Goal: Transaction & Acquisition: Purchase product/service

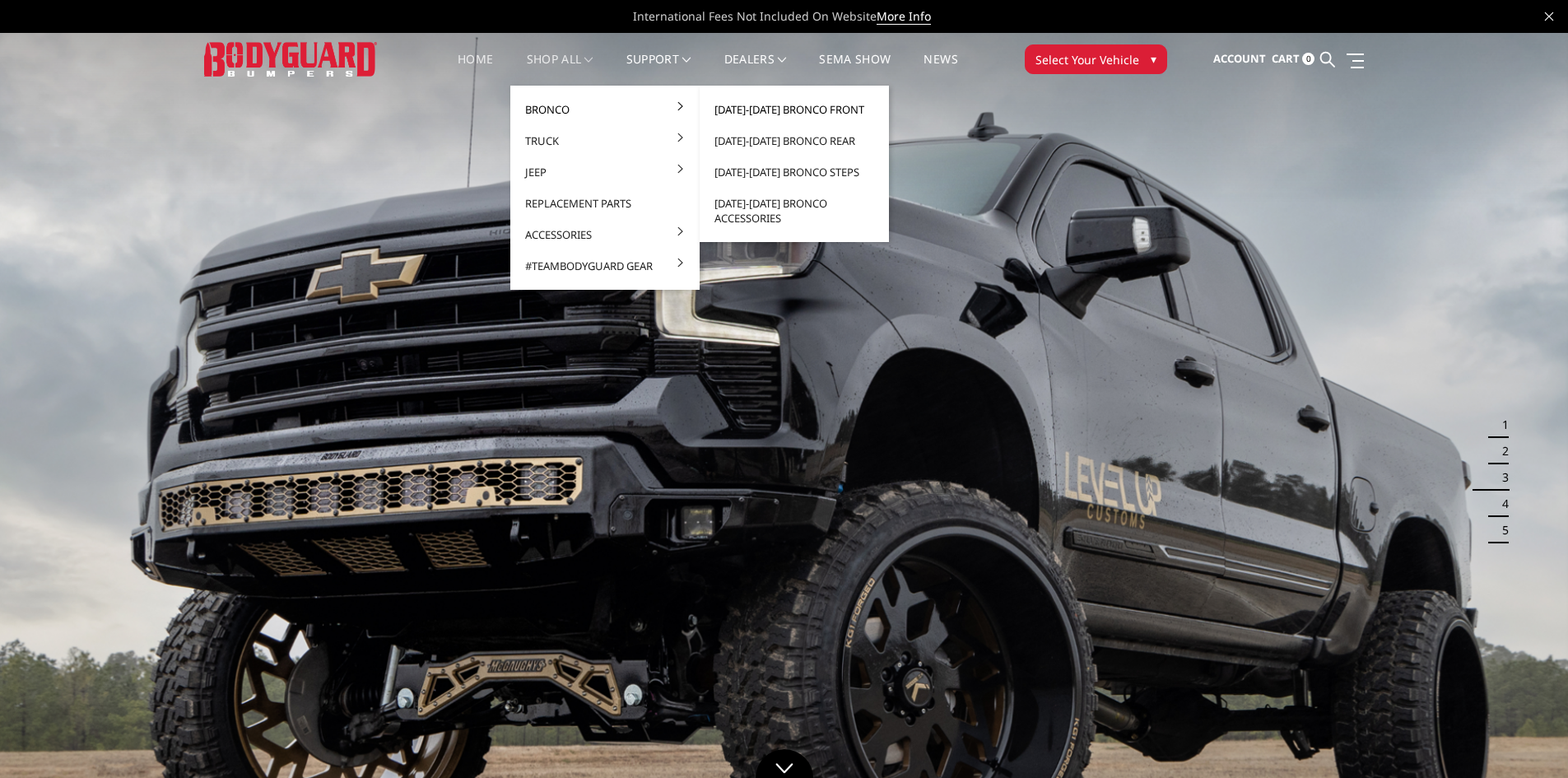
click at [792, 108] on link "[DATE]-[DATE] Bronco Front" at bounding box center [794, 109] width 176 height 31
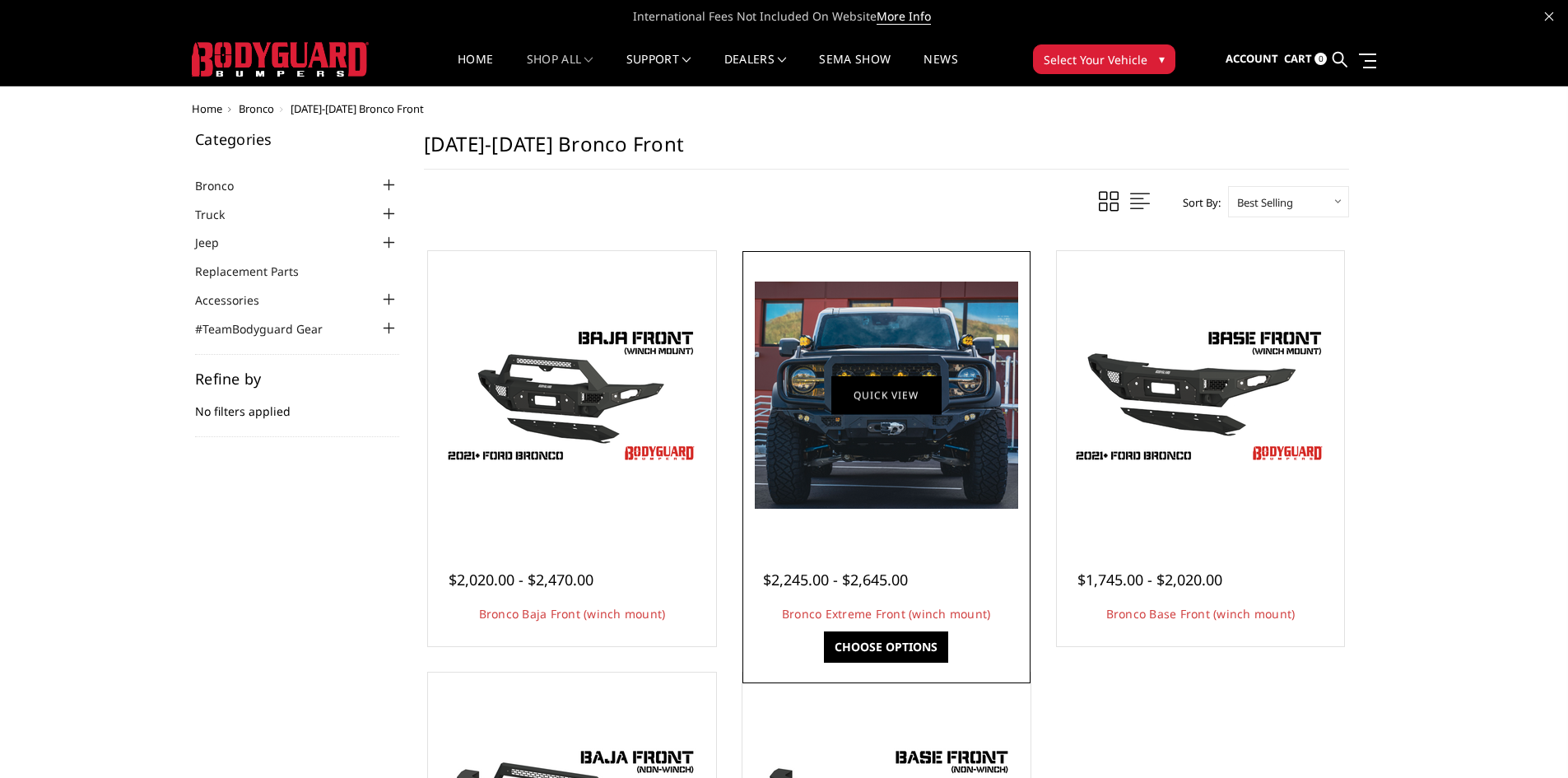
click at [891, 400] on link "Quick view" at bounding box center [886, 394] width 111 height 39
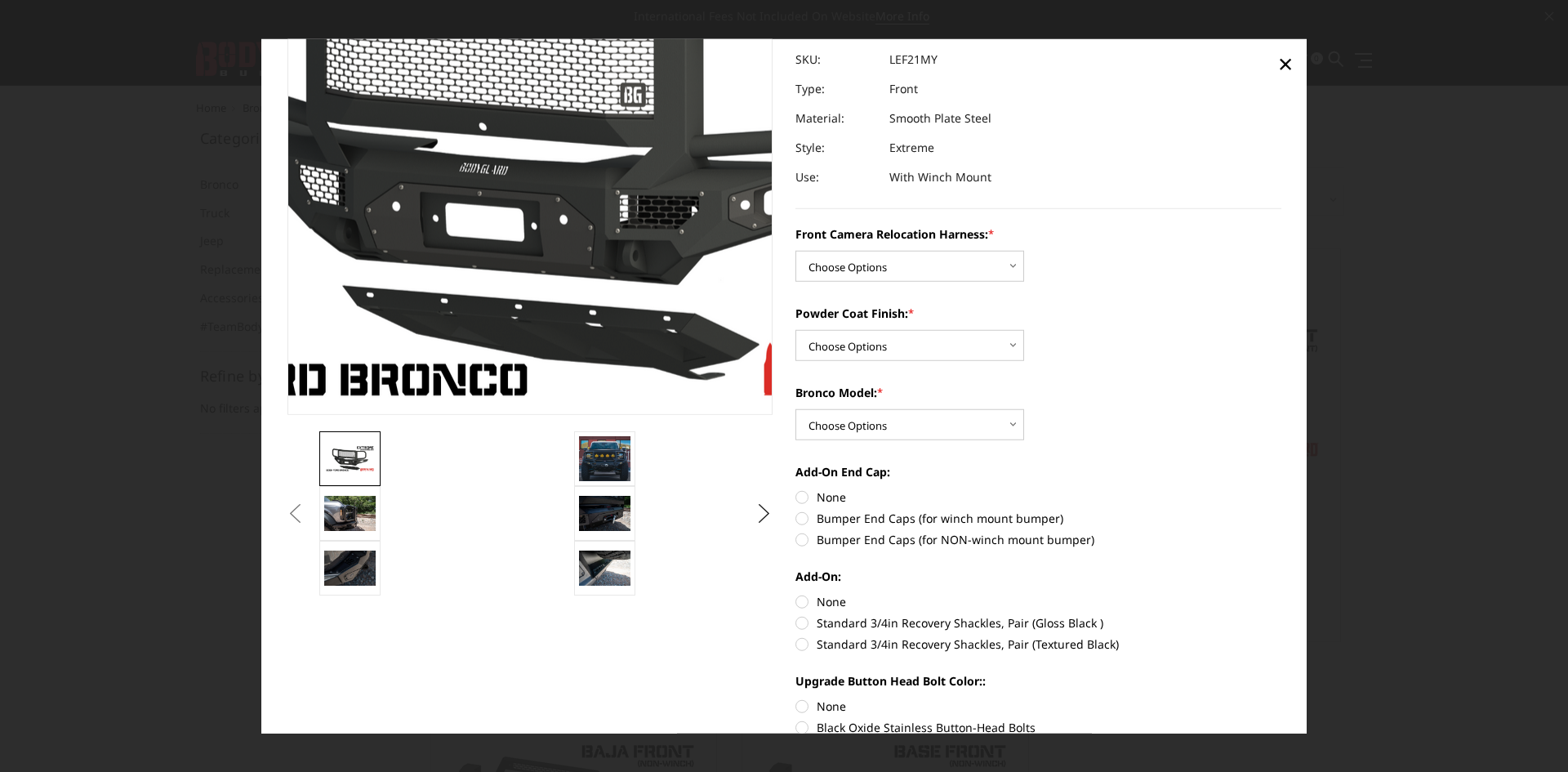
scroll to position [163, 0]
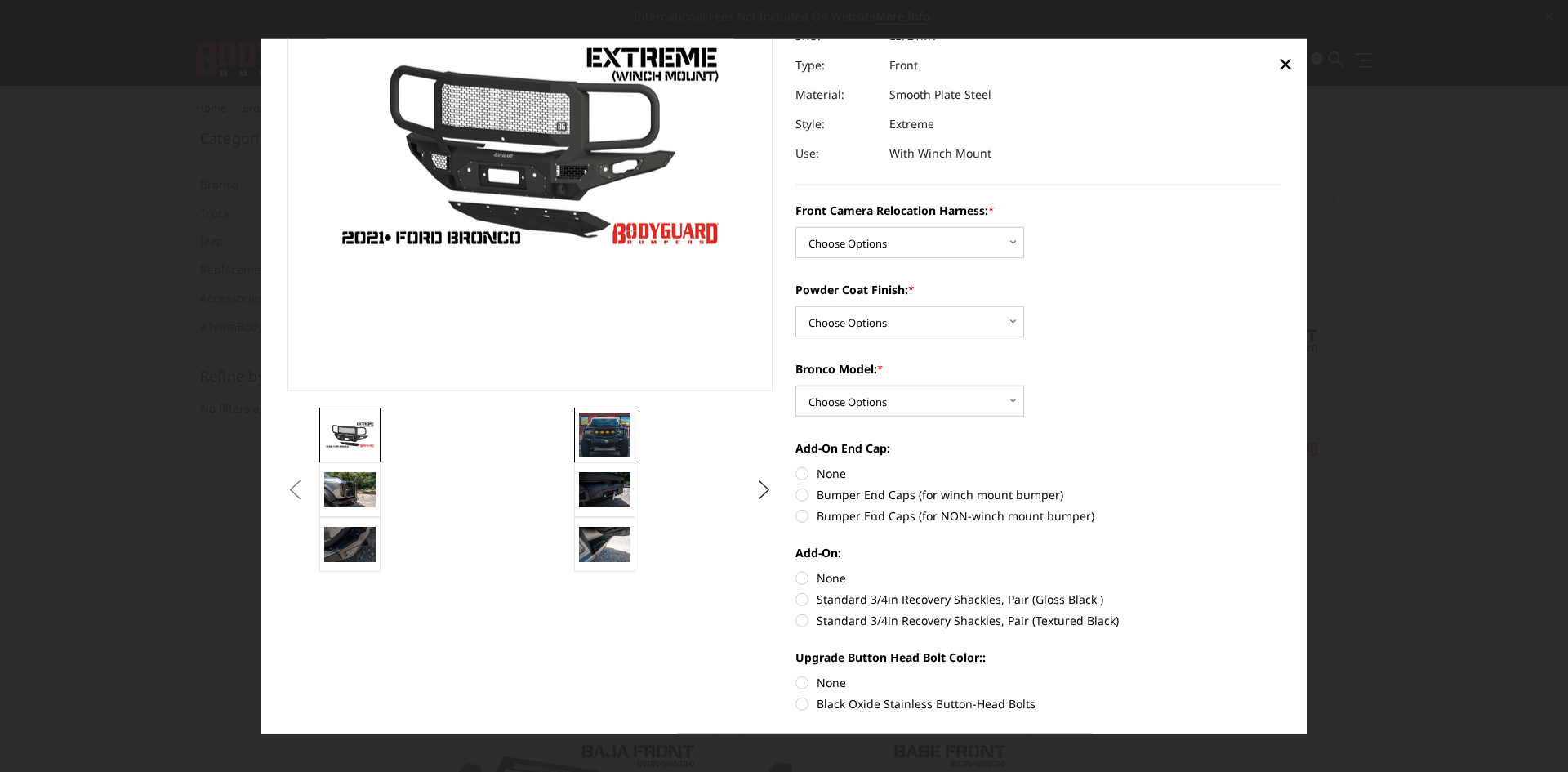
click at [613, 416] on img at bounding box center [604, 434] width 51 height 44
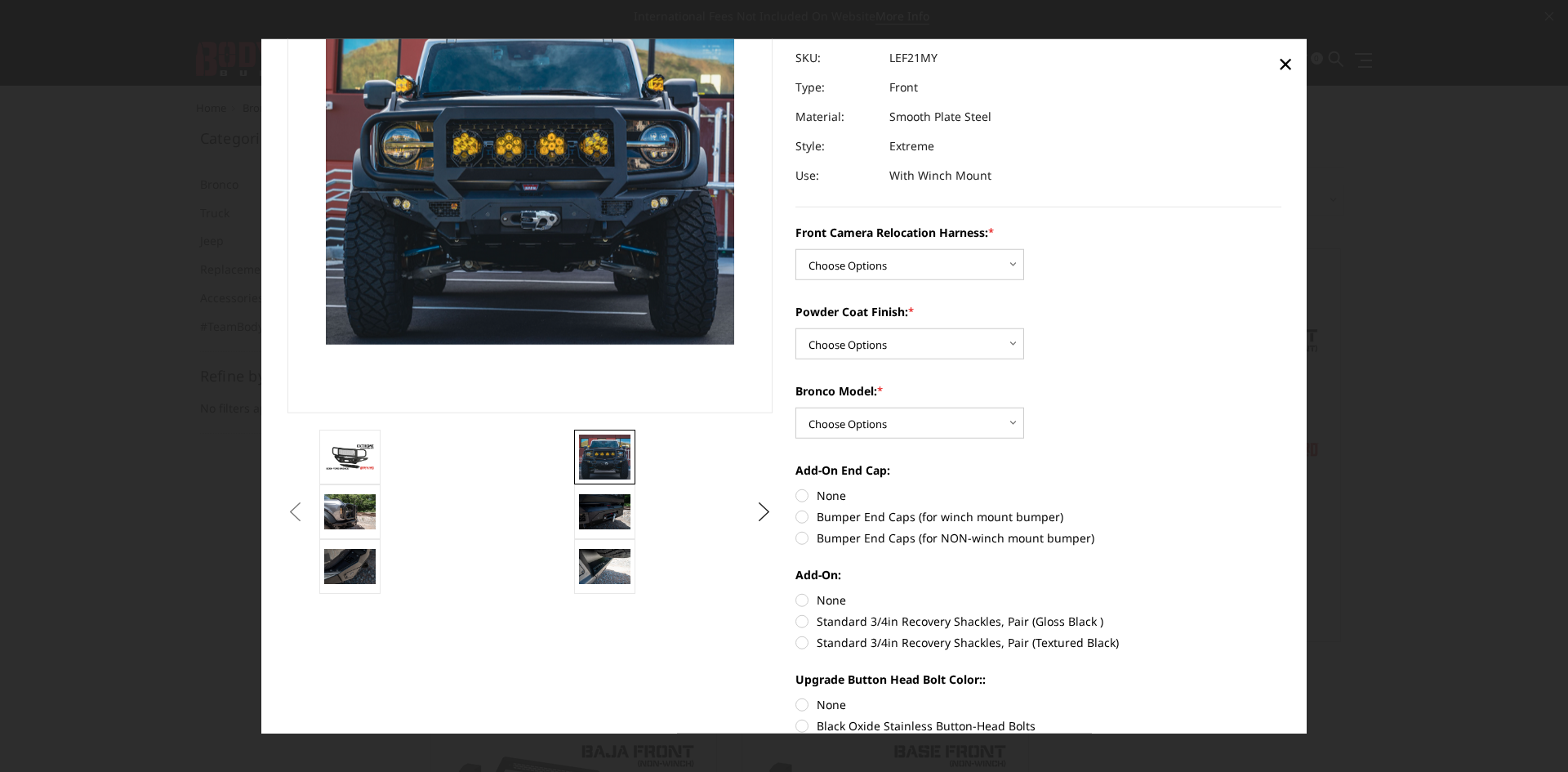
scroll to position [102, 0]
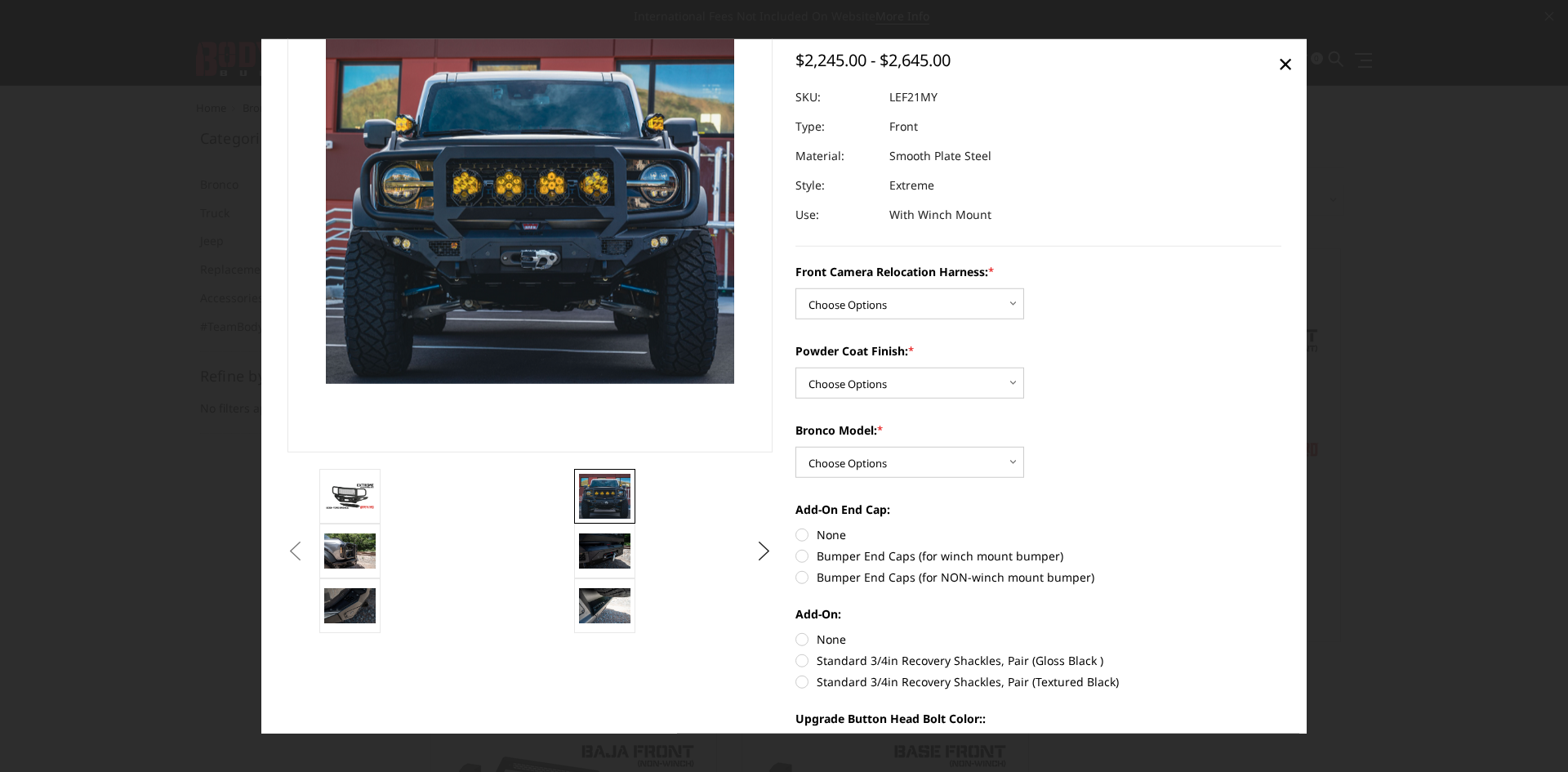
click at [325, 478] on link at bounding box center [349, 495] width 61 height 54
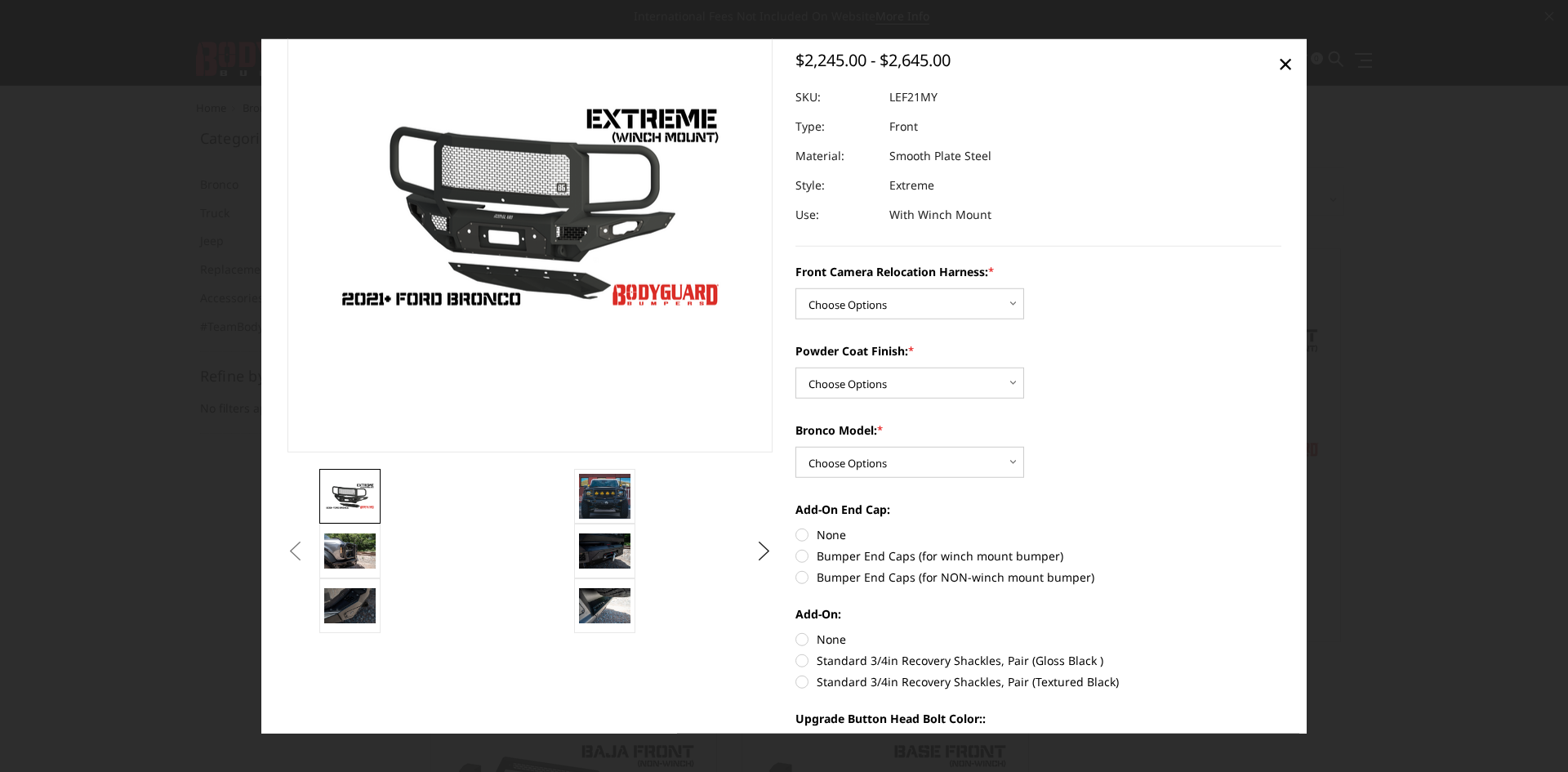
click at [308, 556] on button "Previous" at bounding box center [295, 550] width 24 height 24
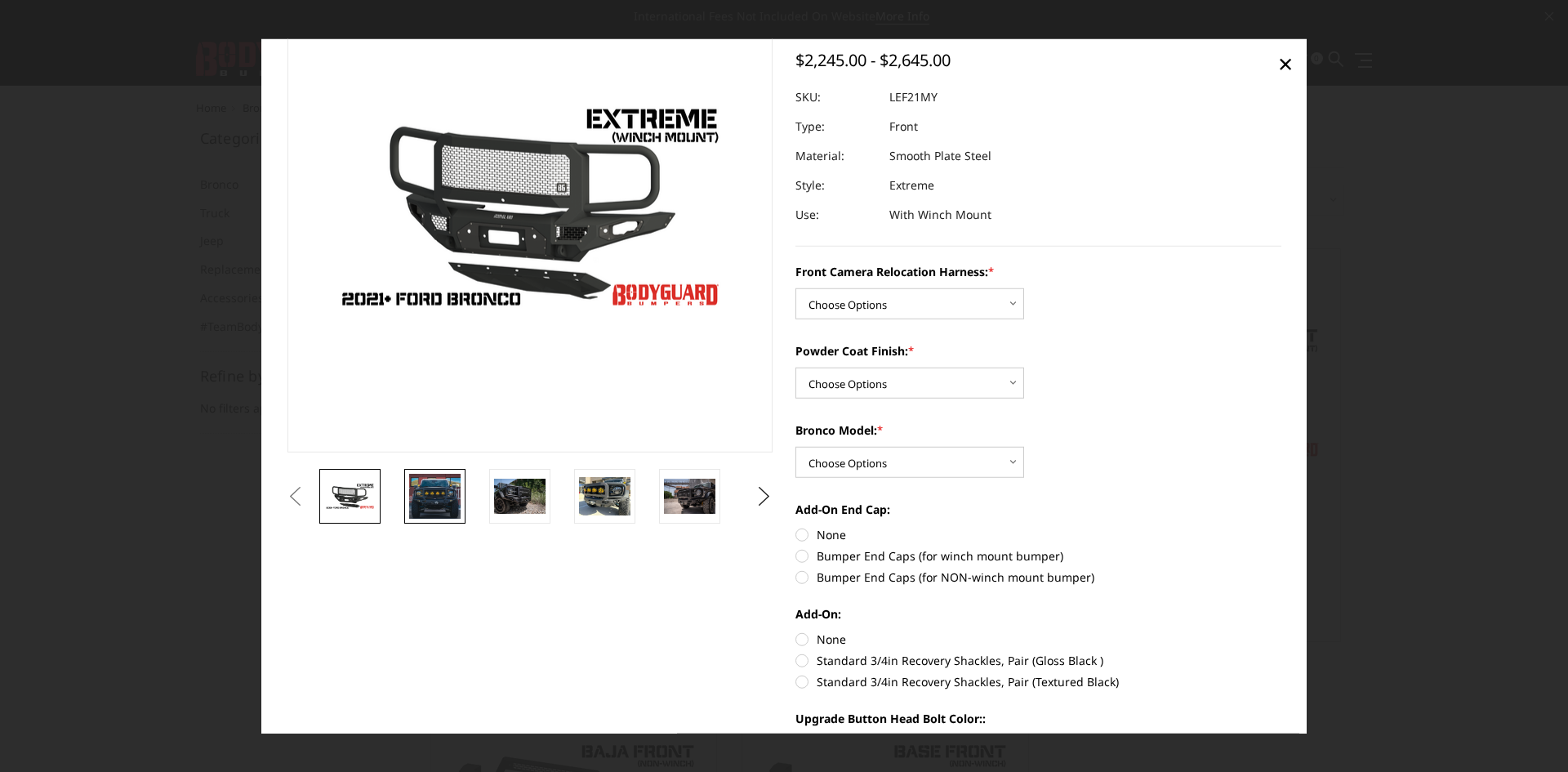
click at [434, 495] on img at bounding box center [434, 495] width 51 height 44
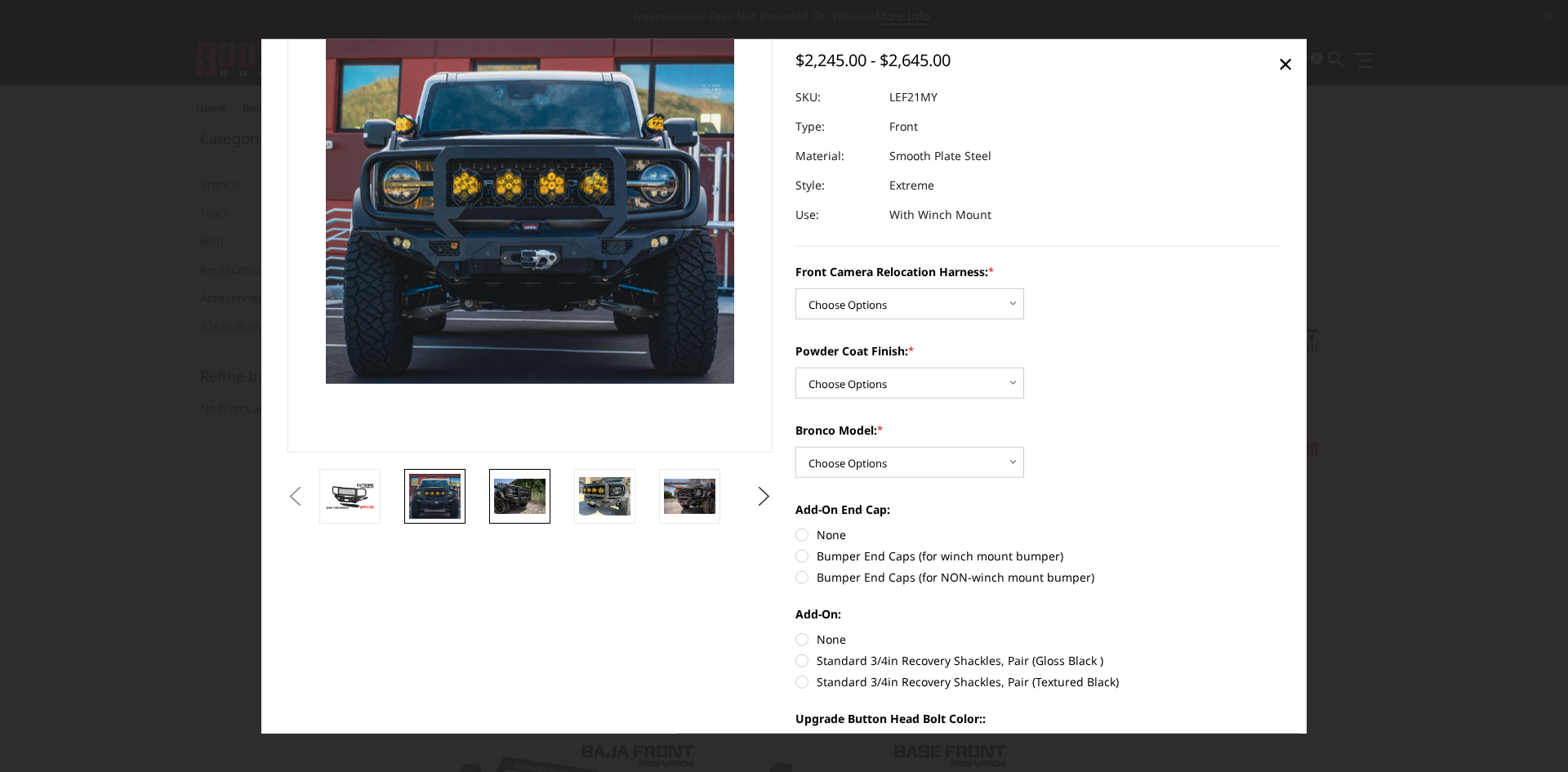
click at [523, 491] on img at bounding box center [519, 495] width 51 height 34
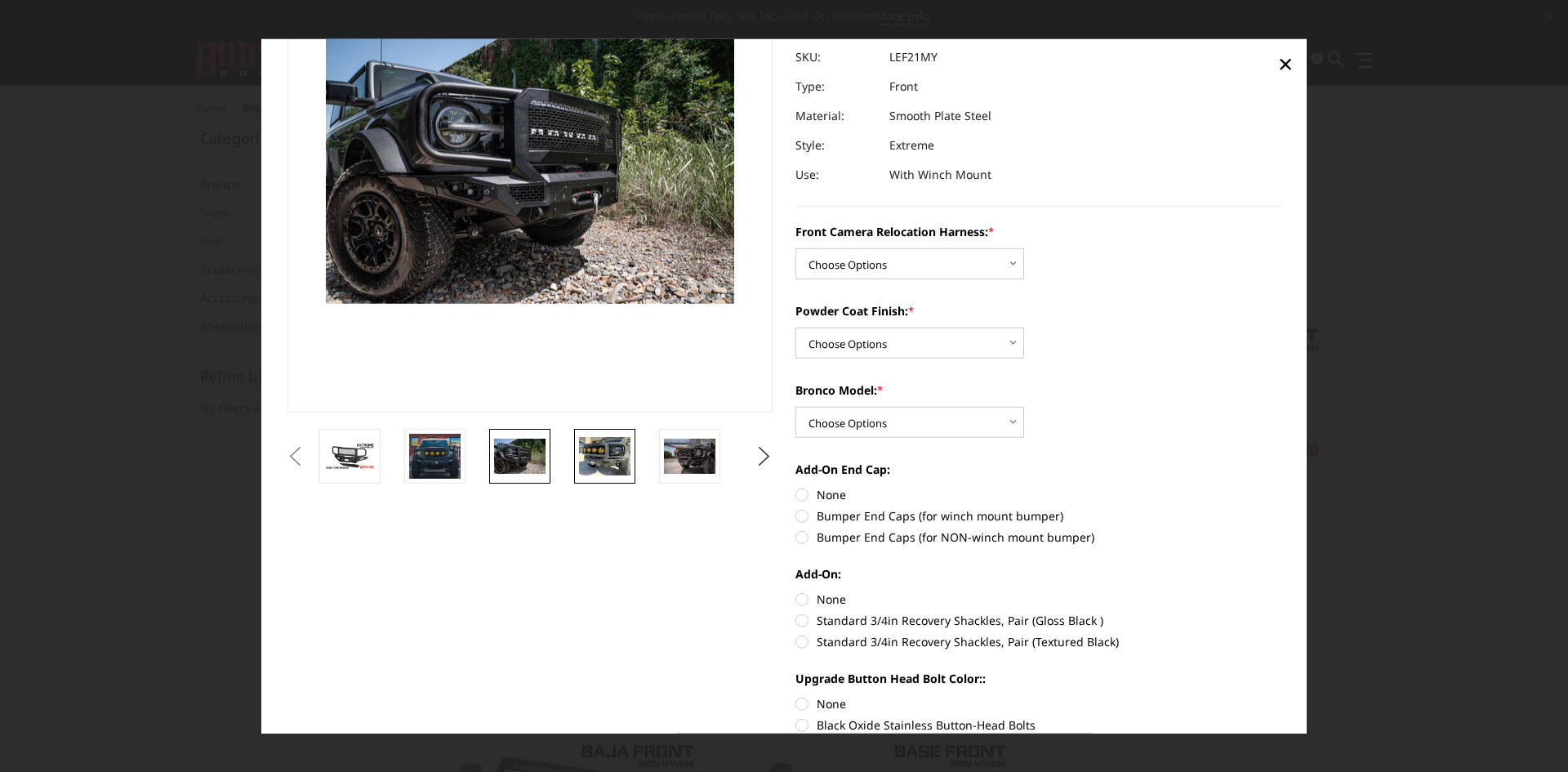
click at [628, 458] on img at bounding box center [604, 456] width 51 height 39
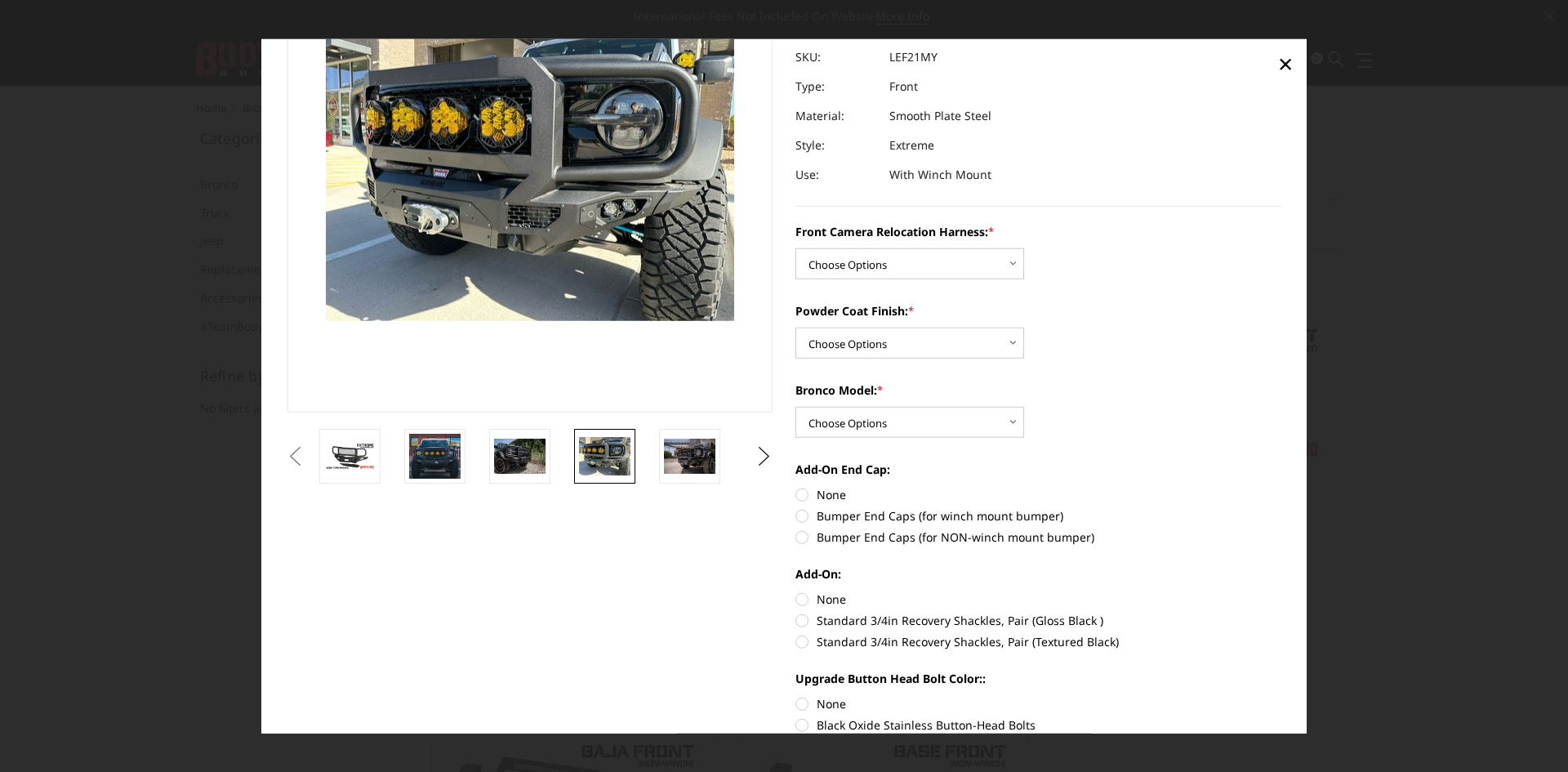
scroll to position [125, 0]
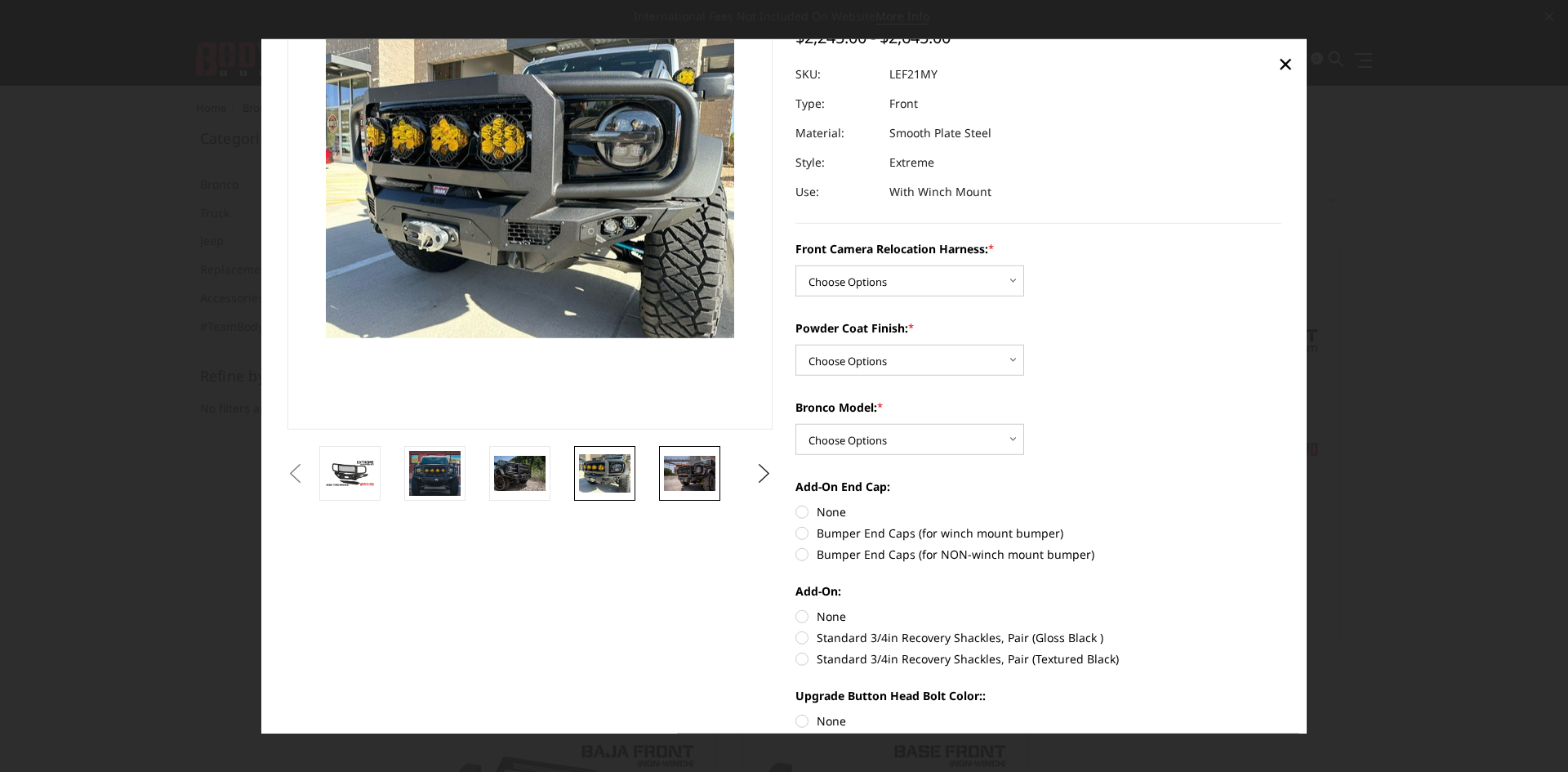
click at [700, 477] on img at bounding box center [689, 473] width 51 height 34
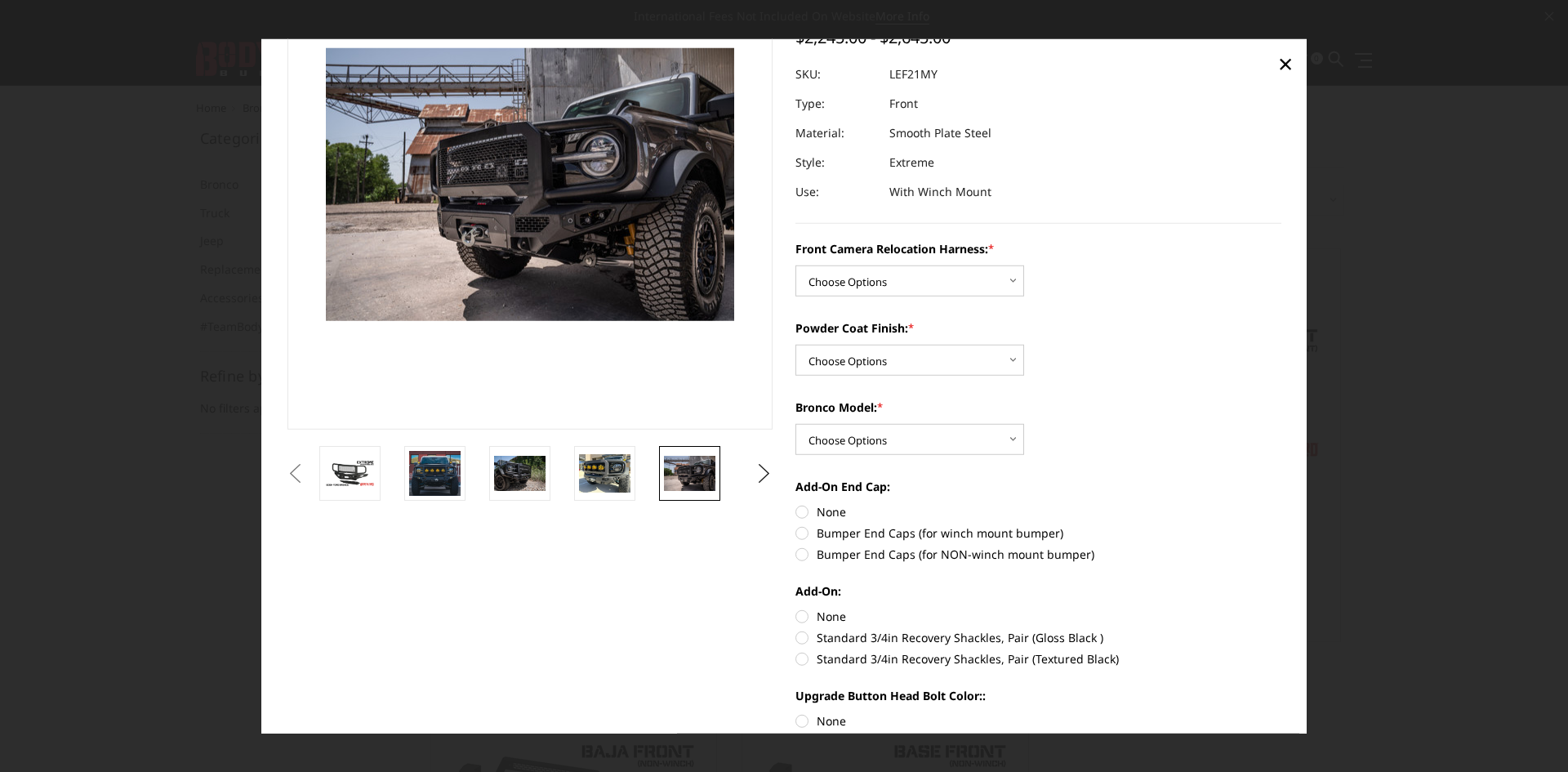
scroll to position [142, 0]
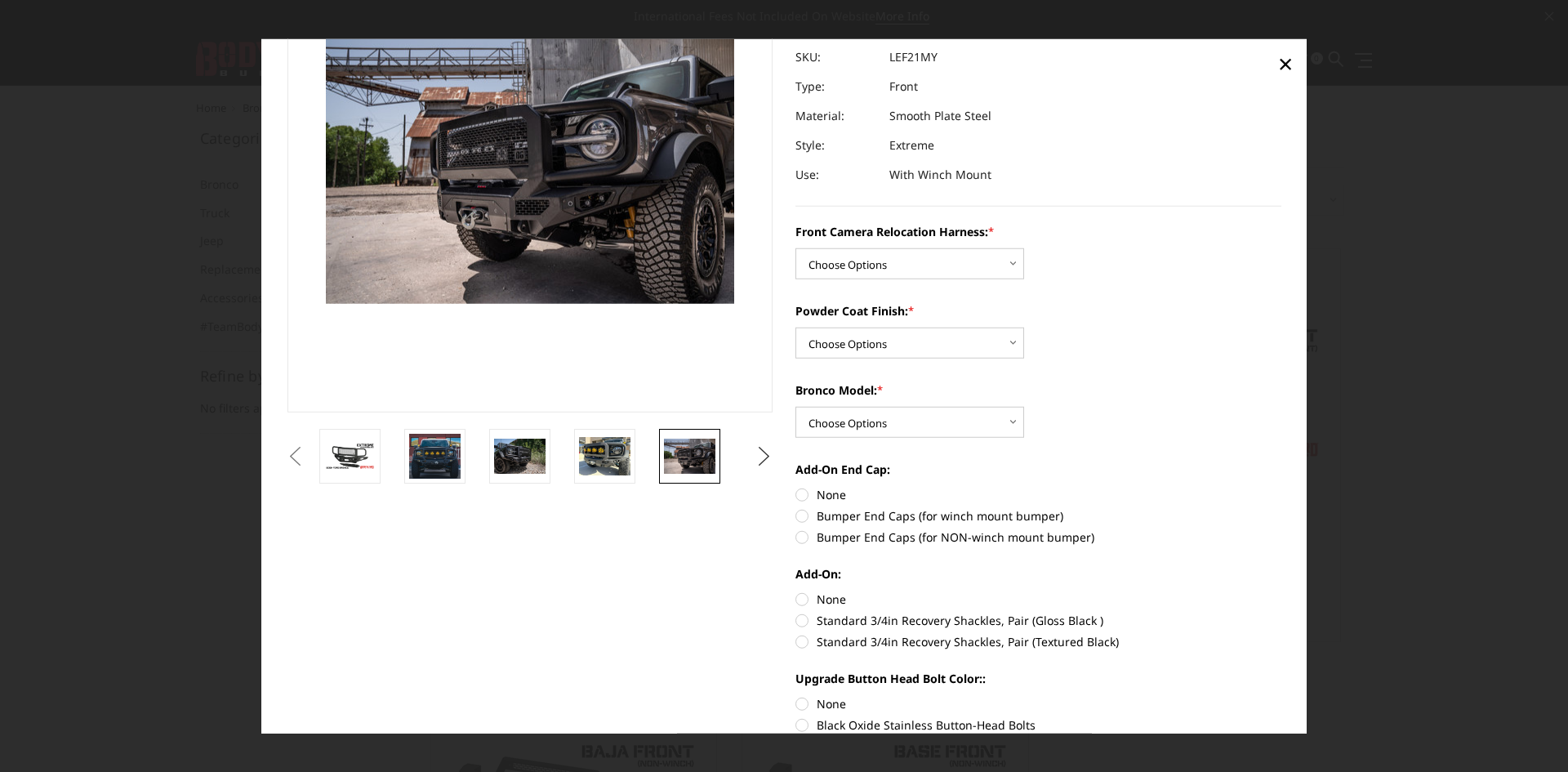
click at [753, 458] on button "Next" at bounding box center [763, 455] width 24 height 24
click at [701, 468] on img at bounding box center [689, 455] width 51 height 34
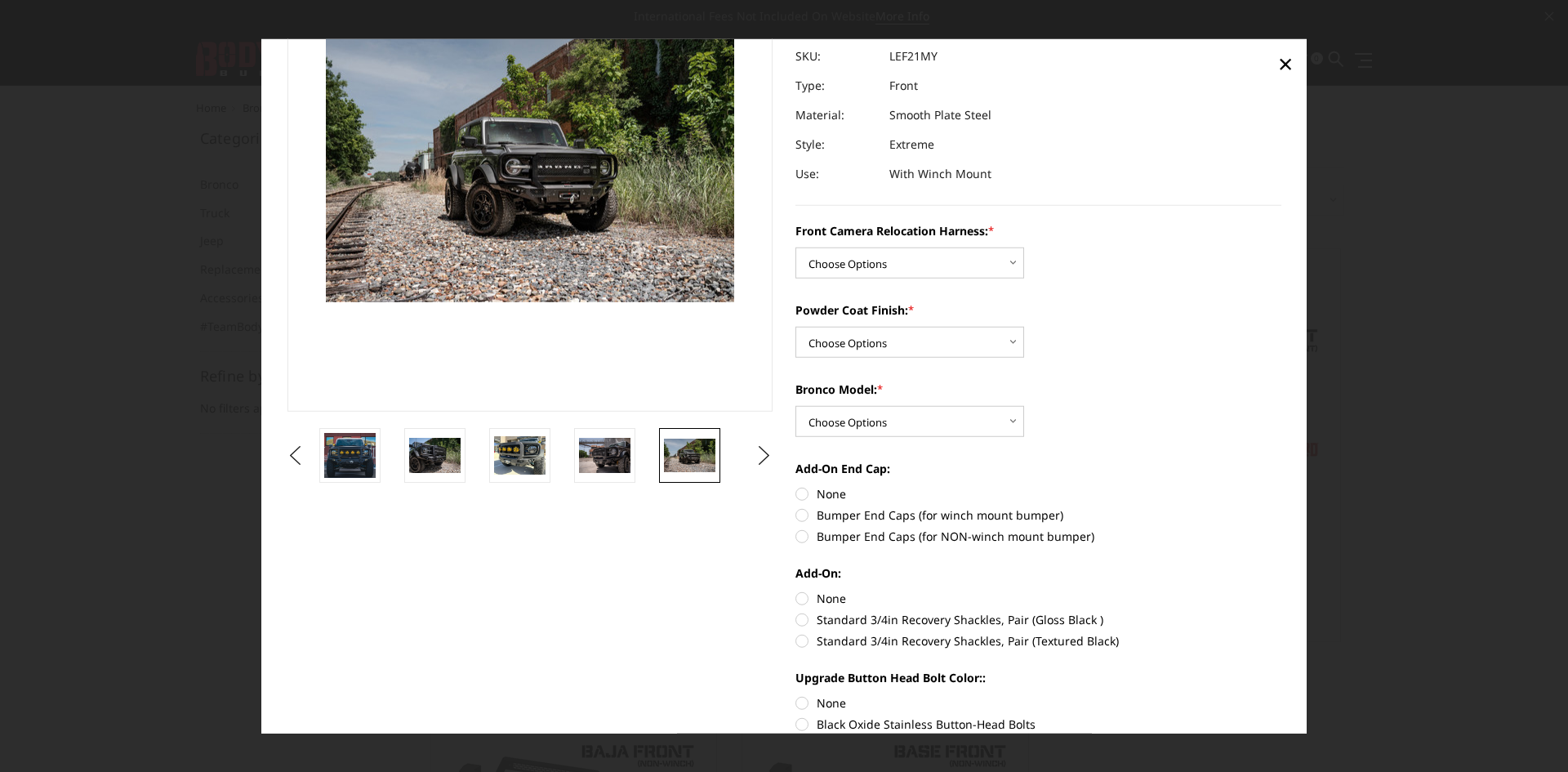
scroll to position [0, 0]
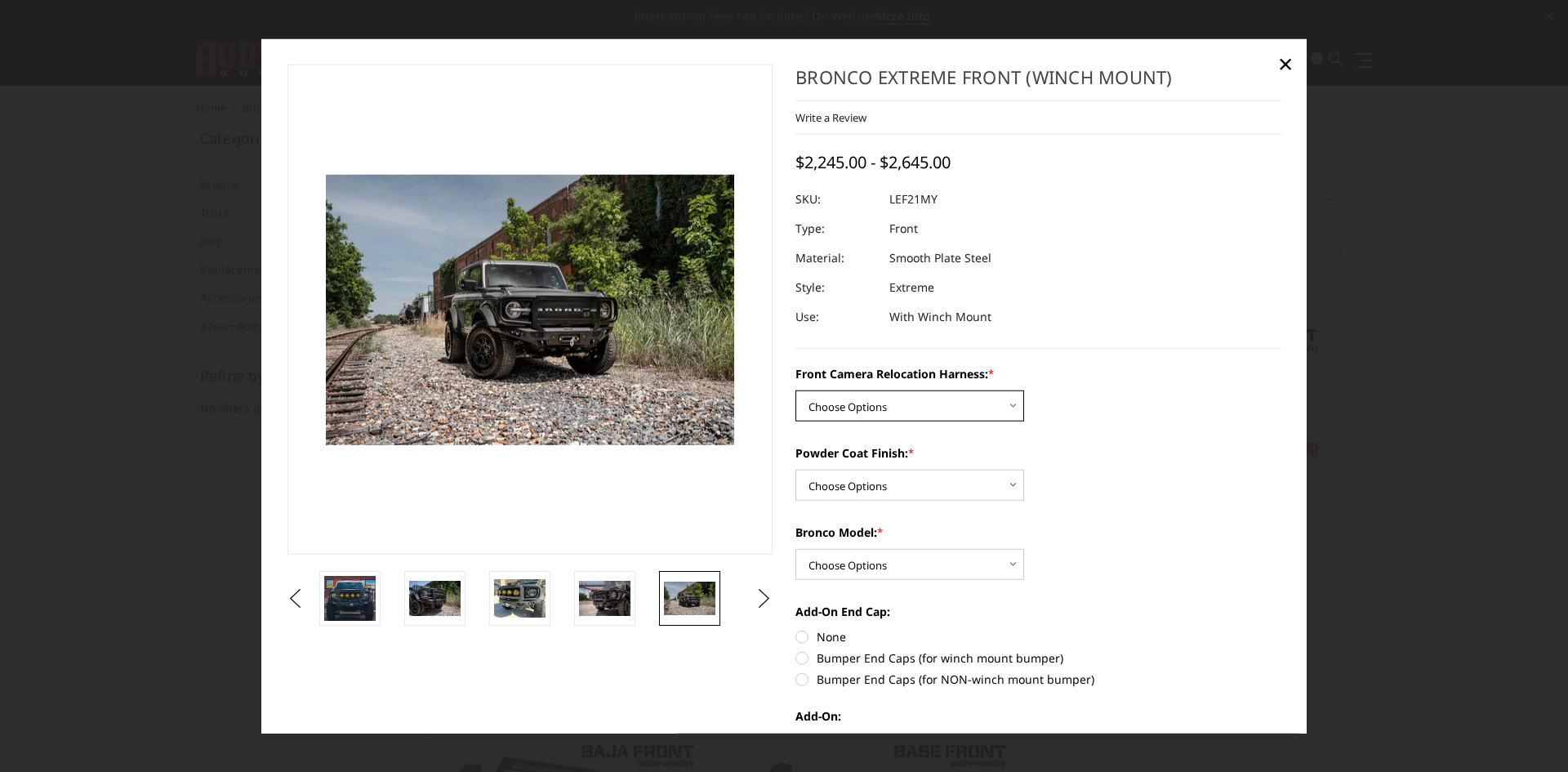
click at [900, 401] on select "Choose Options Without Front Camera Relocation Harness With Front Camera Reloca…" at bounding box center [909, 406] width 229 height 31
select select "4022"
click at [795, 391] on select "Choose Options Without Front Camera Relocation Harness With Front Camera Reloca…" at bounding box center [909, 406] width 229 height 31
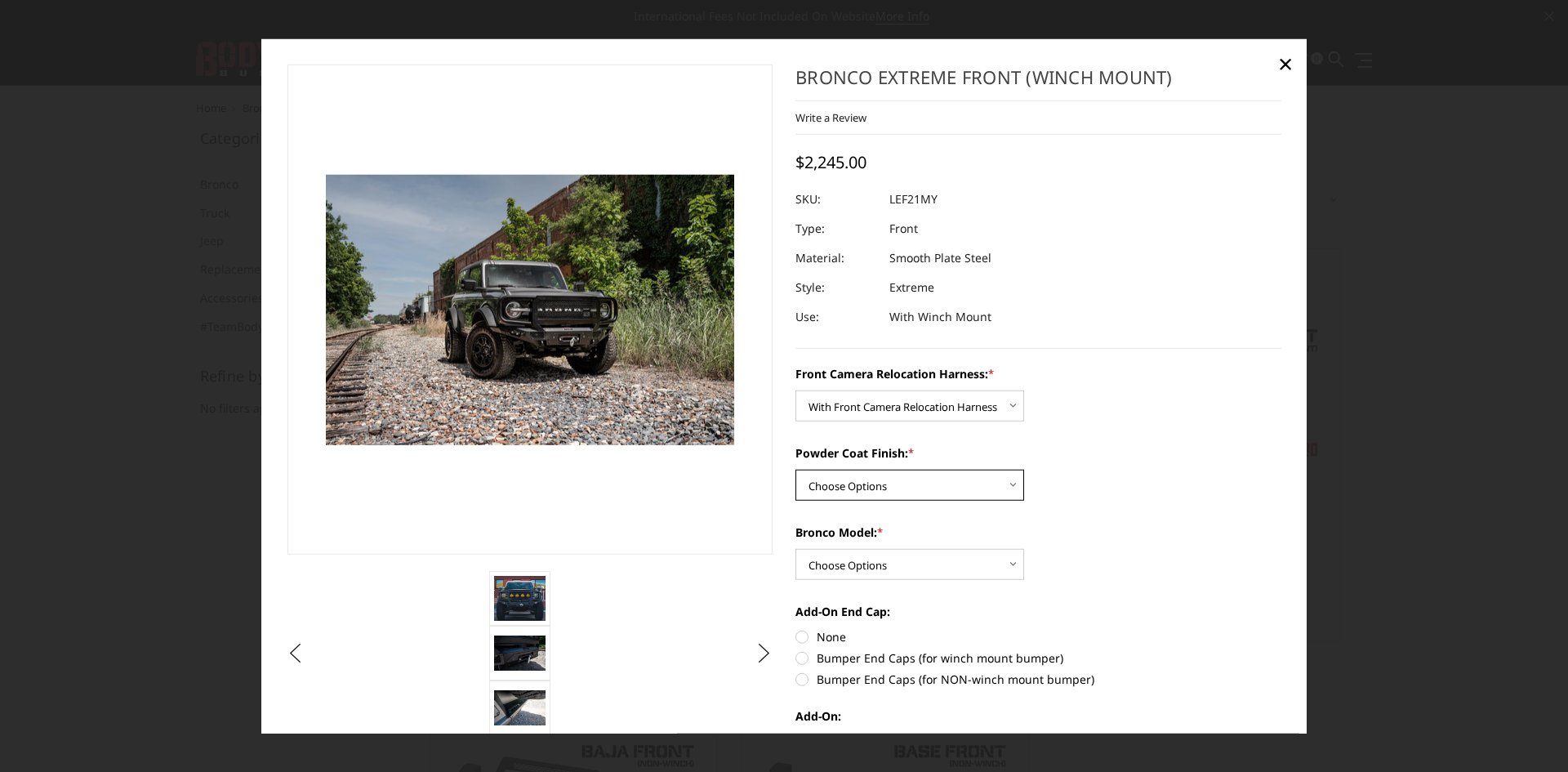
click at [883, 482] on select "Choose Options Textured Black Powder Coat Bare Metal" at bounding box center [909, 484] width 229 height 31
select select "4021"
click at [795, 469] on select "Choose Options Textured Black Powder Coat Bare Metal" at bounding box center [909, 484] width 229 height 31
click at [906, 564] on select "Choose Options Raptor Base/Badlands/Wildtrak/etc." at bounding box center [909, 564] width 229 height 31
select select "4018"
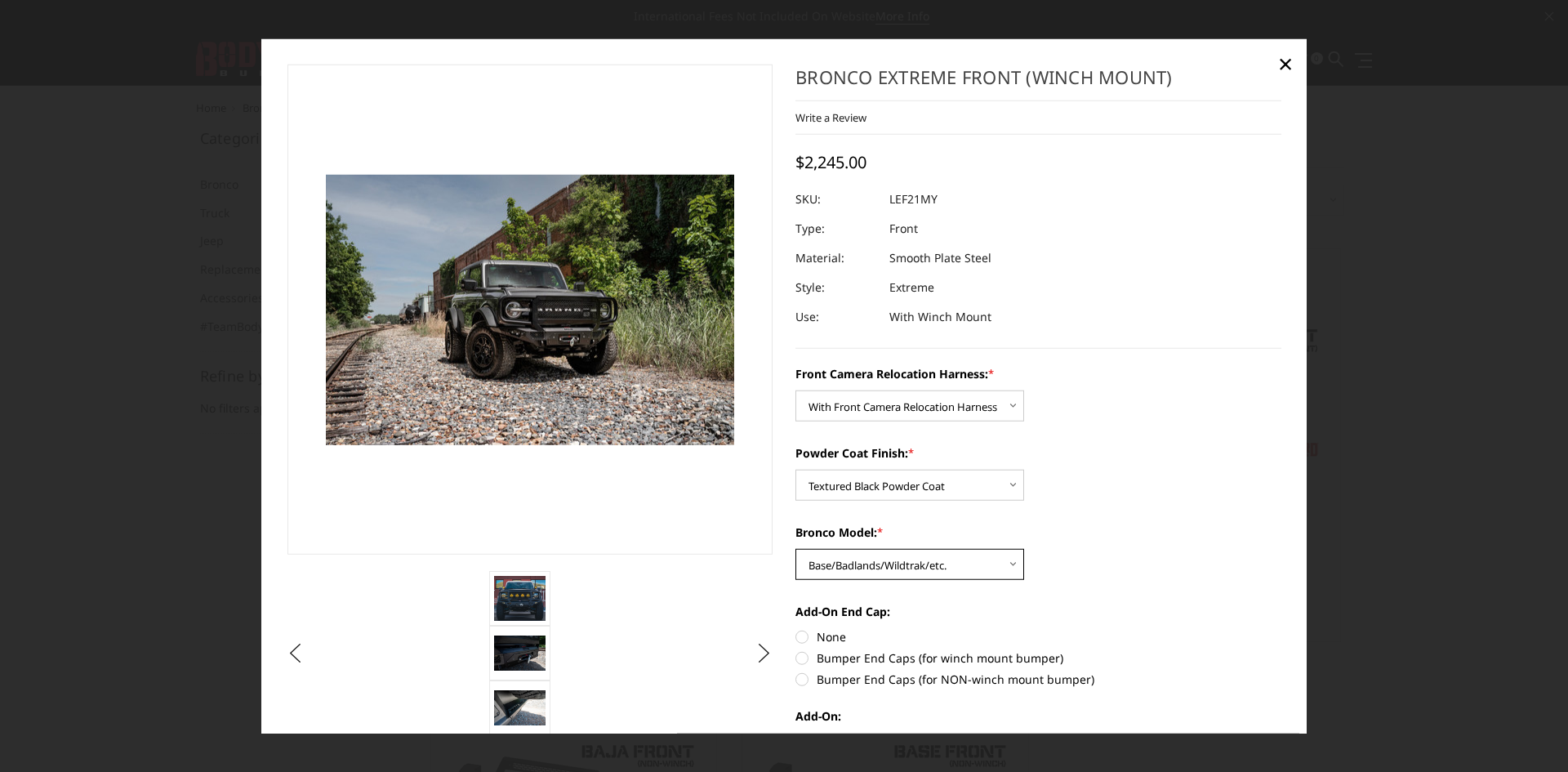
click at [795, 549] on select "Choose Options Raptor Base/Badlands/Wildtrak/etc." at bounding box center [909, 564] width 229 height 31
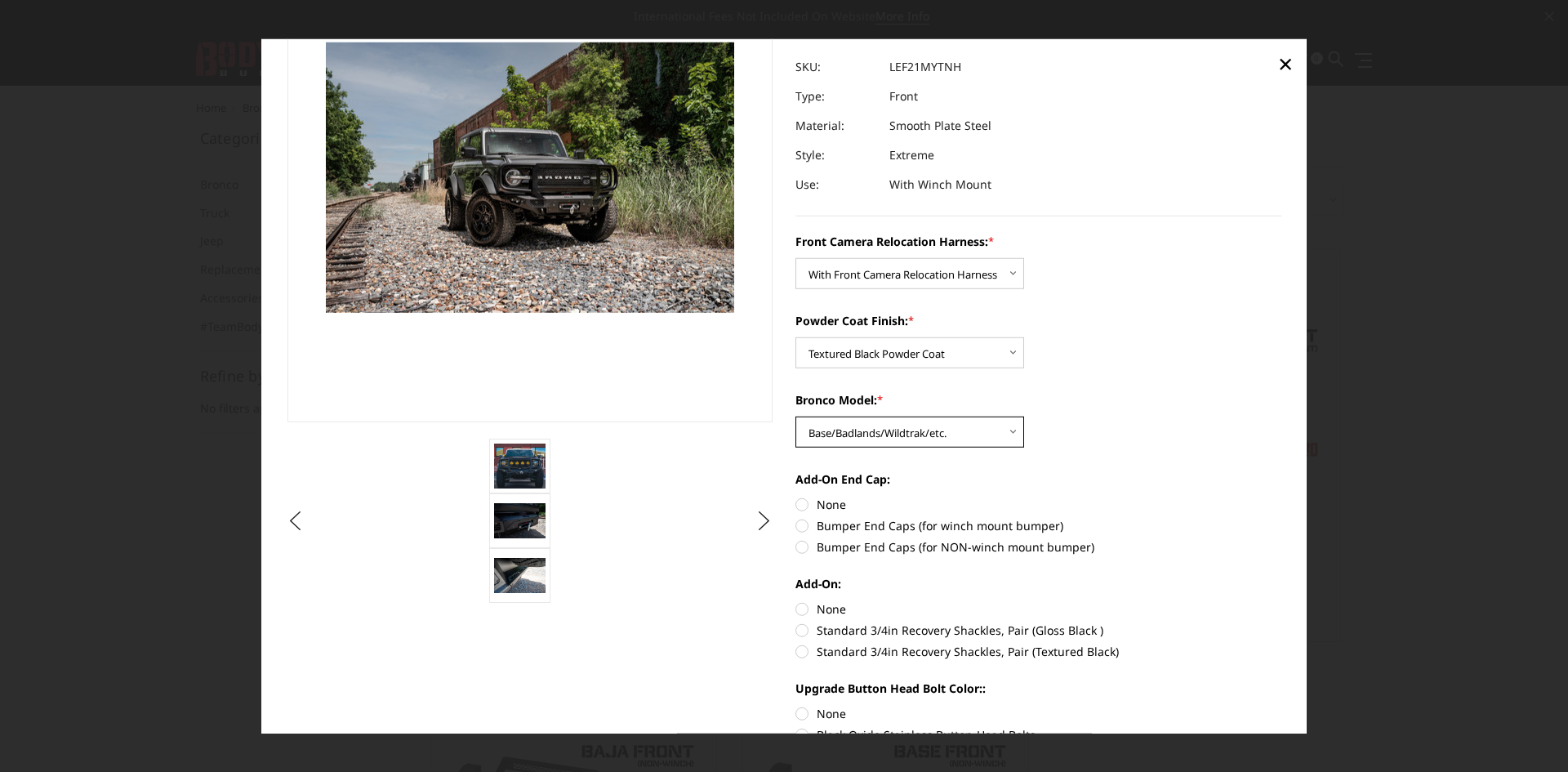
scroll to position [163, 0]
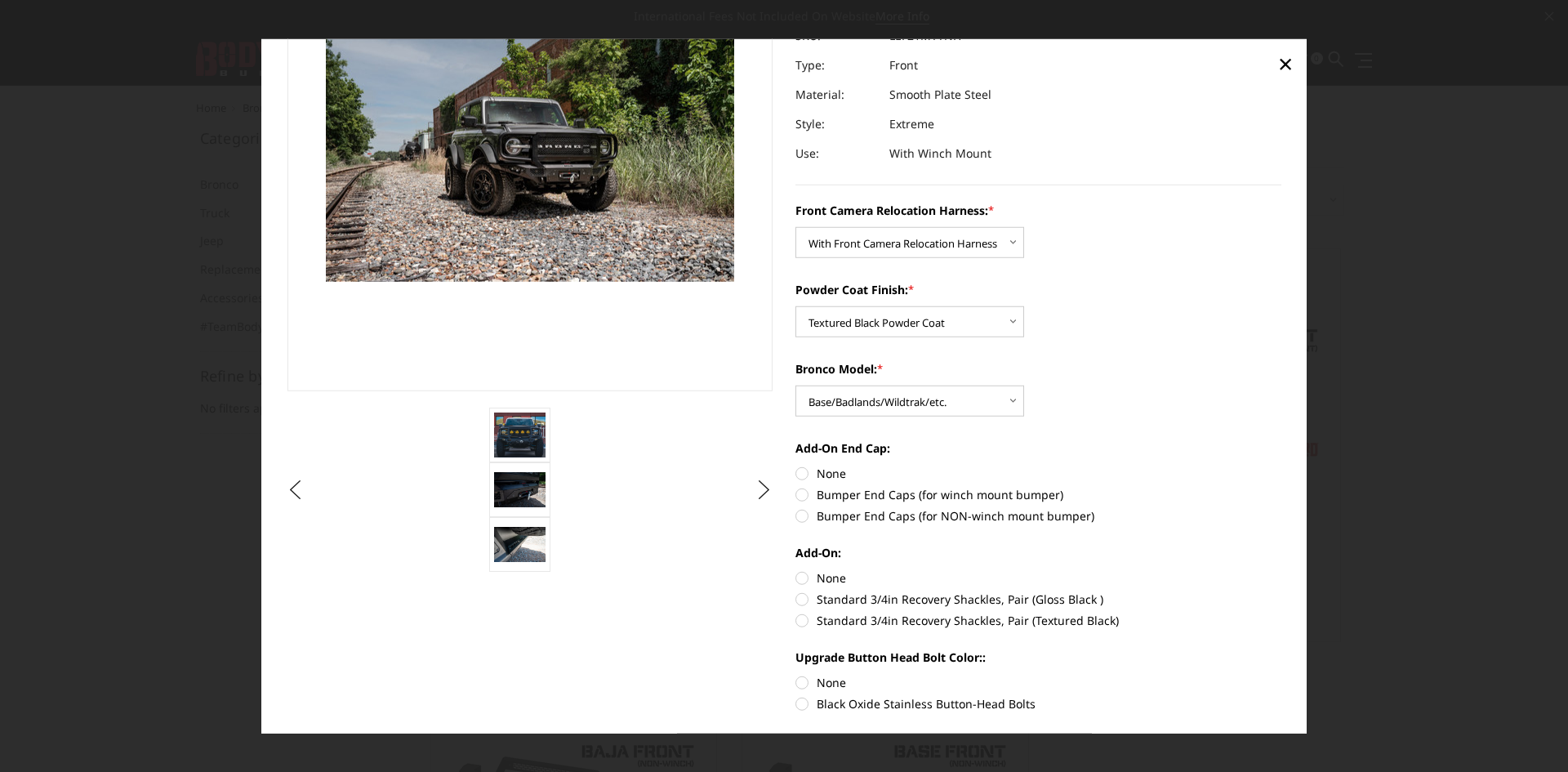
click at [795, 492] on label "Bumper End Caps (for winch mount bumper)" at bounding box center [1038, 495] width 486 height 17
click at [1281, 465] on input "Bumper End Caps (for winch mount bumper)" at bounding box center [1281, 464] width 1 height 1
radio input "true"
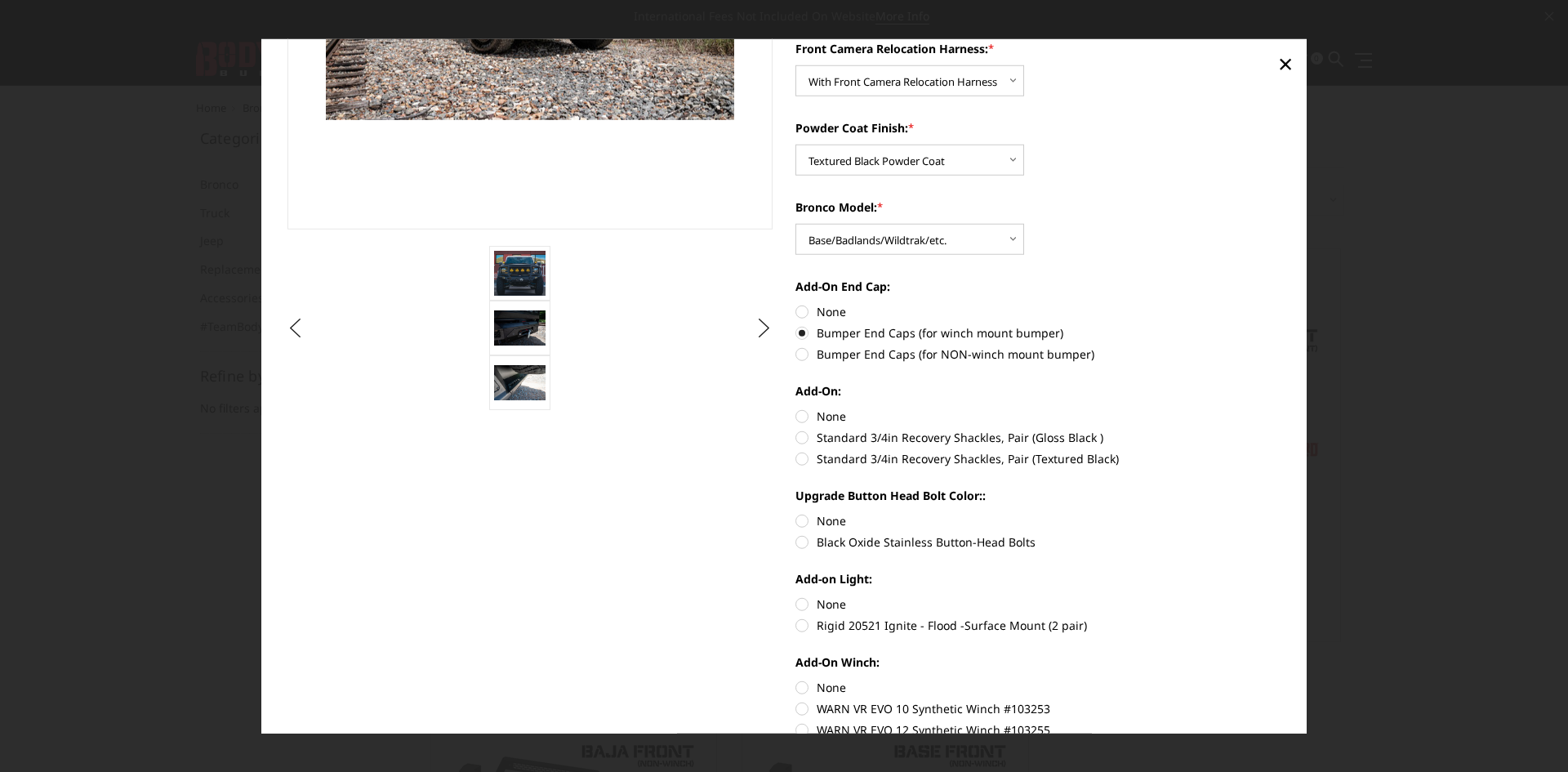
scroll to position [327, 0]
click at [802, 458] on label "Standard 3/4in Recovery Shackles, Pair (Textured Black)" at bounding box center [1038, 457] width 486 height 17
click at [1281, 428] on input "Standard 3/4in Recovery Shackles, Pair (Textured Black)" at bounding box center [1281, 427] width 1 height 1
radio input "true"
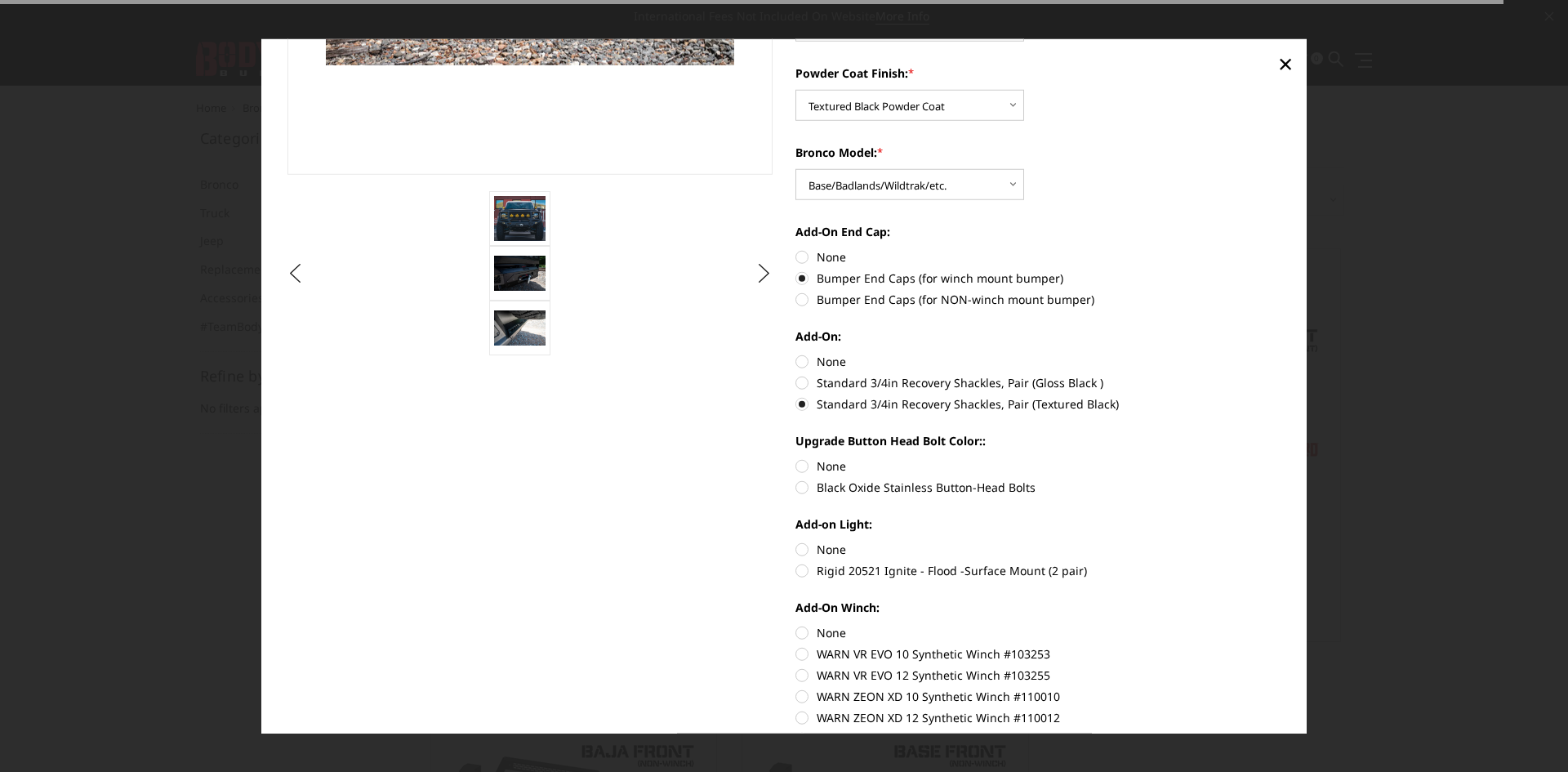
scroll to position [490, 0]
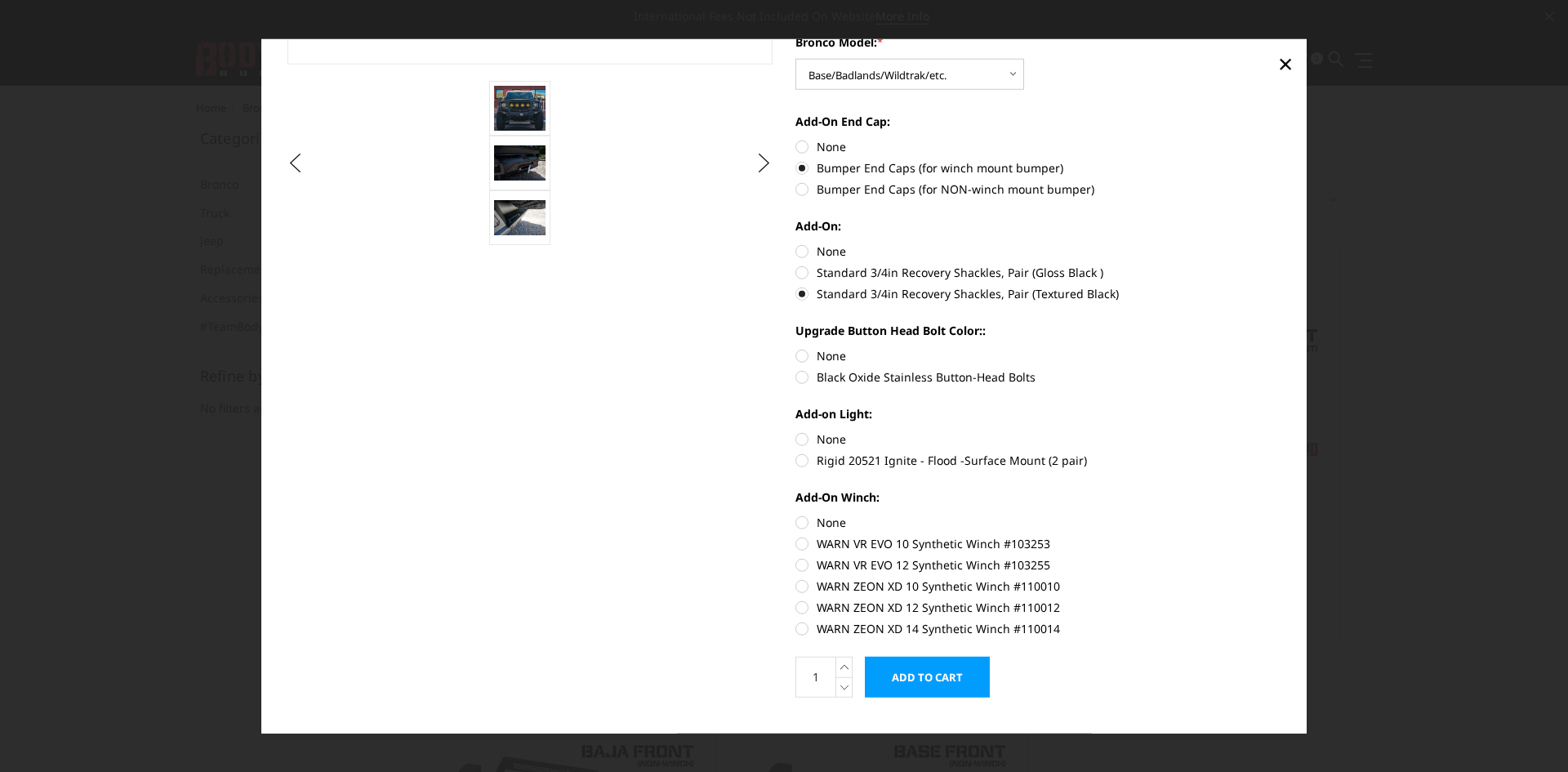
click at [795, 381] on label "Black Oxide Stainless Button-Head Bolts" at bounding box center [1038, 376] width 486 height 17
click at [1281, 348] on input "Black Oxide Stainless Button-Head Bolts" at bounding box center [1281, 347] width 1 height 1
radio input "true"
click at [795, 462] on label "Rigid 20521 Ignite - Flood -Surface Mount (2 pair)" at bounding box center [1038, 460] width 486 height 17
click at [1281, 431] on input "Rigid 20521 Ignite - Flood -Surface Mount (2 pair)" at bounding box center [1281, 430] width 1 height 1
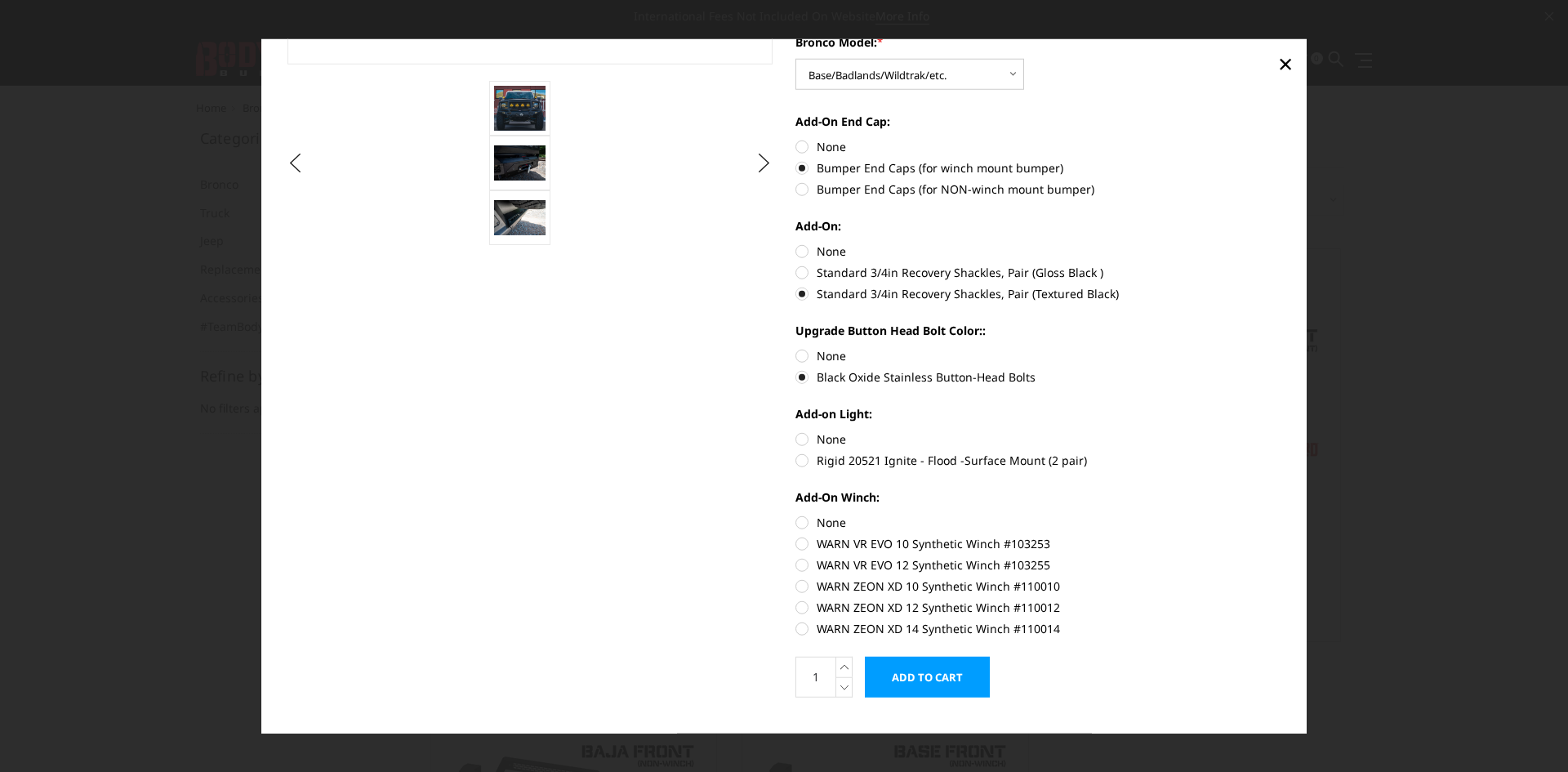
radio input "true"
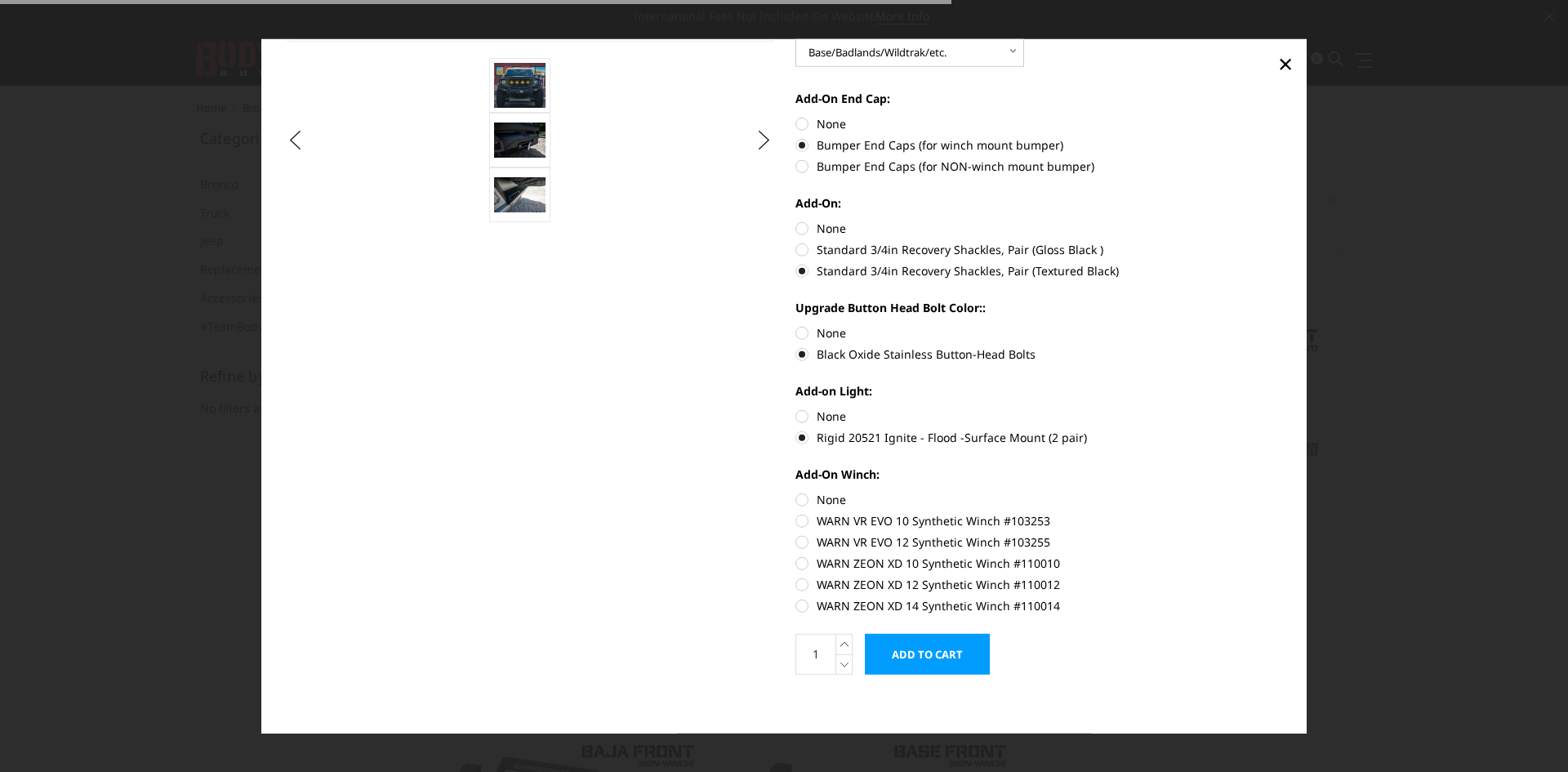
scroll to position [520, 0]
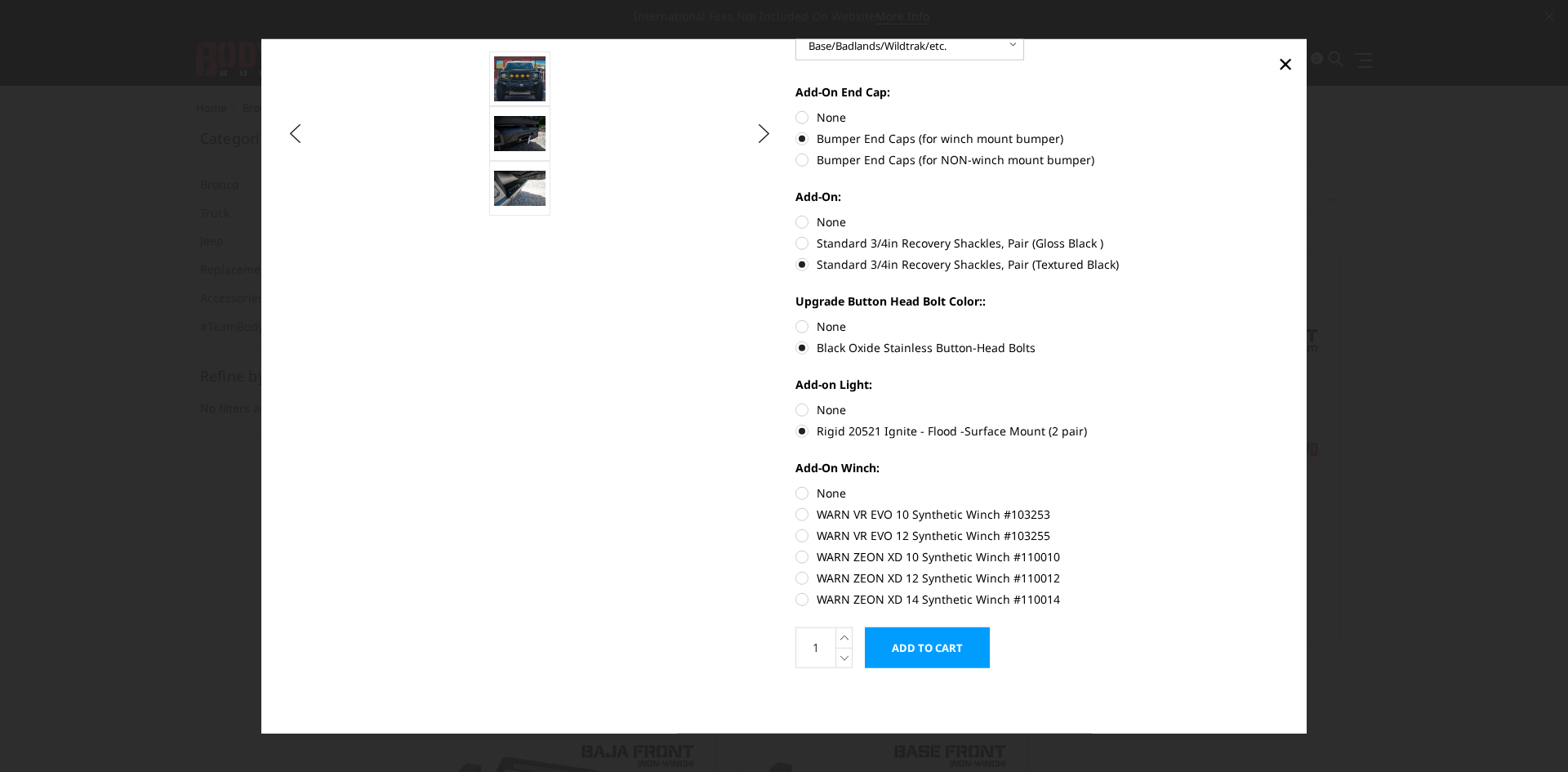
click at [796, 598] on label "WARN ZEON XD 14 Synthetic Winch #110014" at bounding box center [1038, 598] width 486 height 17
click at [1281, 570] on input "WARN ZEON XD 14 Synthetic Winch #110014" at bounding box center [1281, 569] width 1 height 1
radio input "true"
click at [907, 650] on input "Add to Cart" at bounding box center [927, 647] width 125 height 41
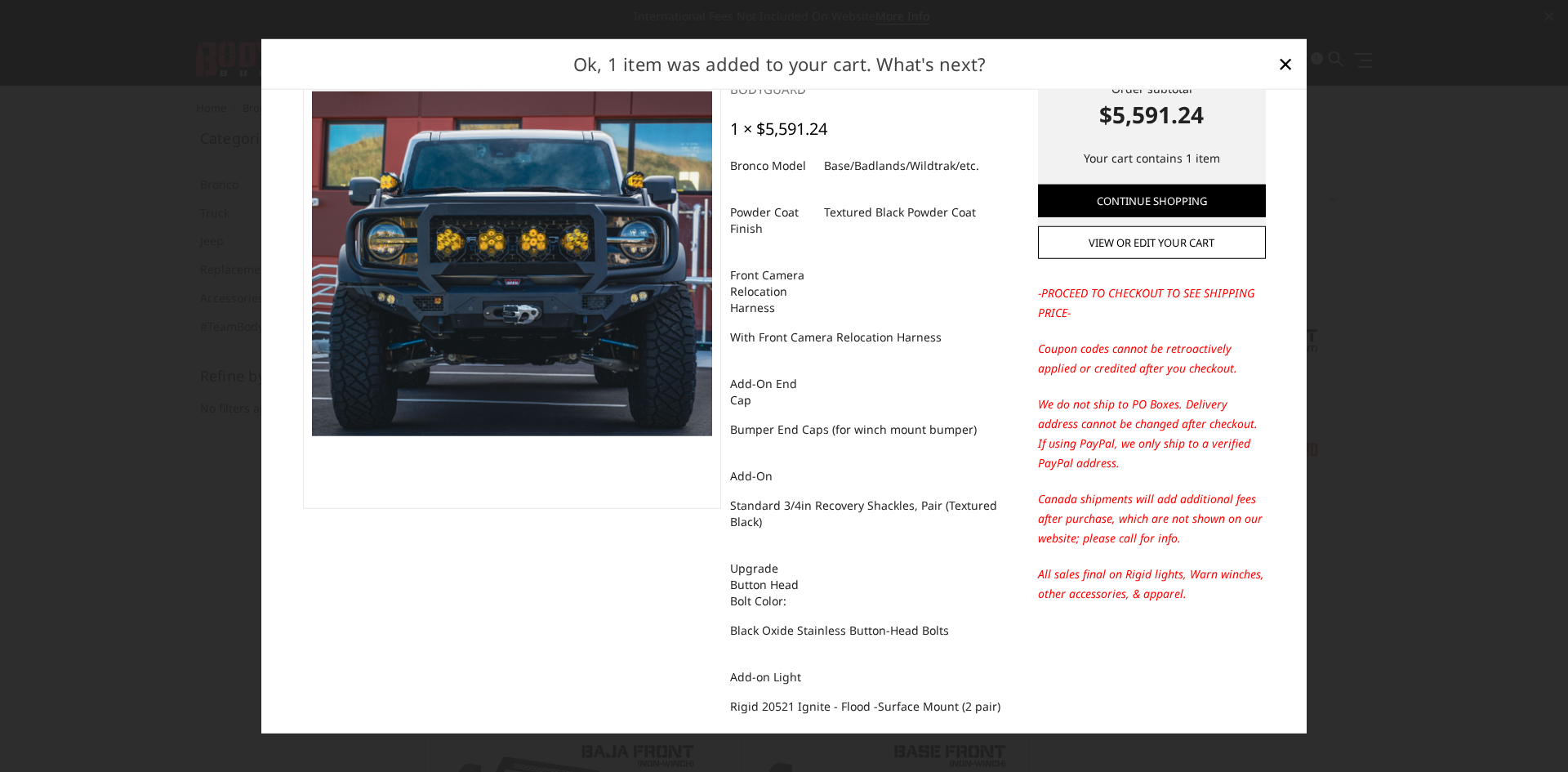
scroll to position [62, 0]
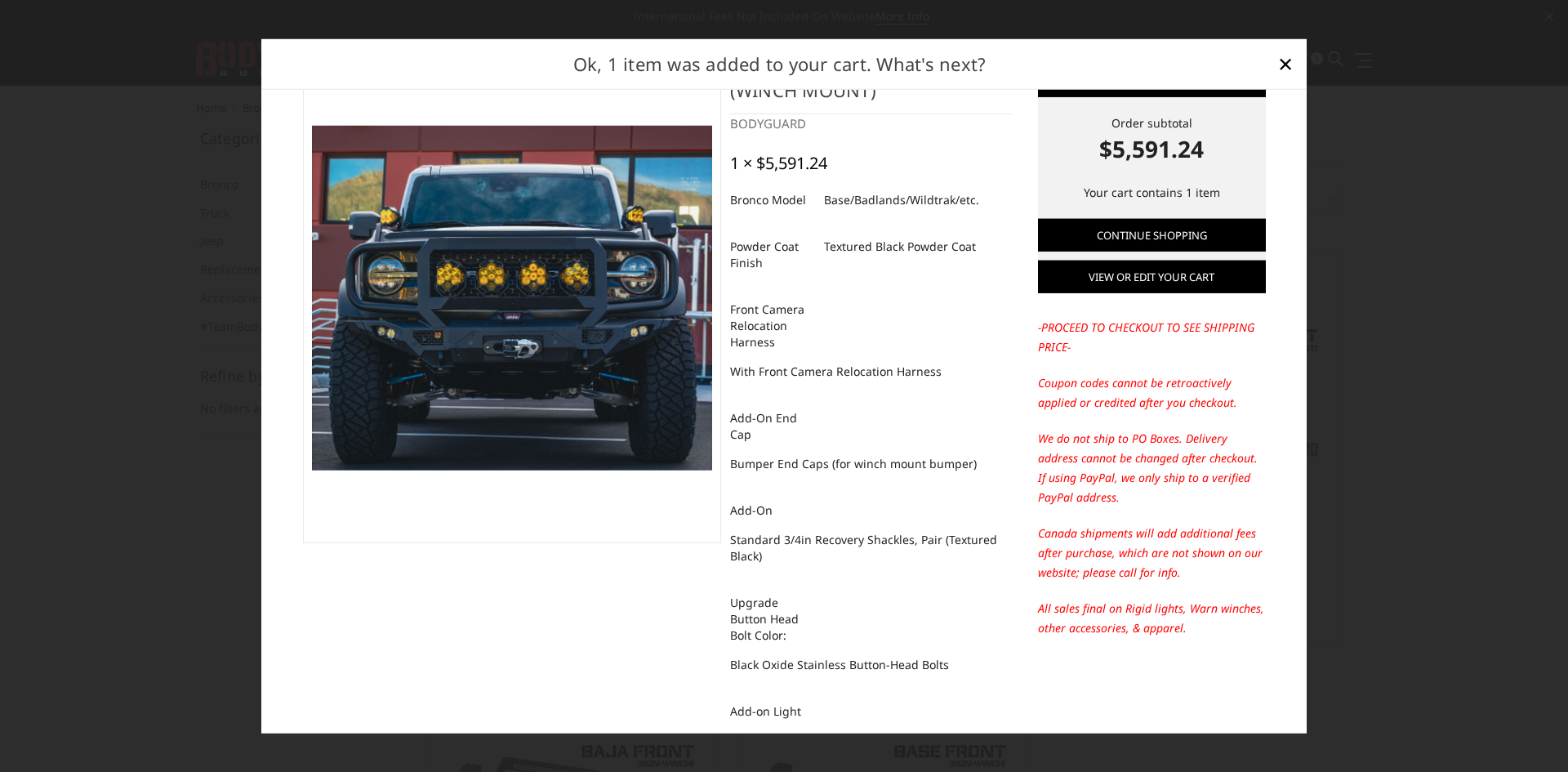
click at [1113, 272] on link "View or edit your cart" at bounding box center [1151, 277] width 228 height 33
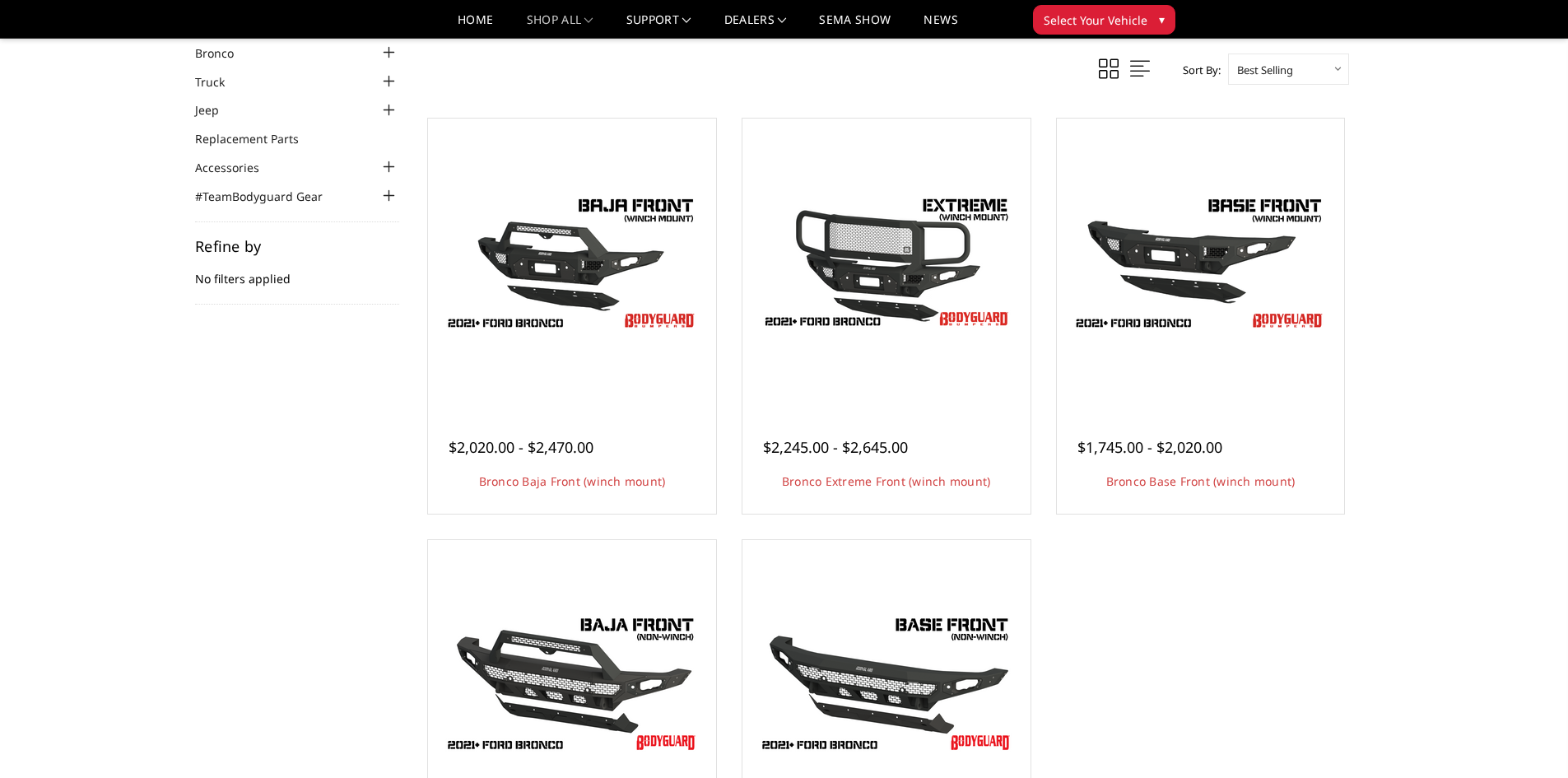
scroll to position [82, 0]
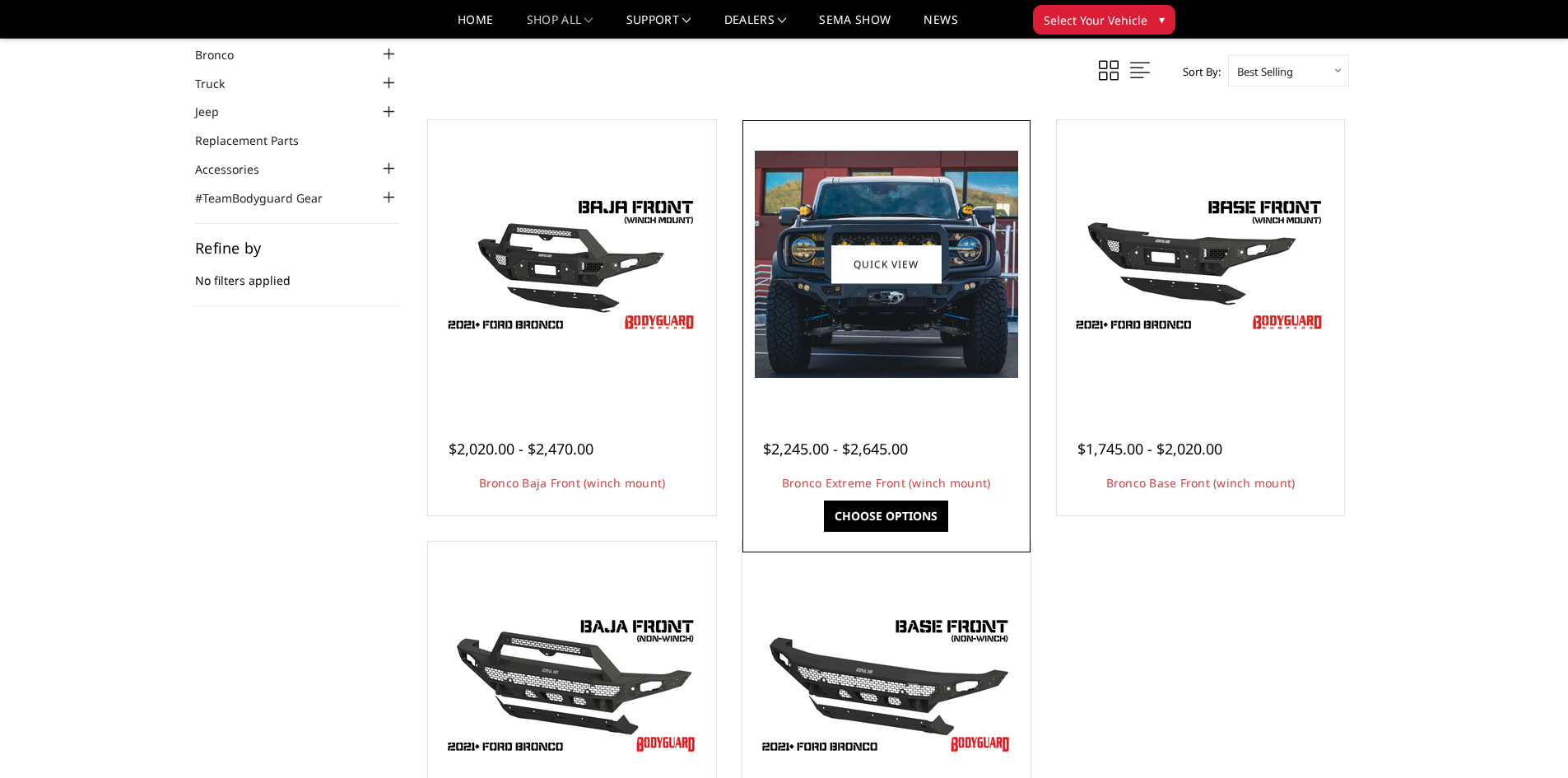
click at [899, 353] on img at bounding box center [886, 264] width 264 height 227
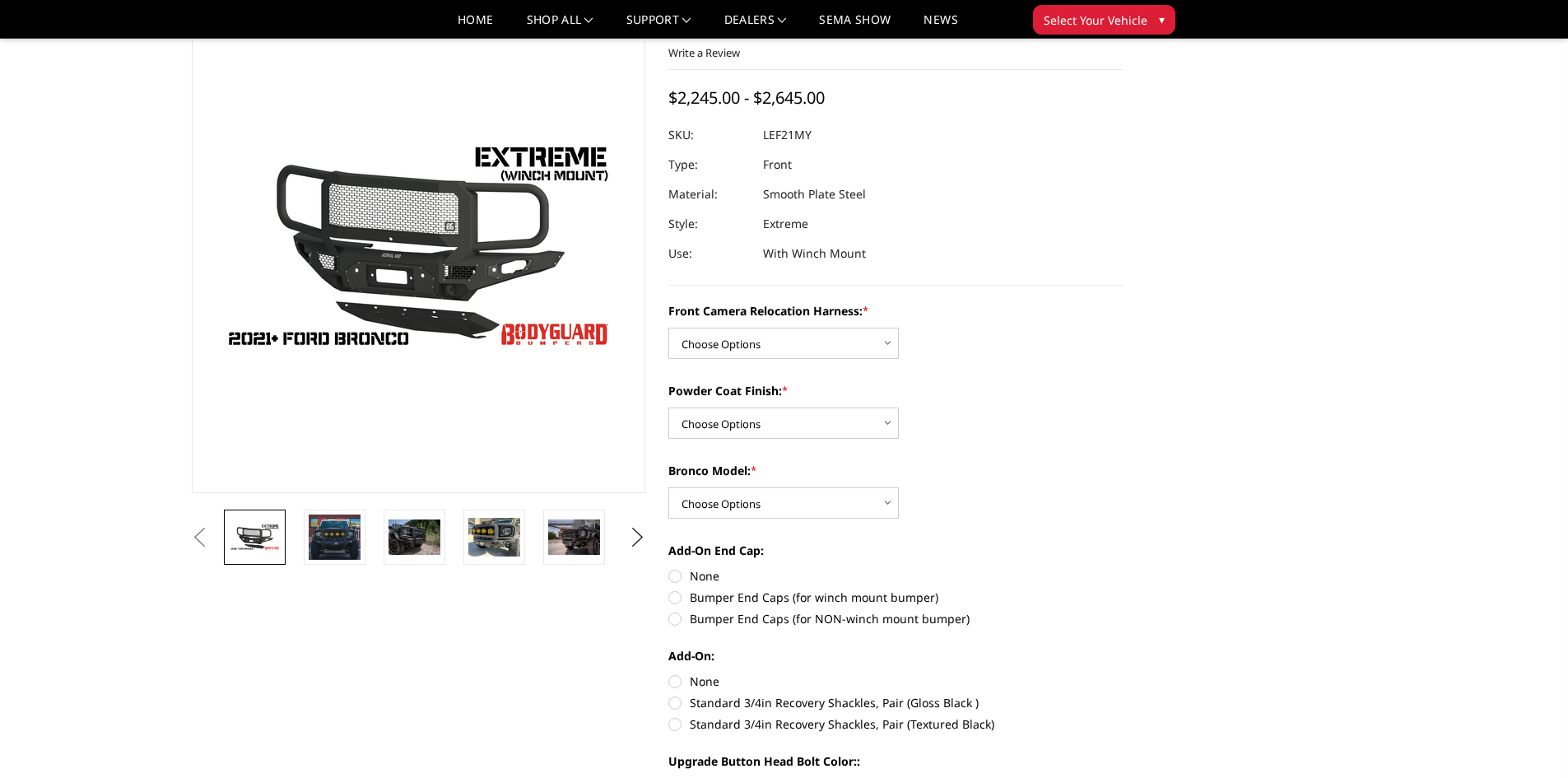
scroll to position [165, 0]
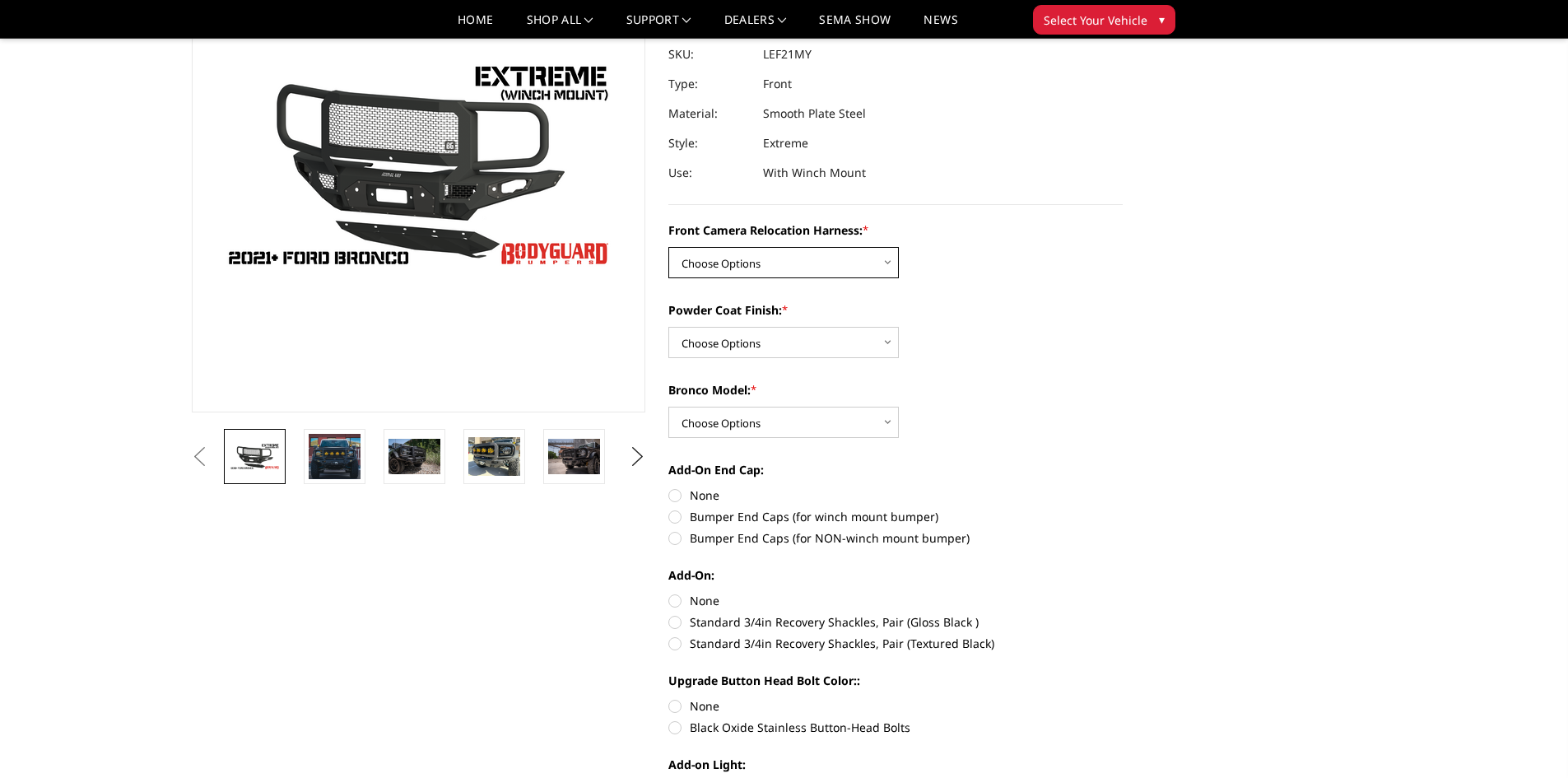
click at [810, 248] on select "Choose Options Without Front Camera Relocation Harness With Front Camera Reloca…" at bounding box center [783, 262] width 231 height 31
select select "4022"
click at [668, 247] on select "Choose Options Without Front Camera Relocation Harness With Front Camera Reloca…" at bounding box center [783, 262] width 231 height 31
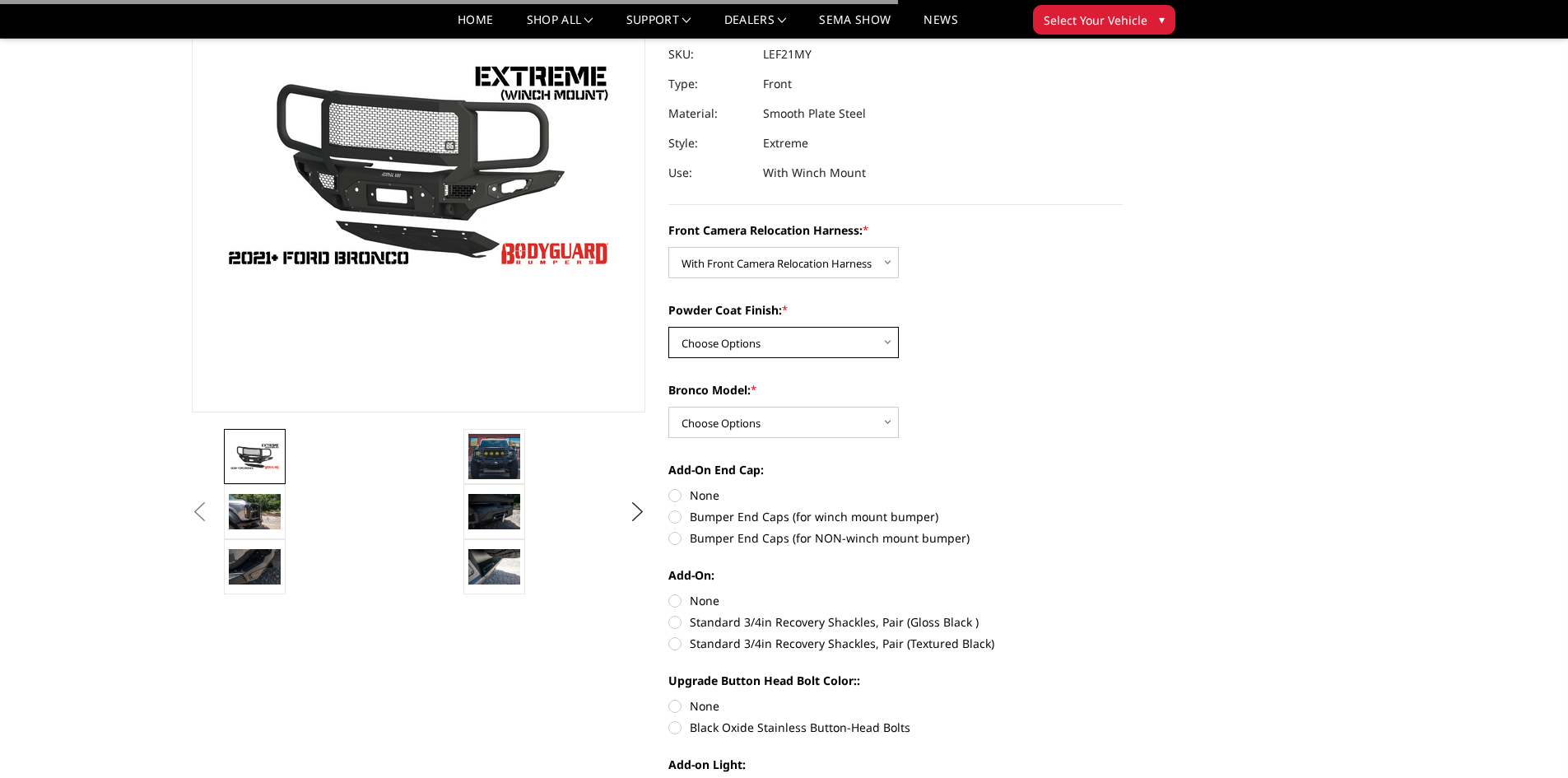
click at [762, 349] on select "Choose Options Textured Black Powder Coat Bare Metal" at bounding box center [783, 342] width 231 height 31
select select "4021"
click at [668, 327] on select "Choose Options Textured Black Powder Coat Bare Metal" at bounding box center [783, 342] width 231 height 31
click at [750, 421] on select "Choose Options Raptor Base/Badlands/Wildtrak/etc." at bounding box center [783, 422] width 231 height 31
select select "4018"
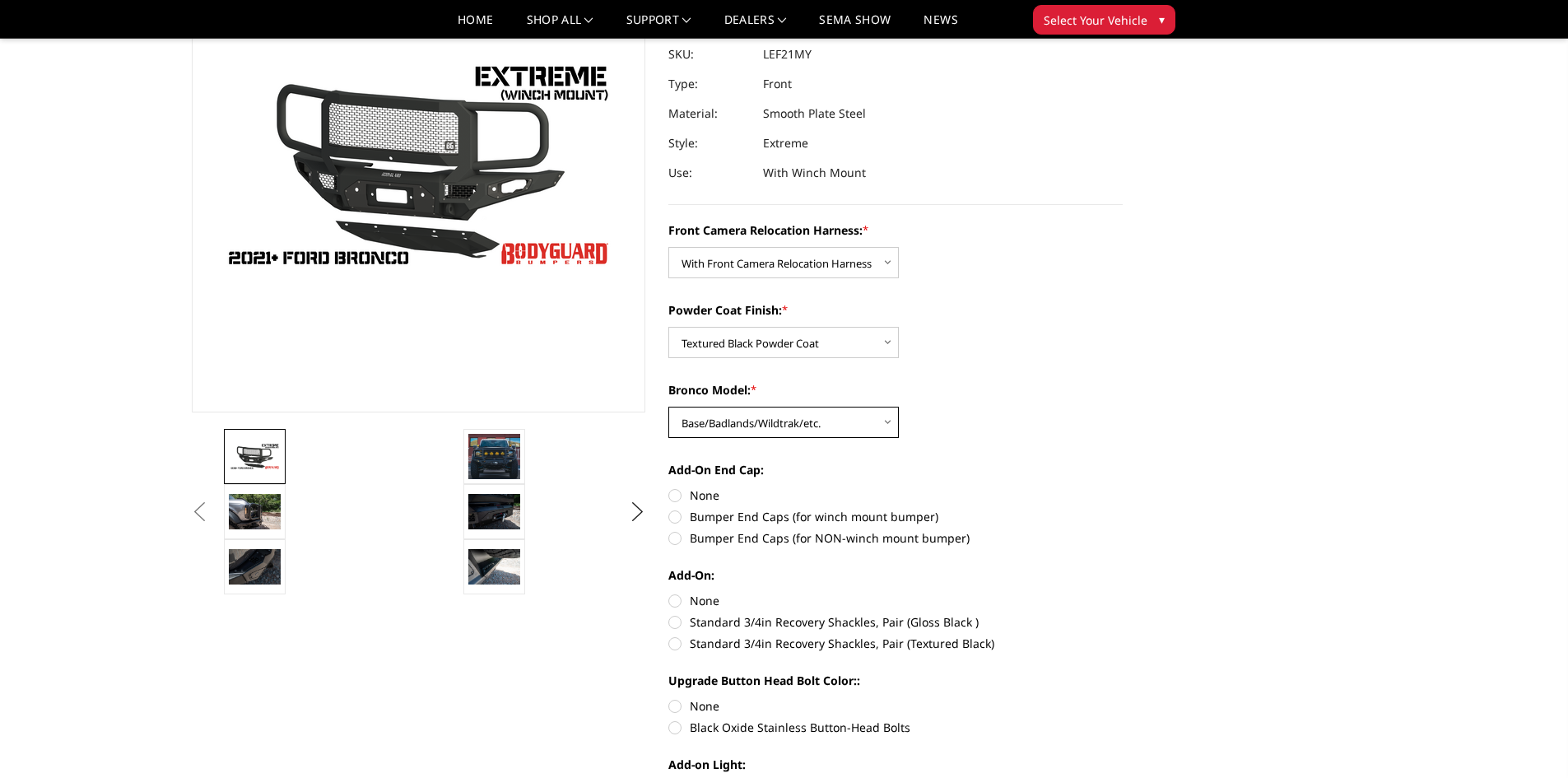
click at [668, 406] on select "Choose Options Raptor Base/Badlands/Wildtrak/etc." at bounding box center [783, 422] width 231 height 31
click at [672, 520] on label "Bumper End Caps (for winch mount bumper)" at bounding box center [896, 516] width 455 height 17
click at [1123, 487] on input "Bumper End Caps (for winch mount bumper)" at bounding box center [1123, 487] width 1 height 1
radio input "true"
click at [677, 640] on label "Standard 3/4in Recovery Shackles, Pair (Textured Black)" at bounding box center [896, 643] width 455 height 17
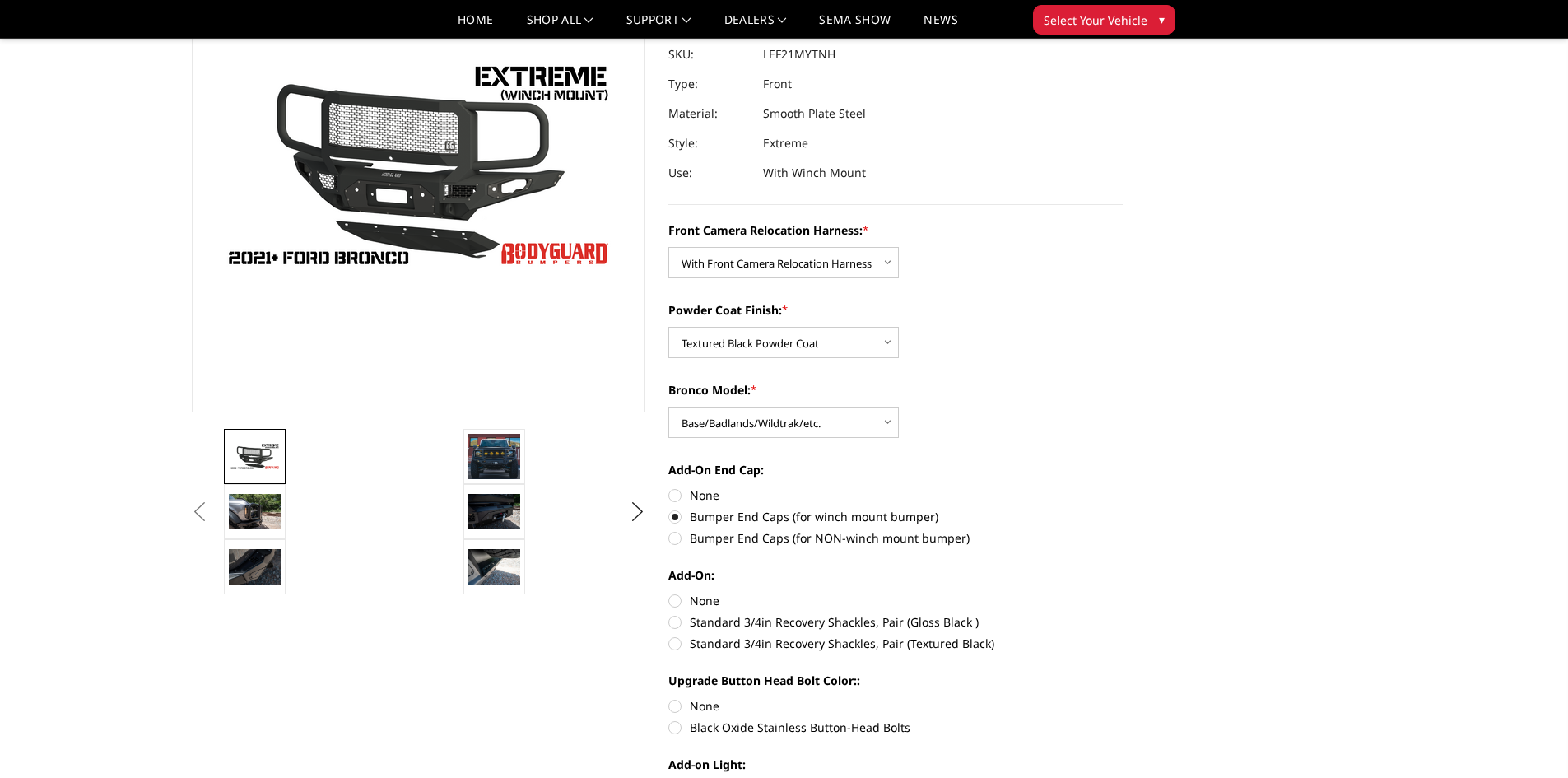
click at [1123, 614] on input "Standard 3/4in Recovery Shackles, Pair (Textured Black)" at bounding box center [1123, 613] width 1 height 1
radio input "true"
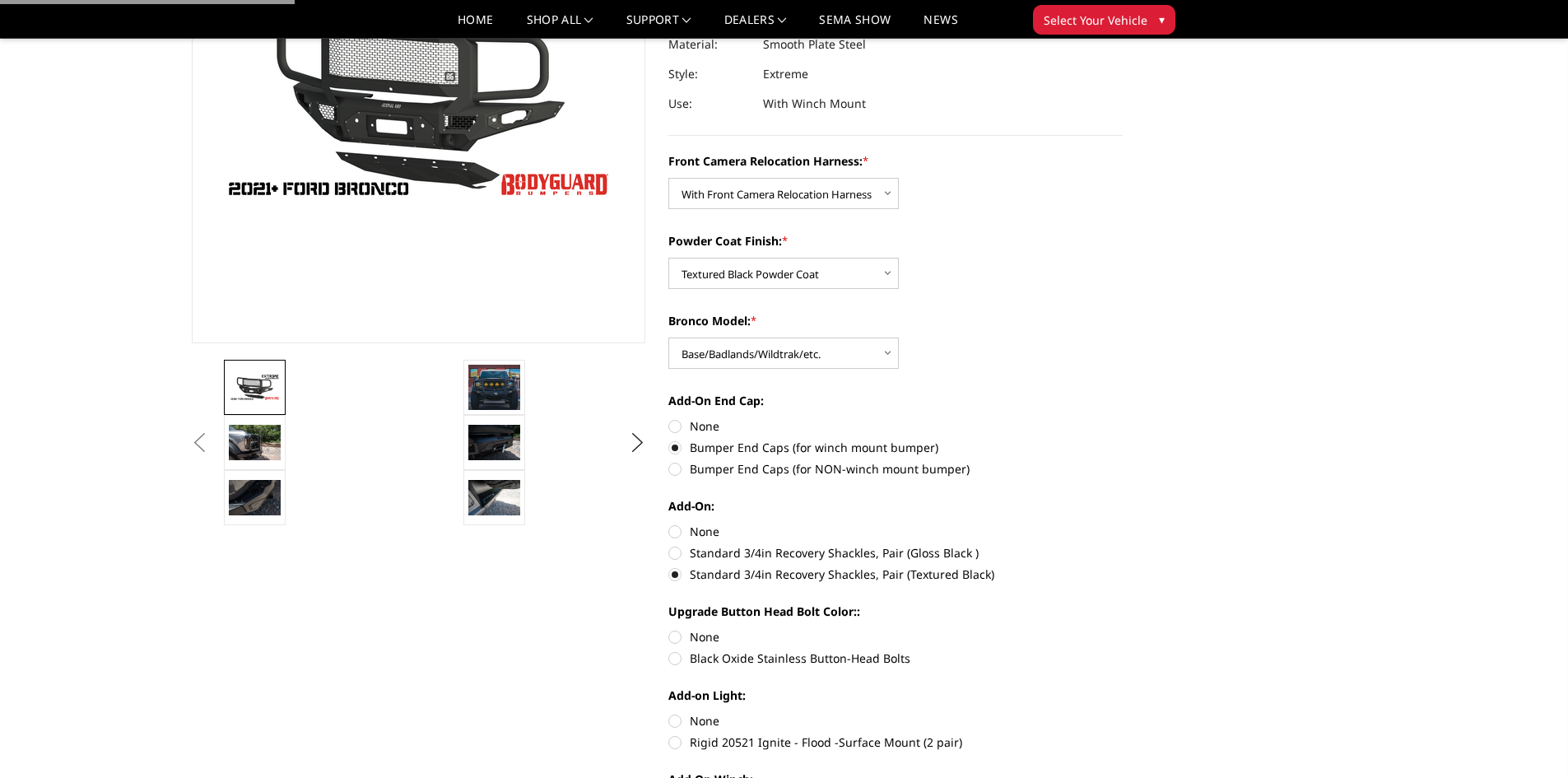
scroll to position [329, 0]
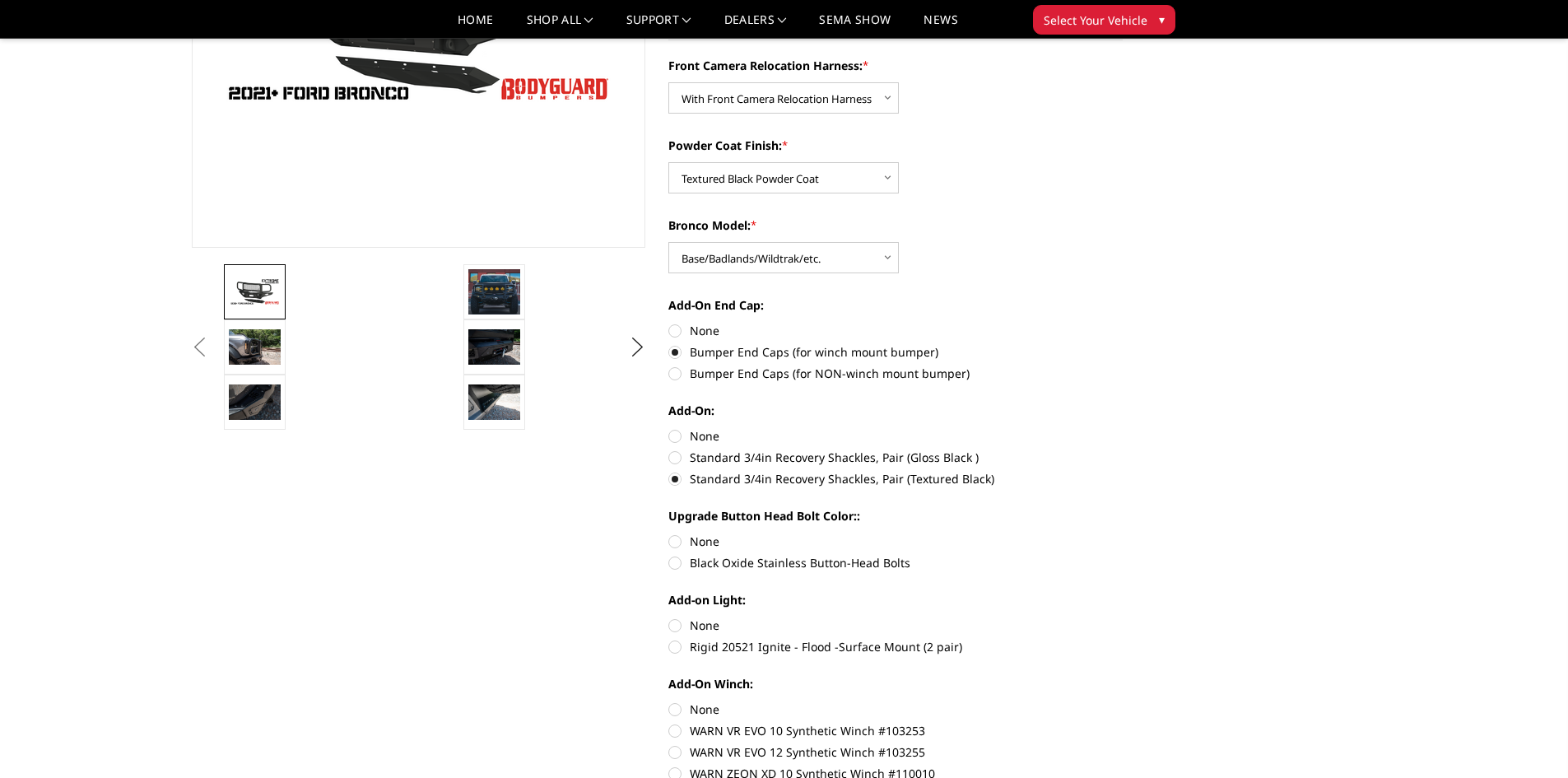
click at [673, 562] on label "Black Oxide Stainless Button-Head Bolts" at bounding box center [896, 563] width 455 height 17
click at [1123, 533] on input "Black Oxide Stainless Button-Head Bolts" at bounding box center [1123, 532] width 1 height 1
radio input "true"
click at [670, 644] on label "Rigid 20521 Ignite - Flood -Surface Mount (2 pair)" at bounding box center [896, 646] width 455 height 17
click at [1123, 618] on input "Rigid 20521 Ignite - Flood -Surface Mount (2 pair)" at bounding box center [1123, 617] width 1 height 1
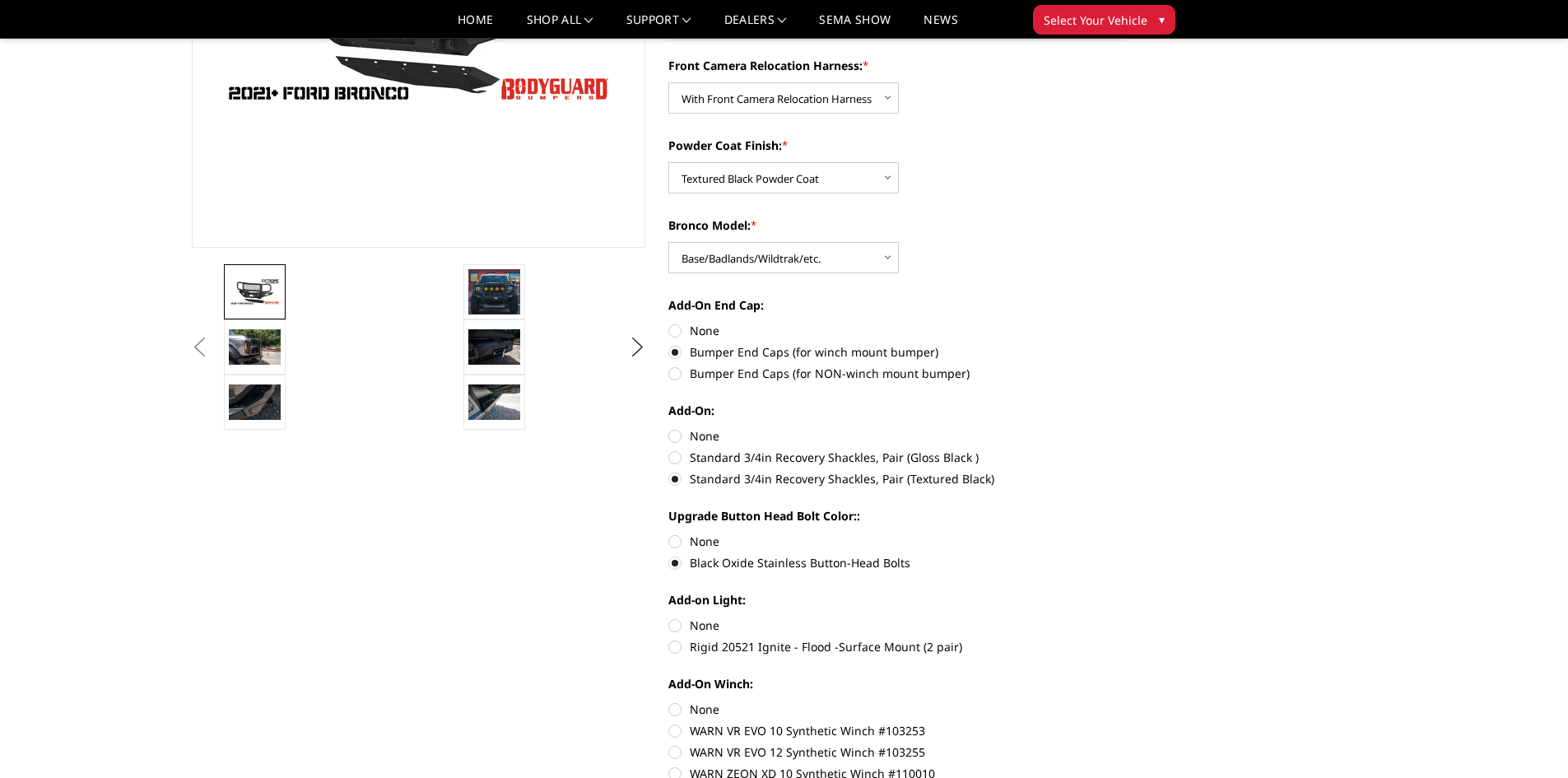
radio input "true"
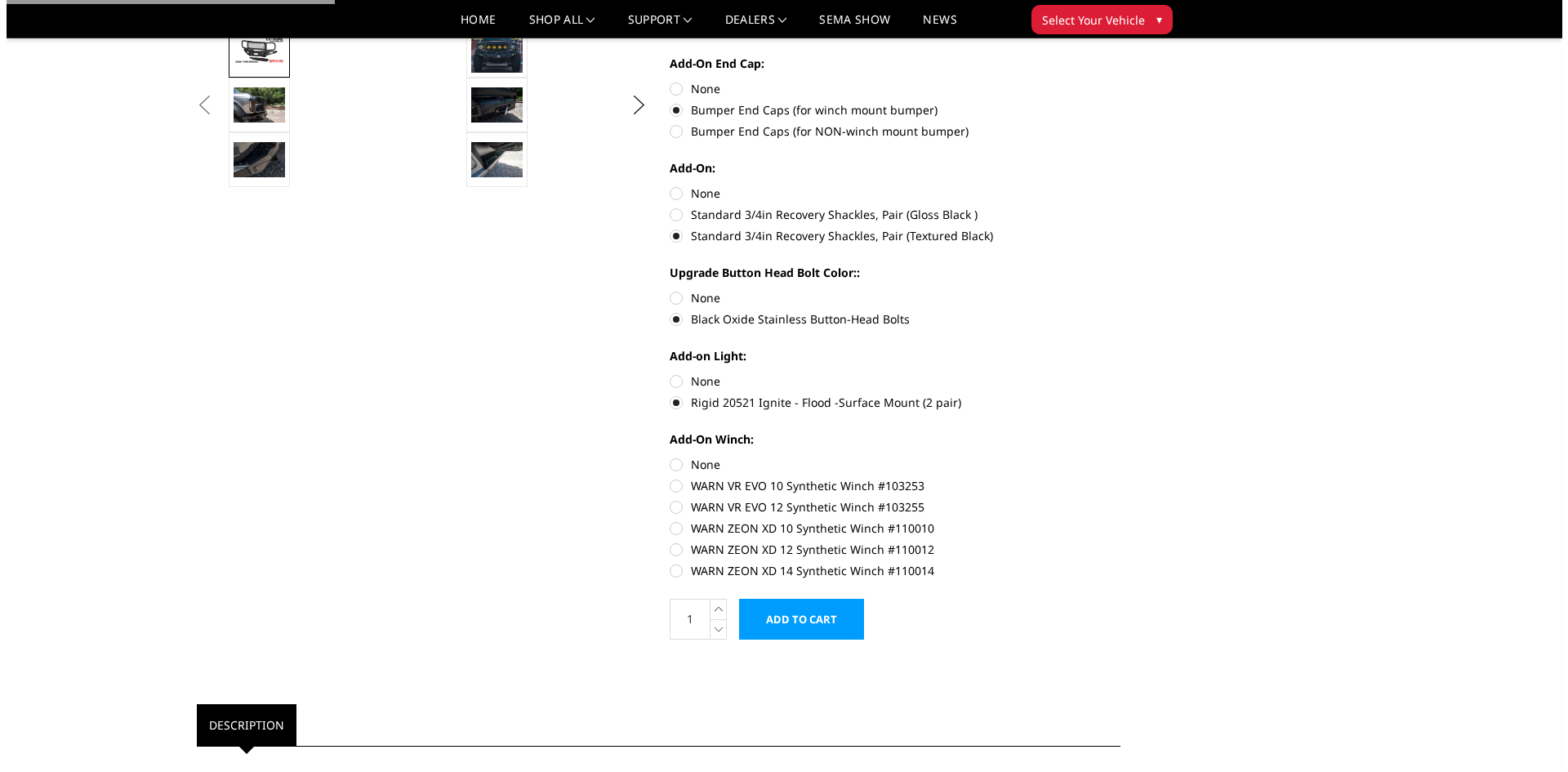
scroll to position [572, 0]
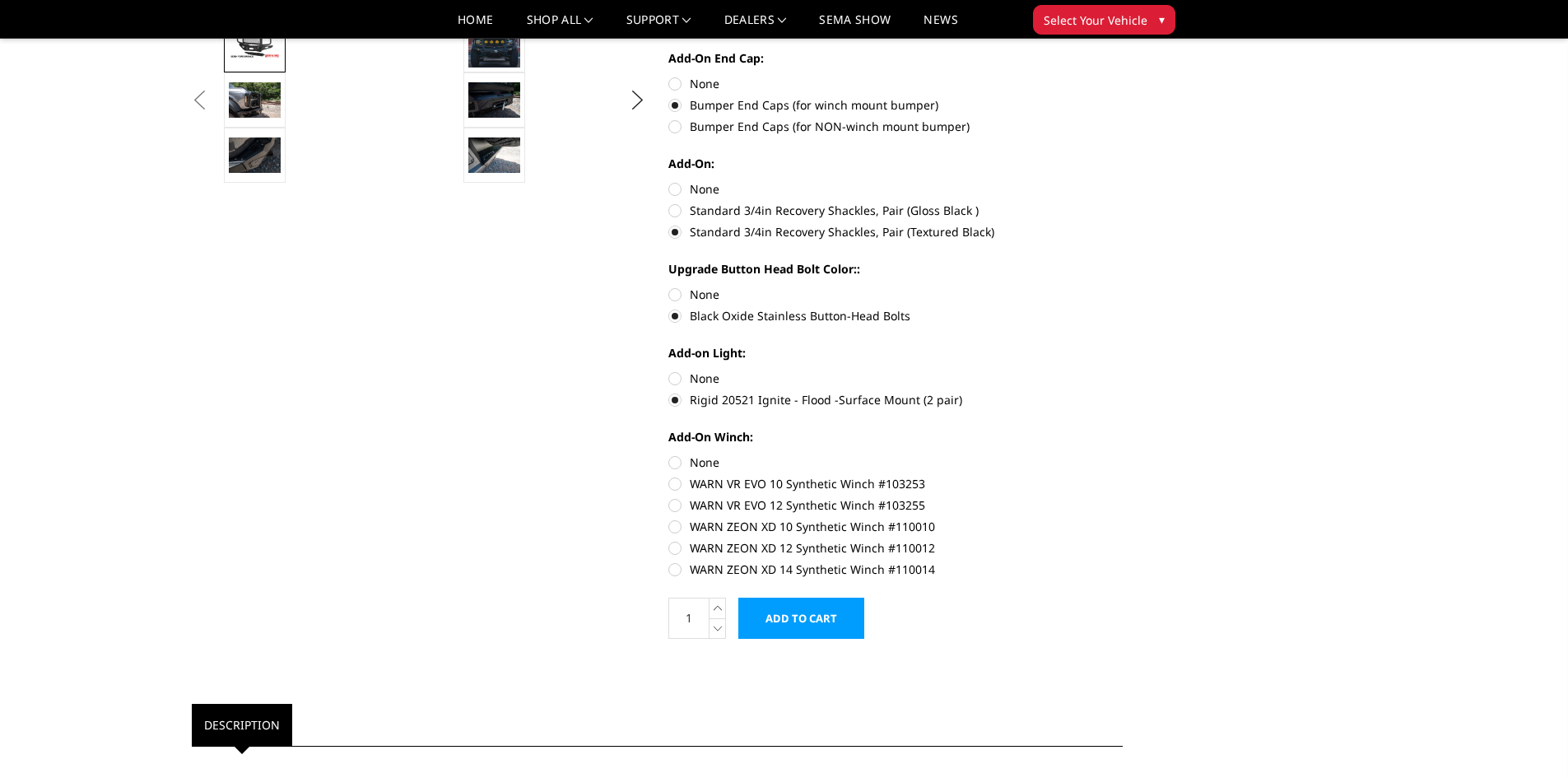
click at [678, 528] on label "WARN ZEON XD 10 Synthetic Winch #110010" at bounding box center [896, 526] width 455 height 17
click at [1123, 497] on input "WARN ZEON XD 10 Synthetic Winch #110010" at bounding box center [1123, 496] width 1 height 1
radio input "true"
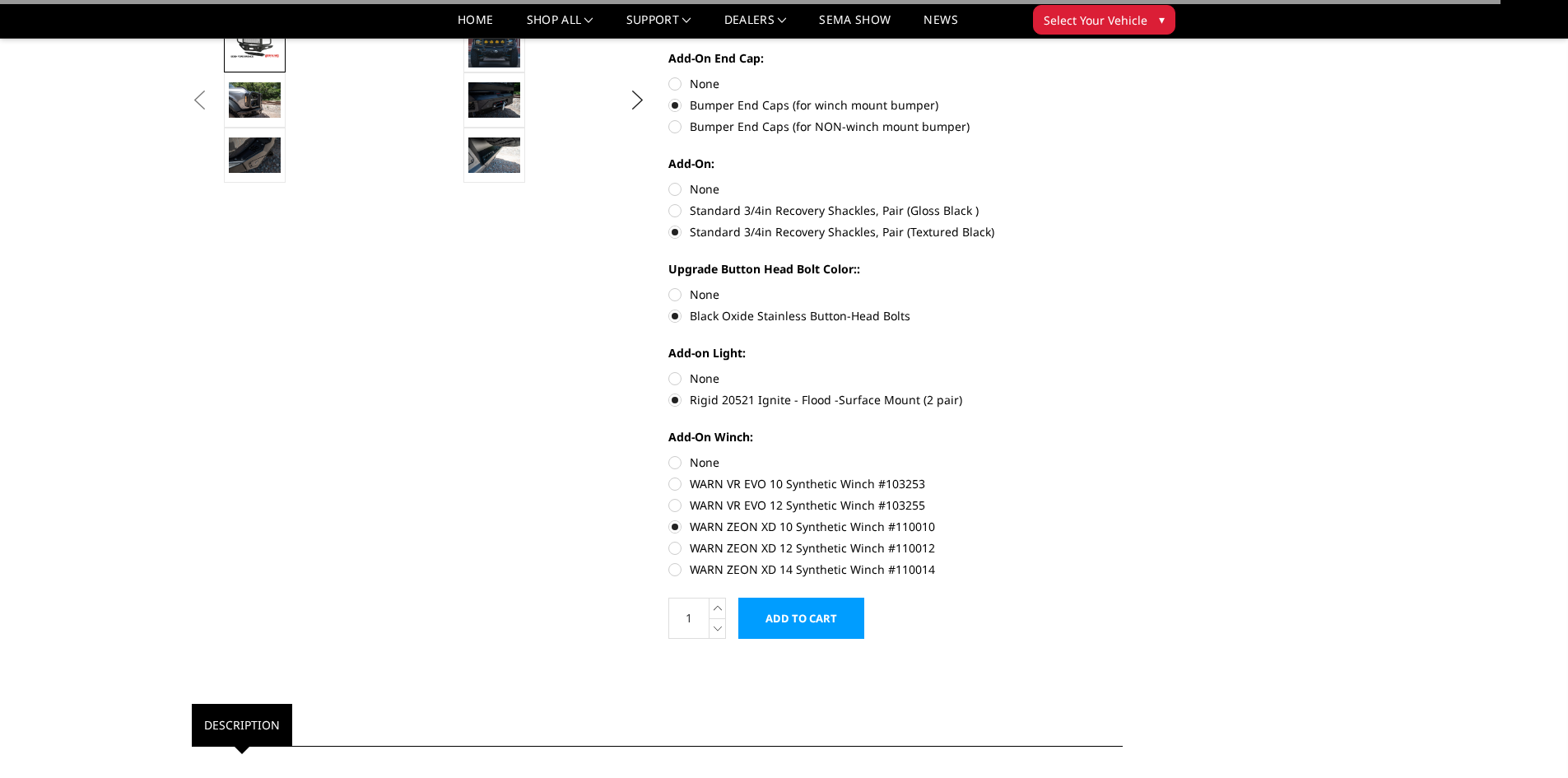
click at [816, 612] on input "Add to Cart" at bounding box center [801, 618] width 126 height 41
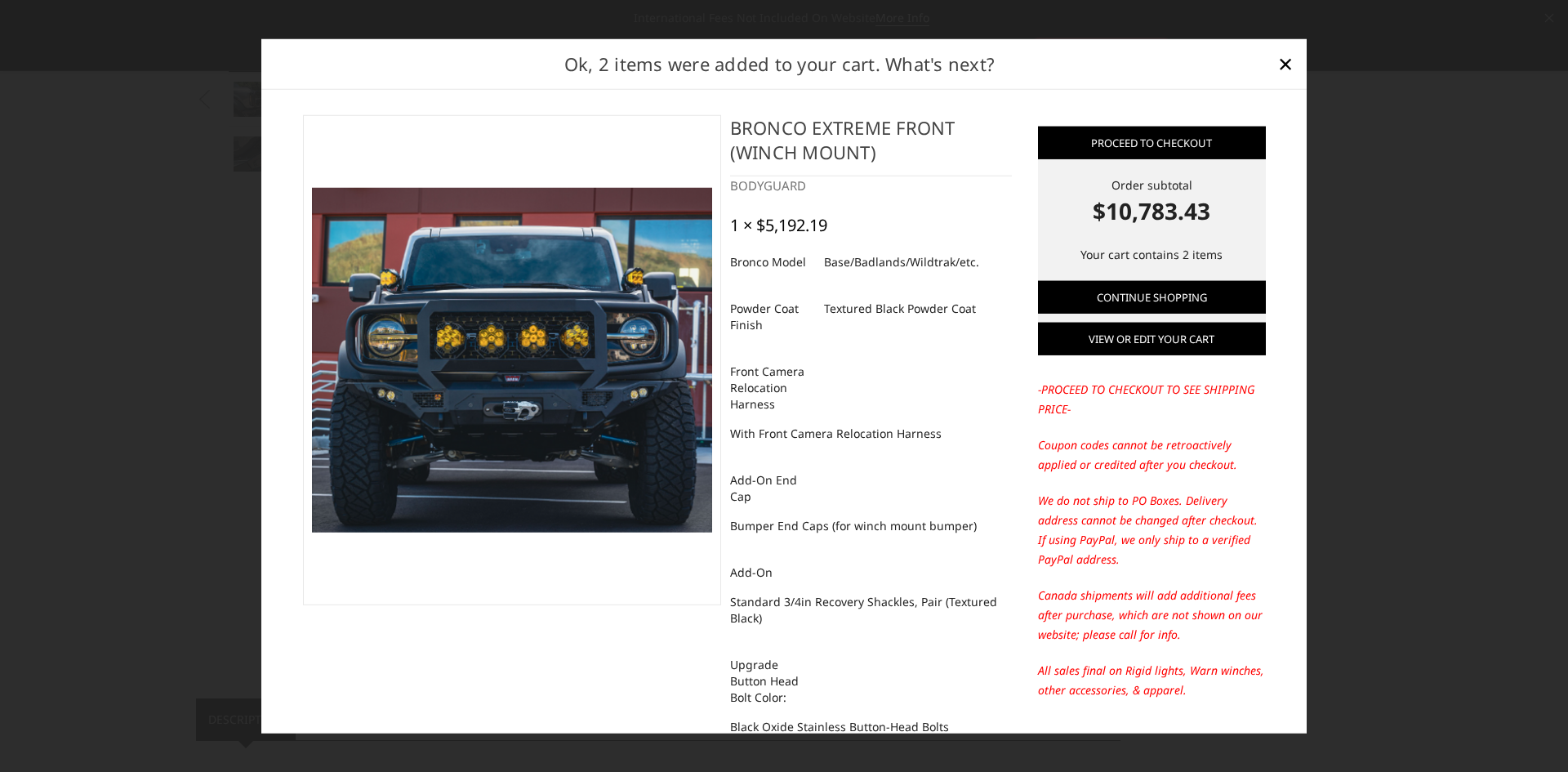
click at [1141, 342] on link "View or edit your cart" at bounding box center [1151, 339] width 228 height 33
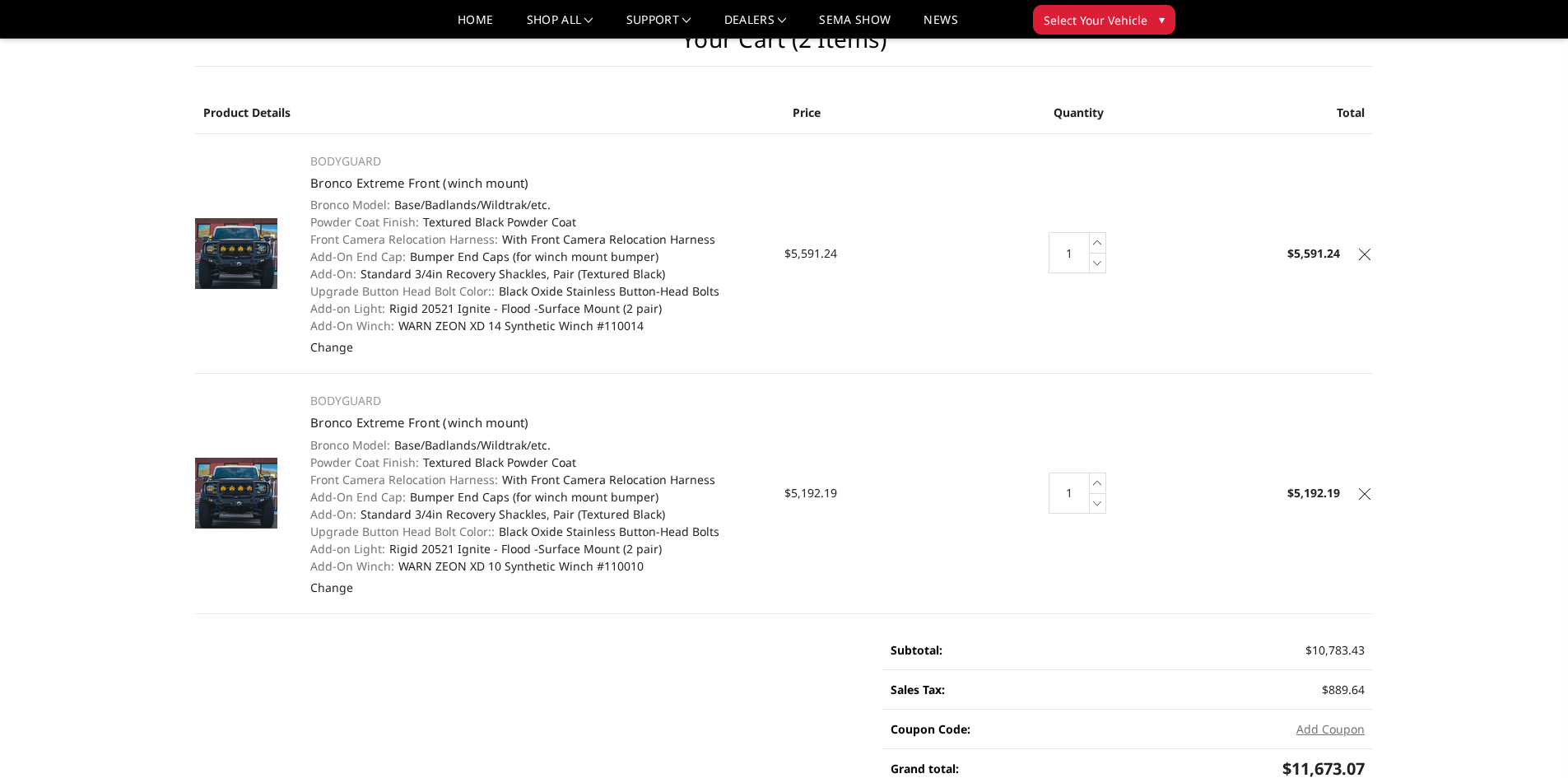
scroll to position [82, 0]
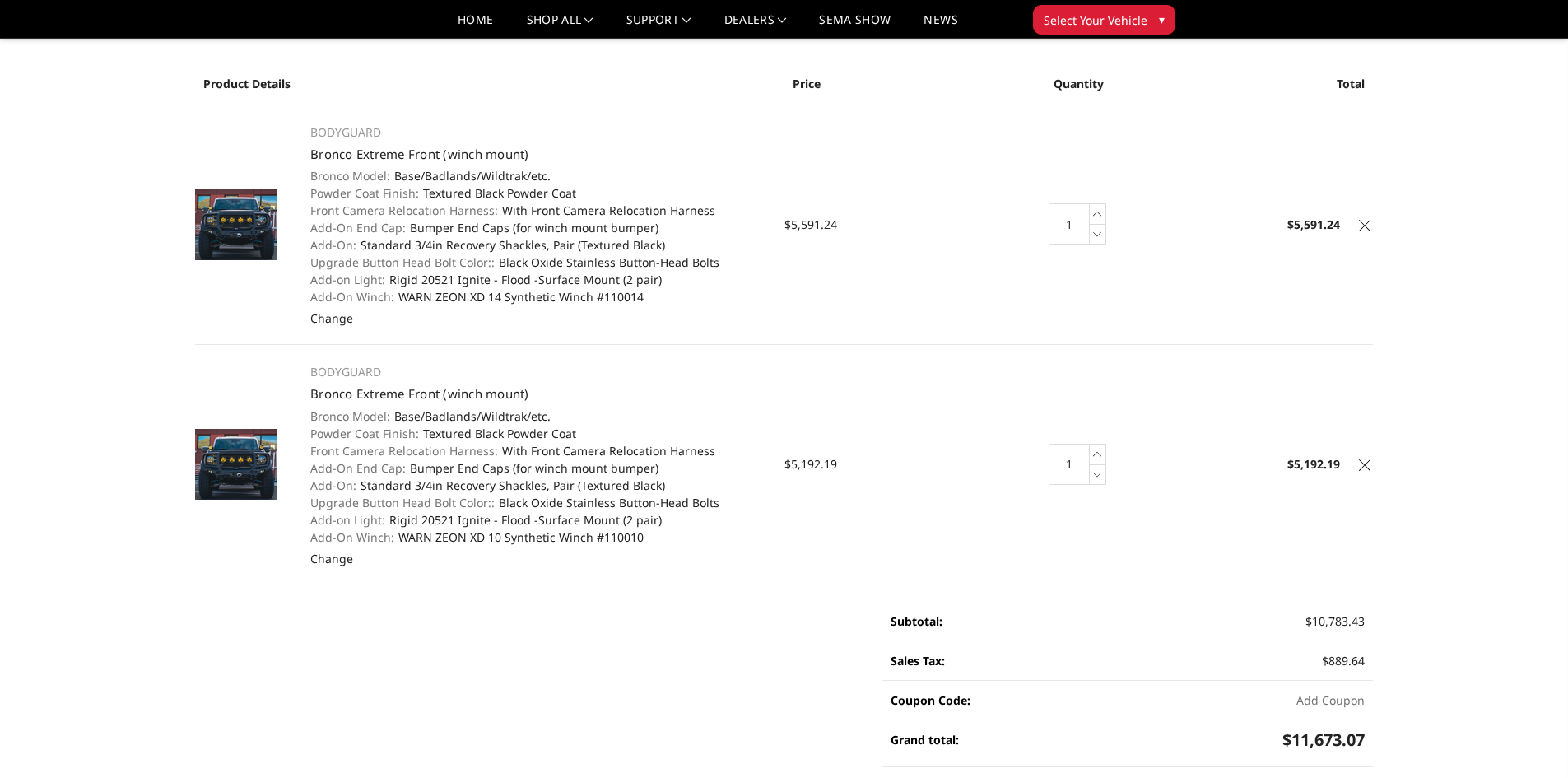
click at [1363, 221] on icon at bounding box center [1365, 226] width 12 height 12
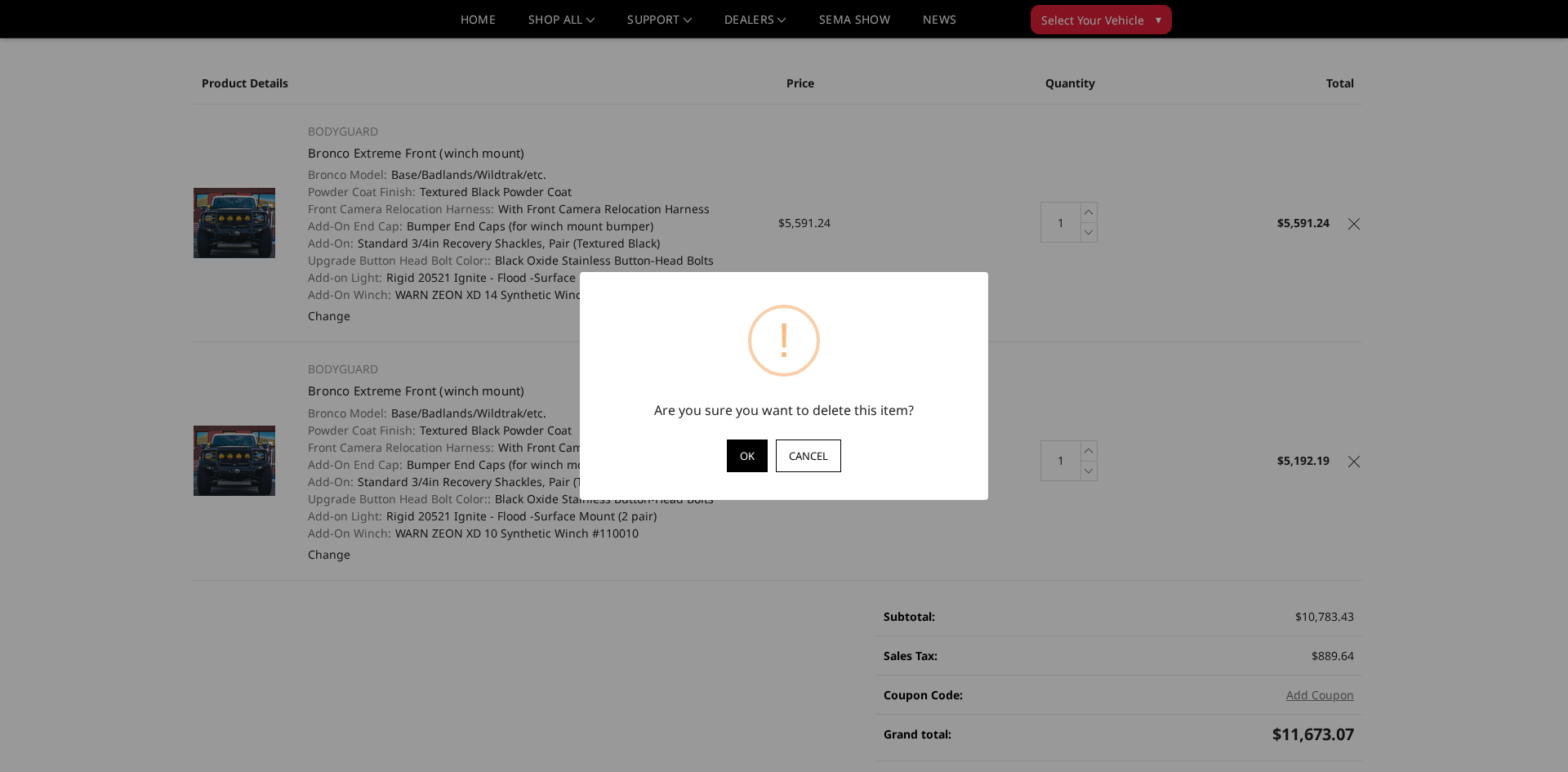
click at [752, 462] on button "OK" at bounding box center [747, 455] width 41 height 33
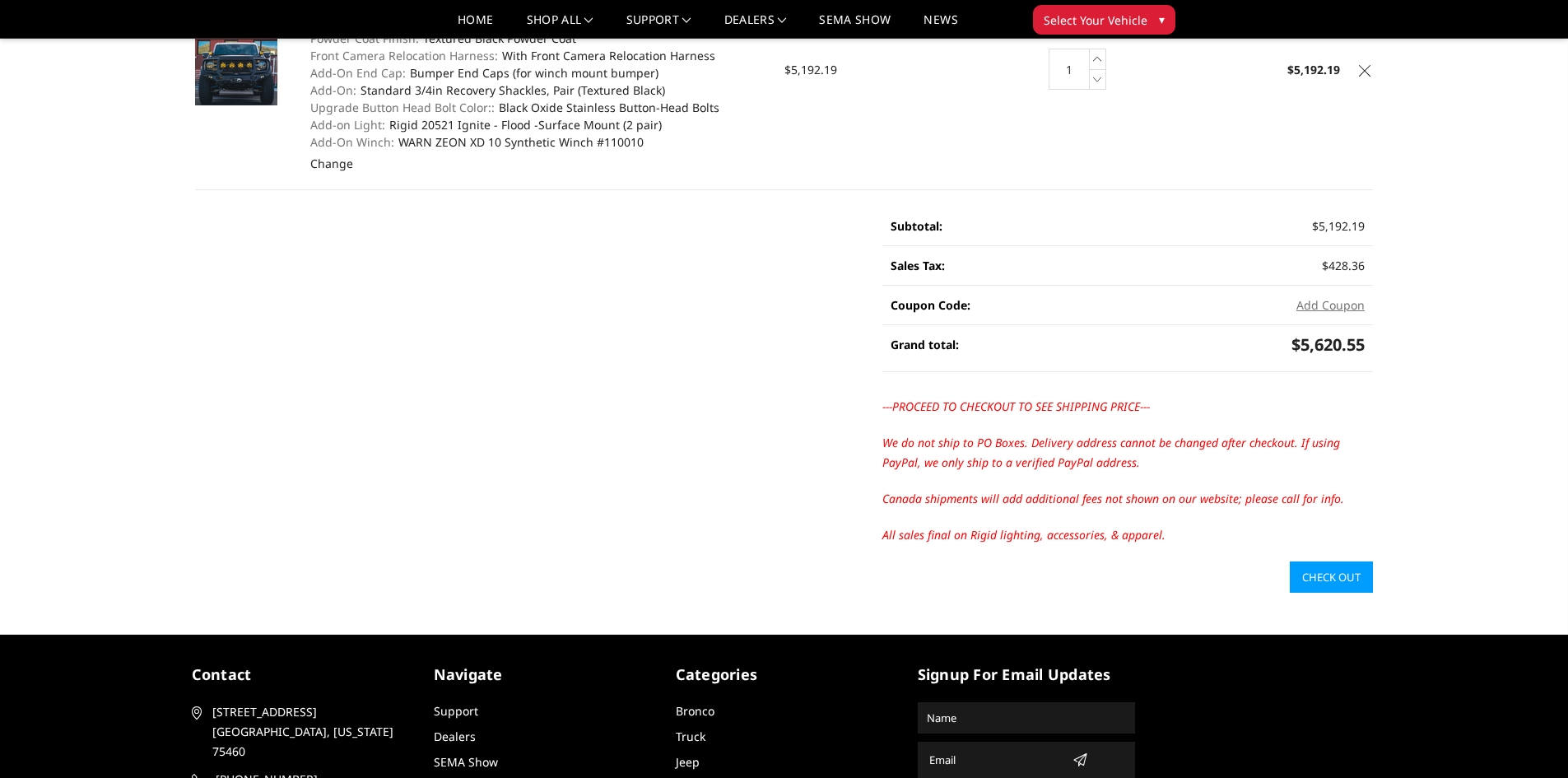
scroll to position [247, 0]
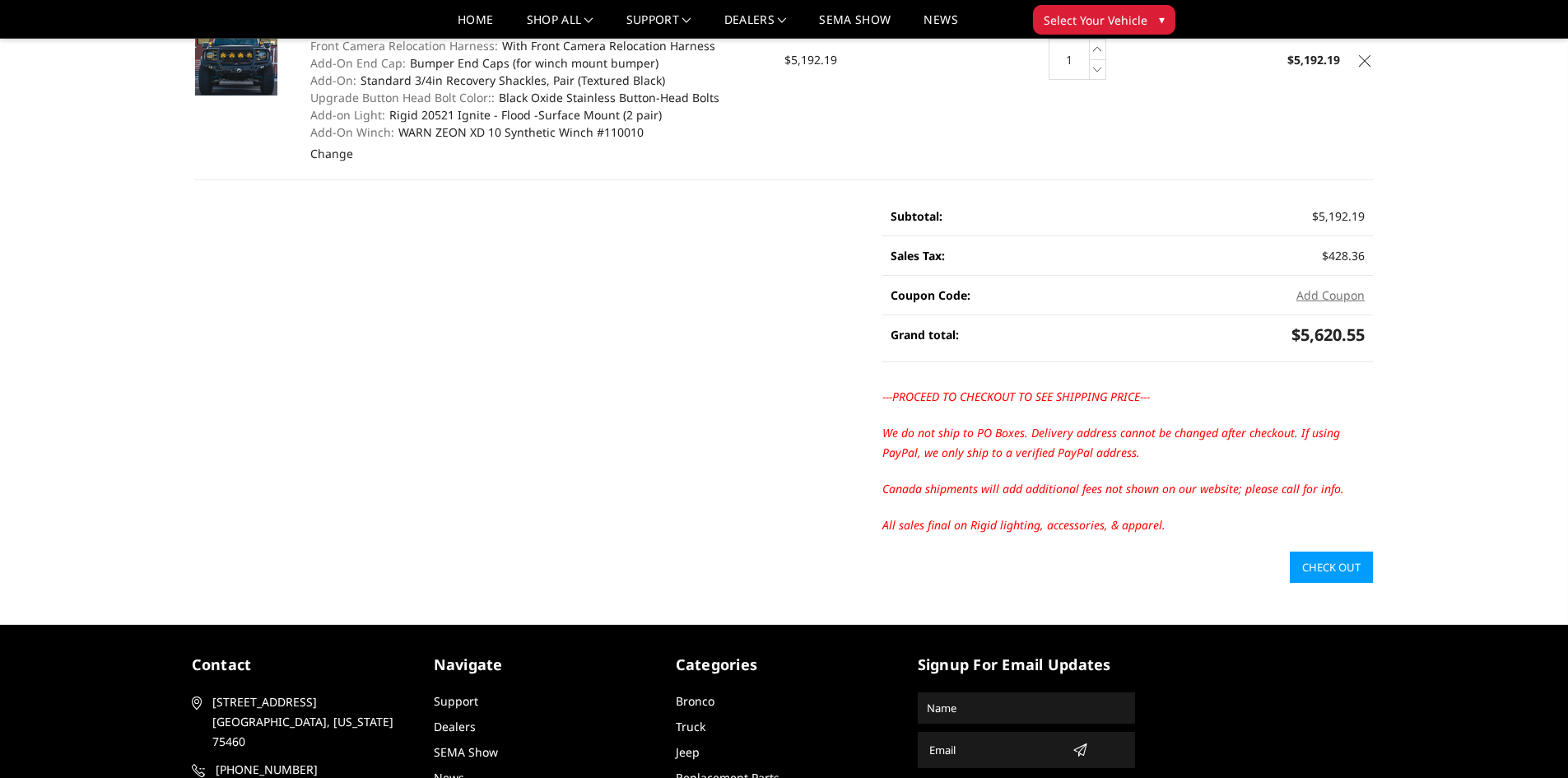
click at [1320, 573] on link "Check out" at bounding box center [1331, 567] width 83 height 31
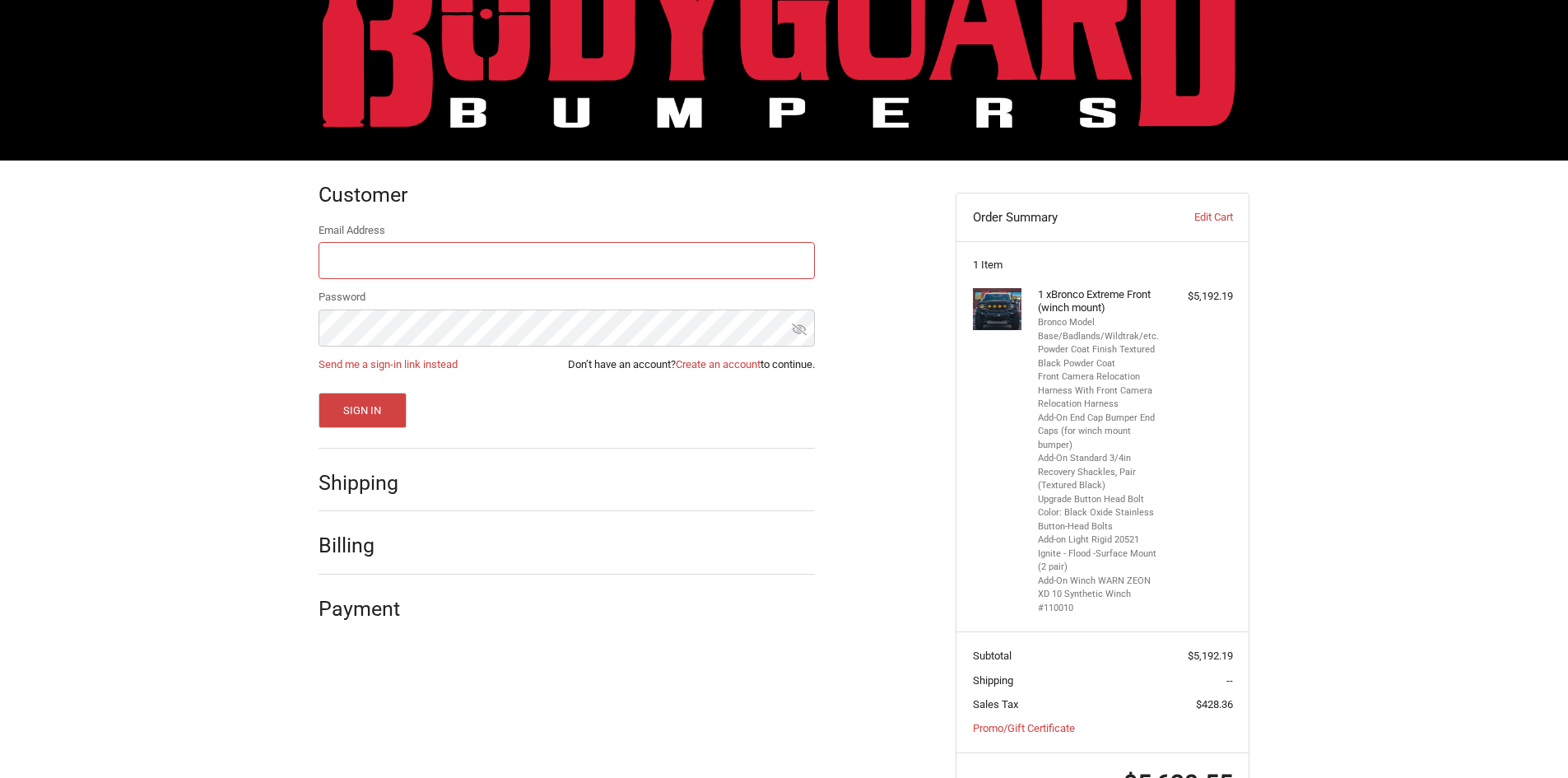
scroll to position [91, 0]
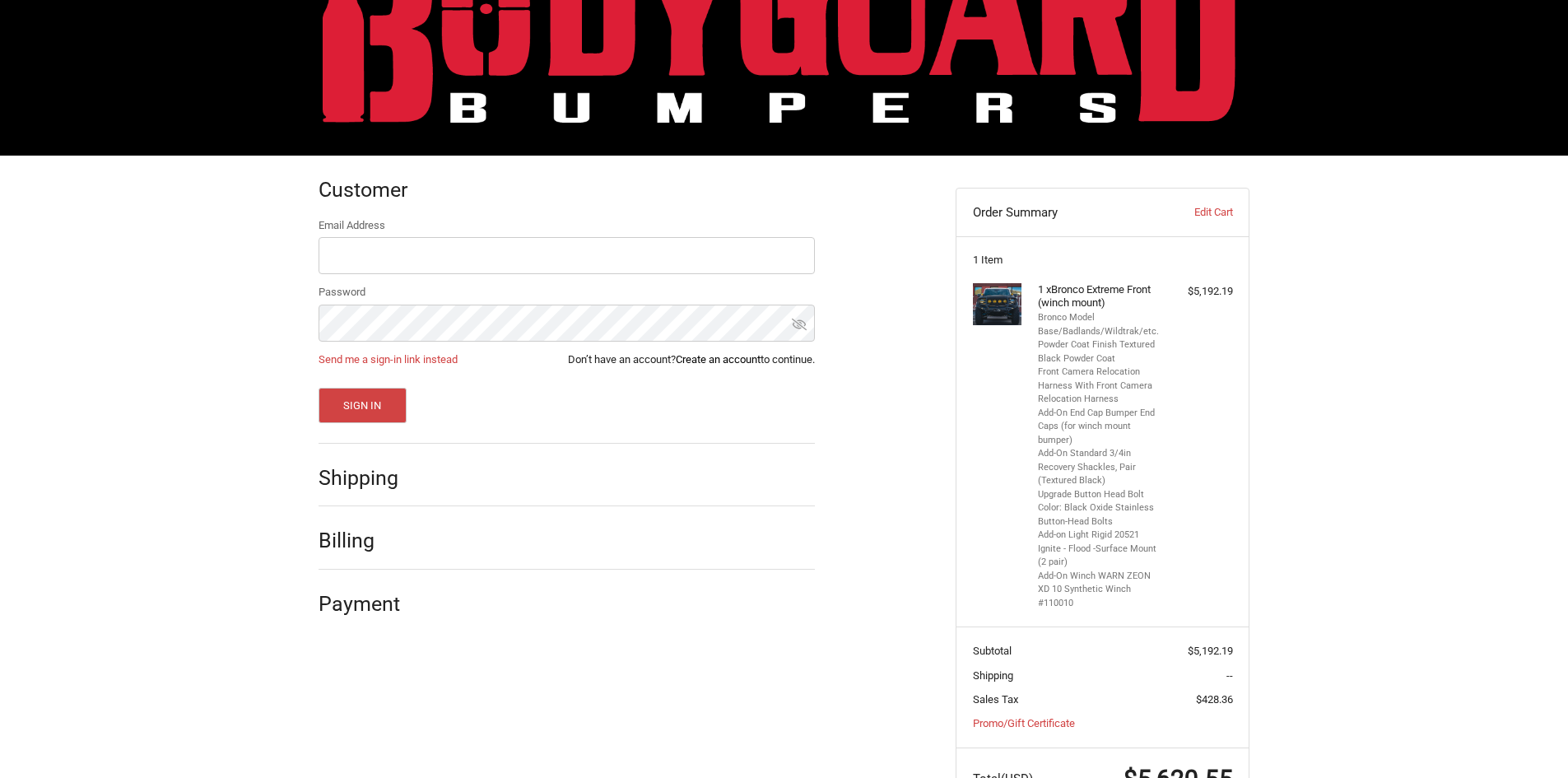
click at [712, 362] on link "Create an account" at bounding box center [718, 359] width 84 height 13
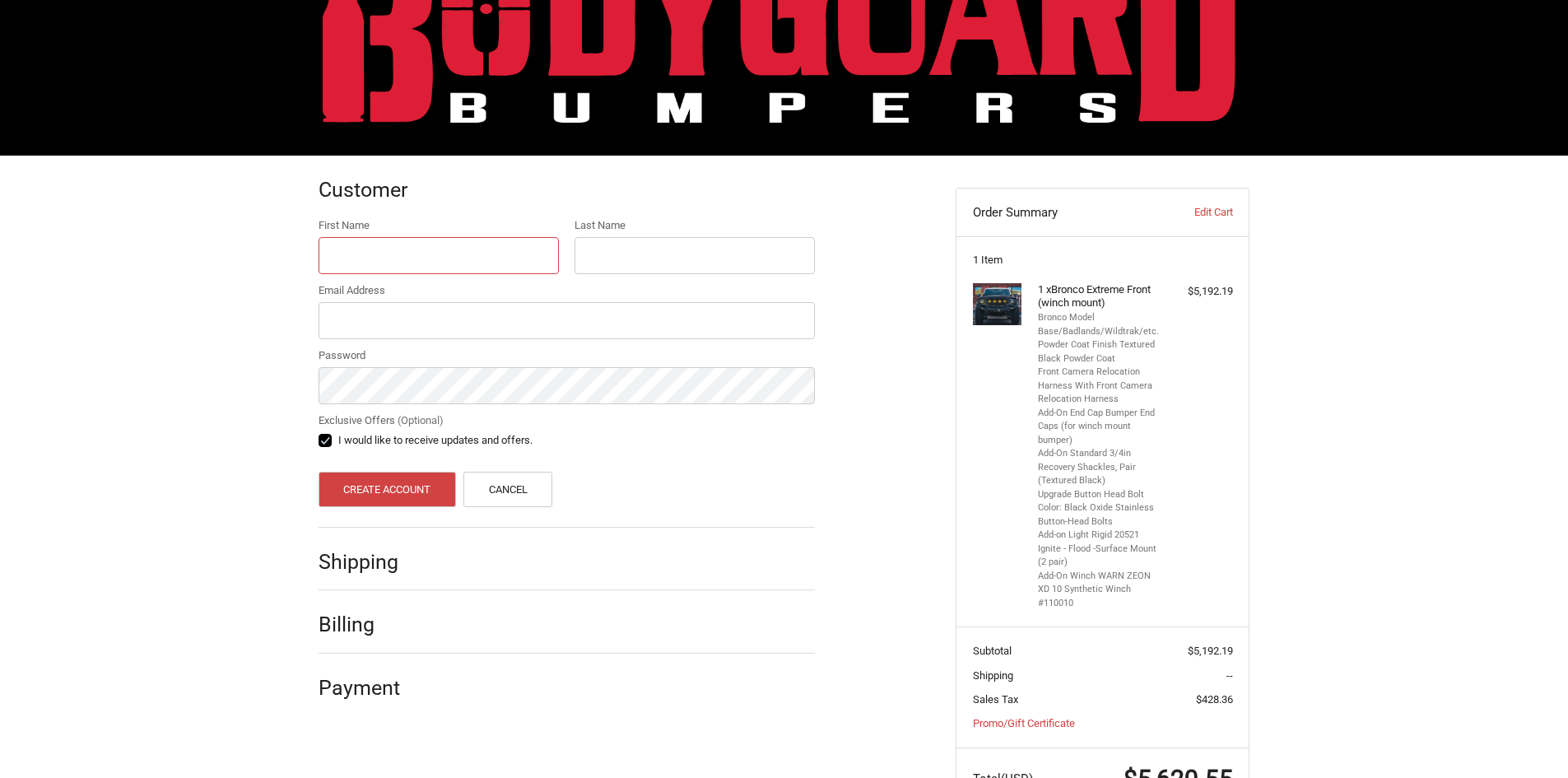
click at [449, 263] on input "First Name" at bounding box center [438, 256] width 240 height 37
type input "[PERSON_NAME]"
click at [458, 313] on input "Email Address" at bounding box center [566, 321] width 496 height 37
type input "[PERSON_NAME][EMAIL_ADDRESS][PERSON_NAME][DOMAIN_NAME]"
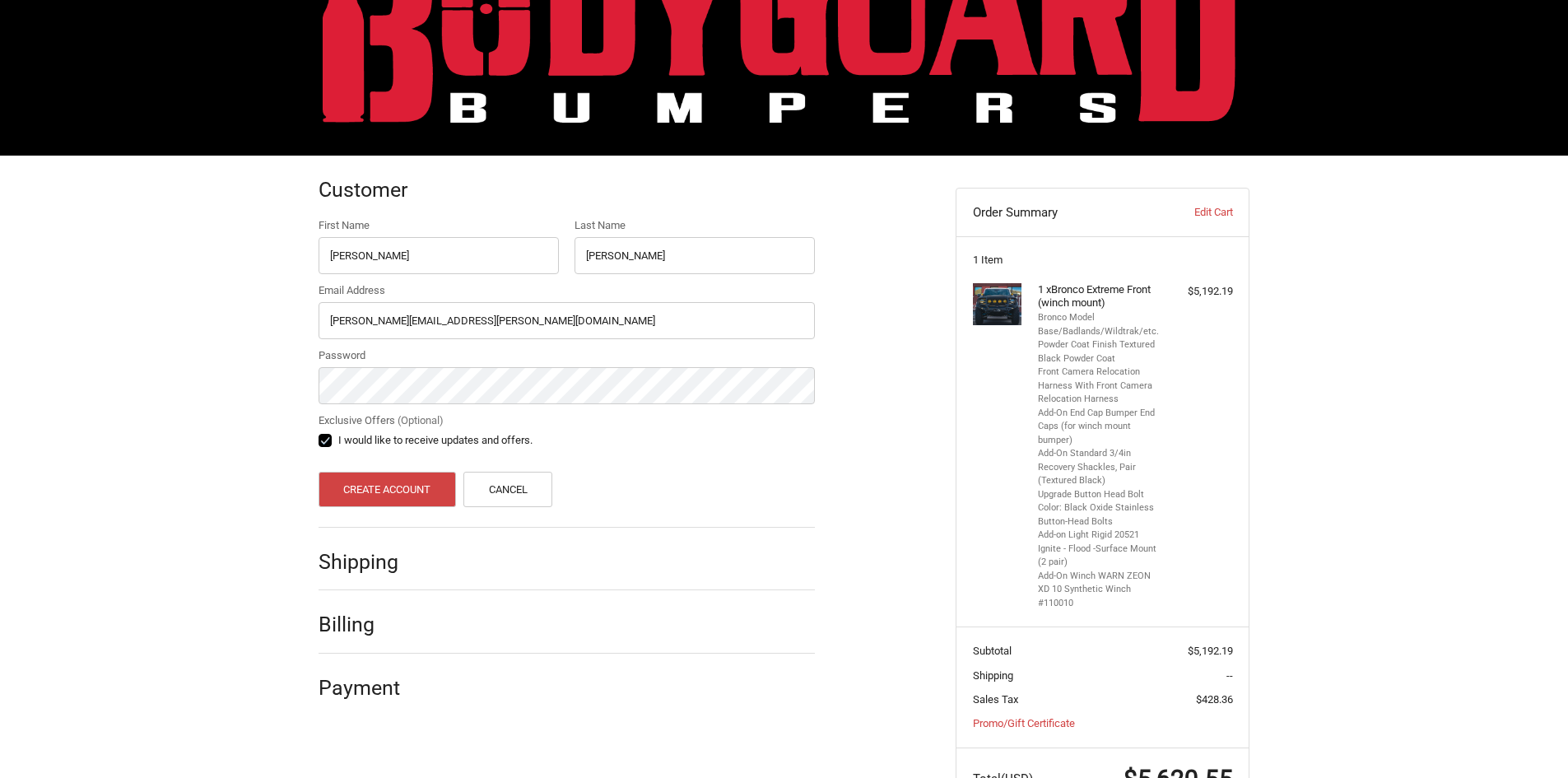
click at [250, 457] on div "Customer First Name [PERSON_NAME] Last Name [PERSON_NAME] Email Address [PERSON…" at bounding box center [784, 499] width 1568 height 688
click at [356, 481] on button "Create Account" at bounding box center [387, 489] width 138 height 35
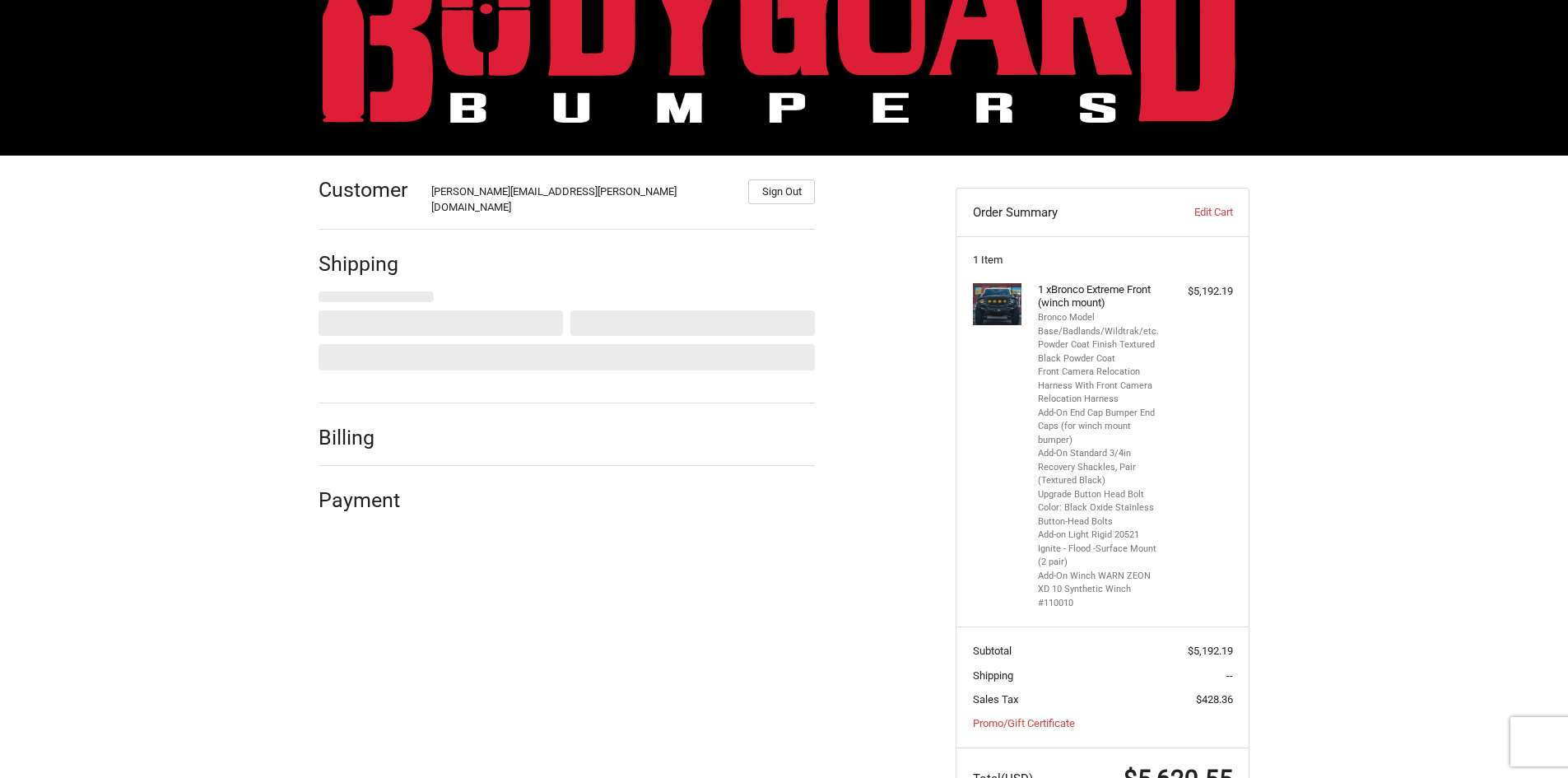
select select "US"
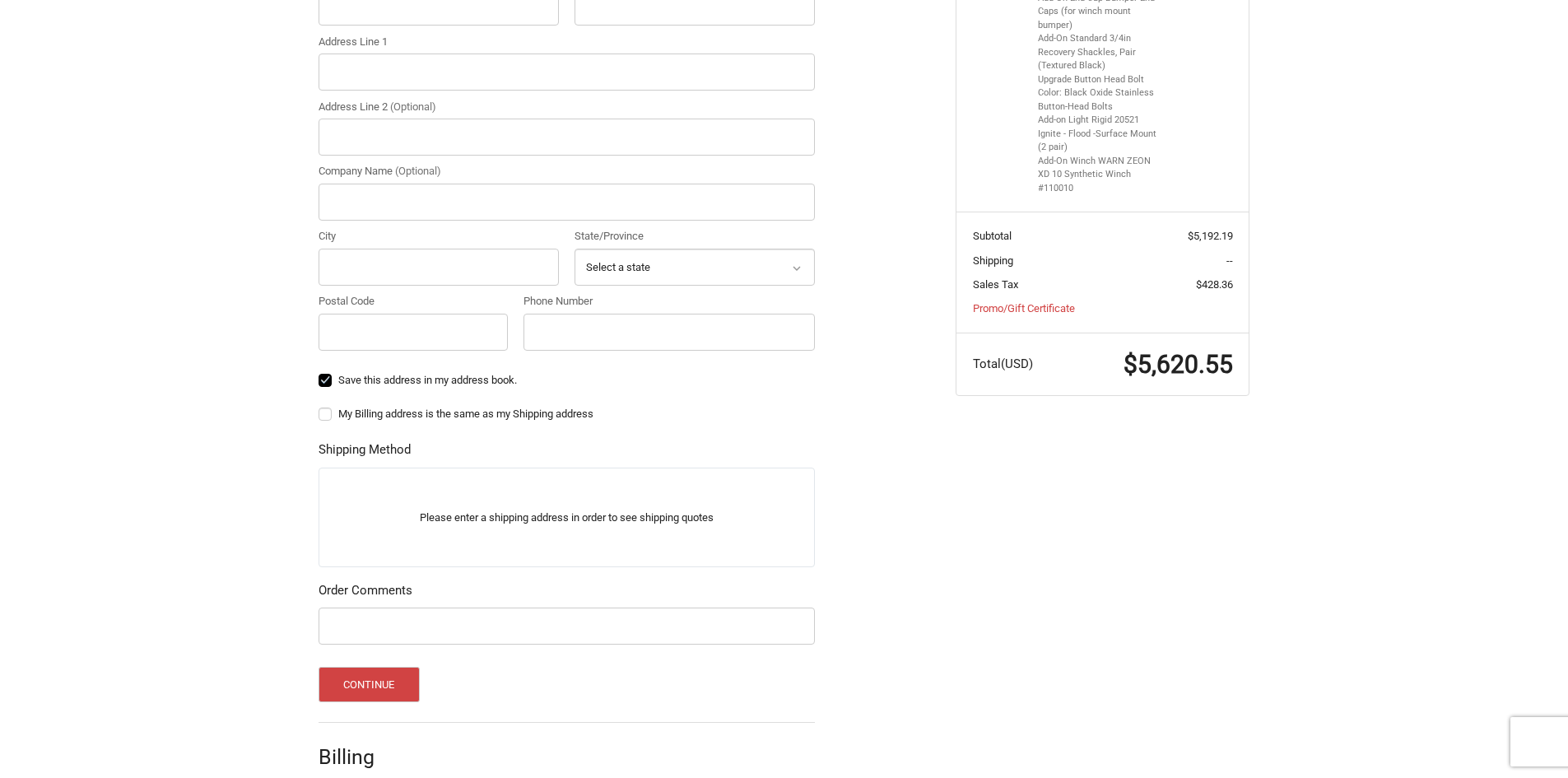
scroll to position [318, 0]
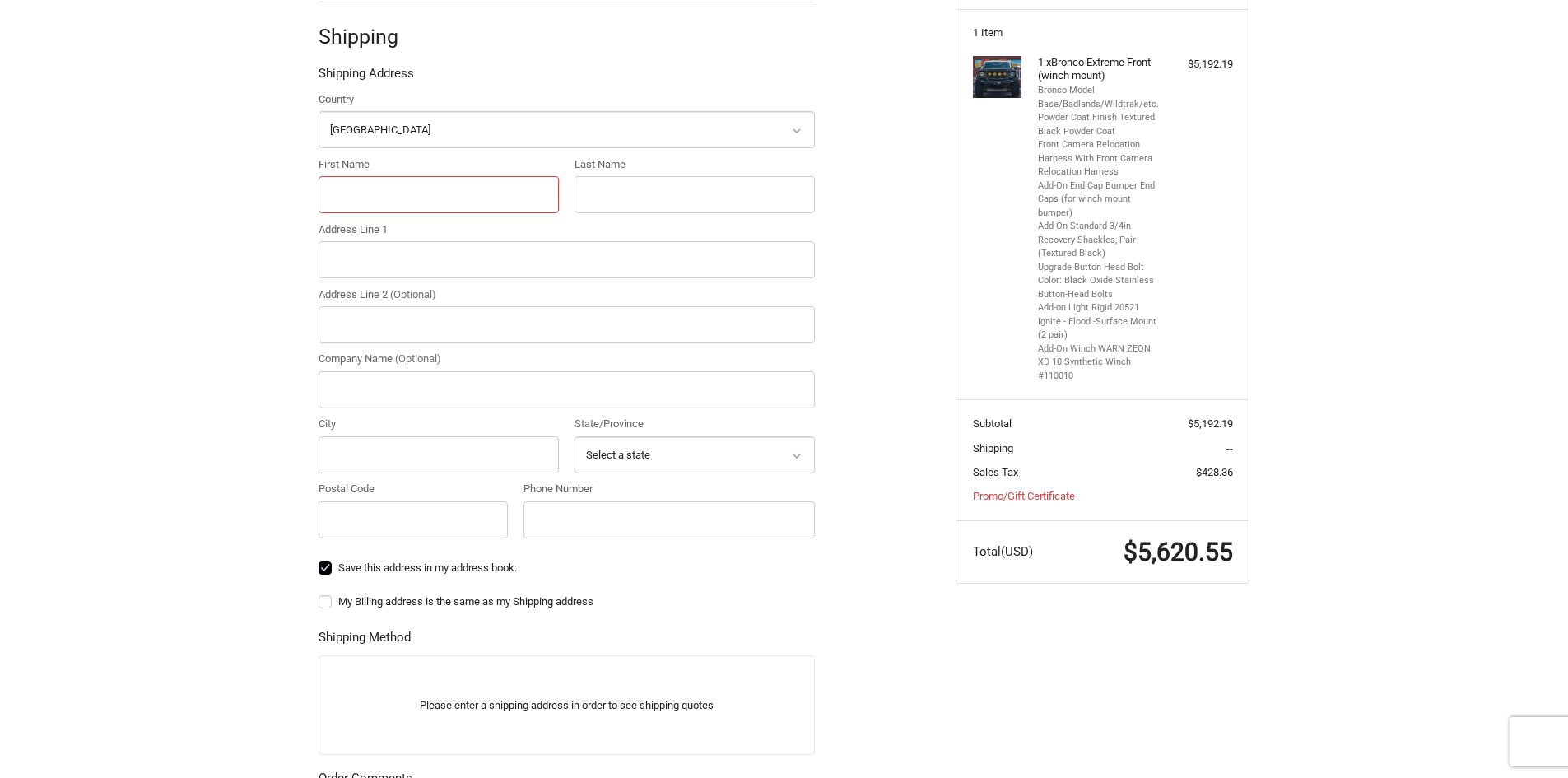
click at [436, 176] on input "First Name" at bounding box center [438, 194] width 240 height 37
type input "[PERSON_NAME]"
type input "[STREET_ADDRESS]"
type input "tht offroad"
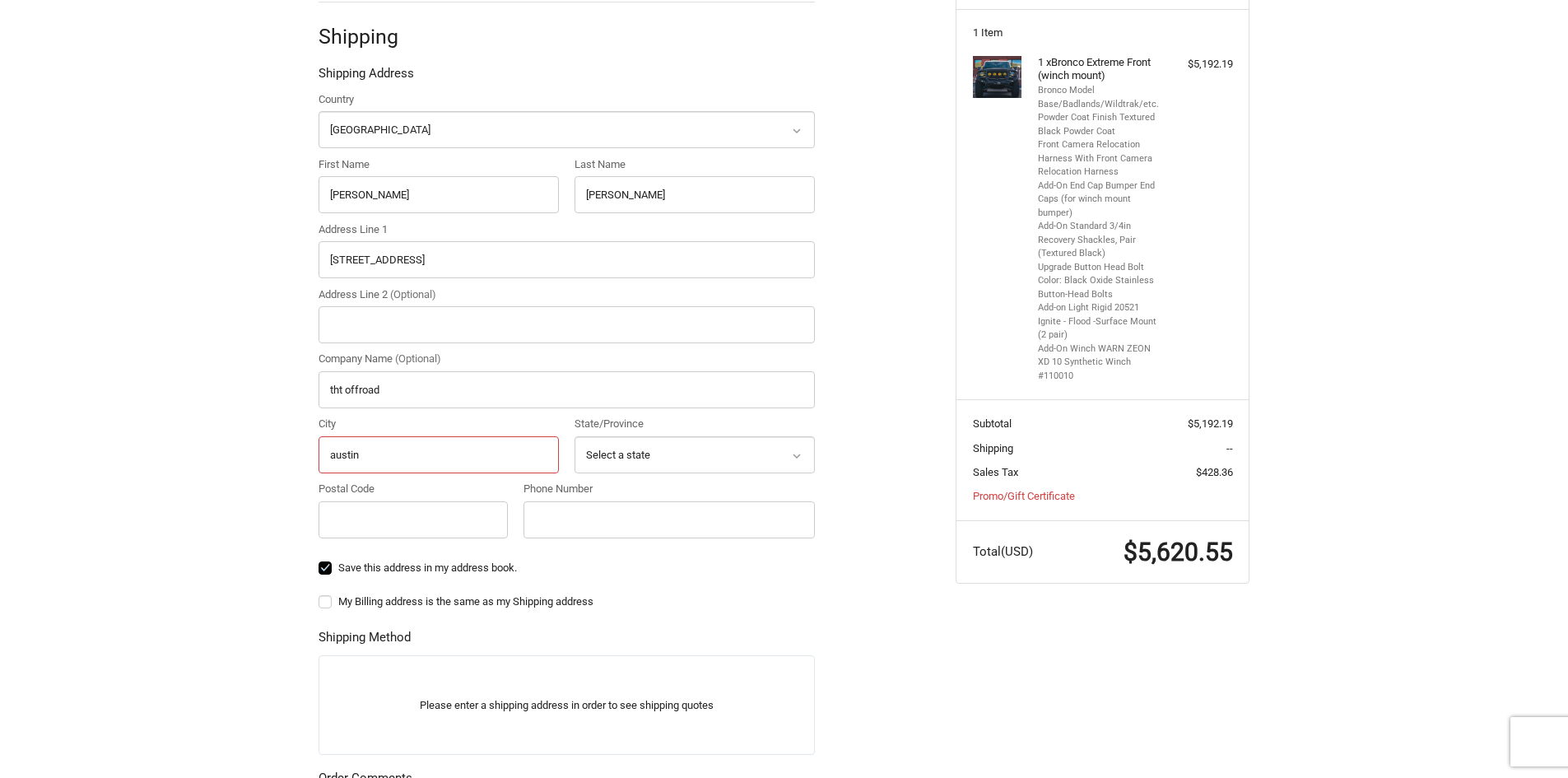
type input "austin"
click at [649, 446] on select "Select a state [US_STATE] [US_STATE] [US_STATE] [US_STATE] [US_STATE] Armed For…" at bounding box center [694, 454] width 240 height 37
select select "[GEOGRAPHIC_DATA]"
click at [574, 436] on select "Select a state [US_STATE] [US_STATE] [US_STATE] [US_STATE] [US_STATE] Armed For…" at bounding box center [694, 454] width 240 height 37
click at [408, 504] on input "Postal Code" at bounding box center [413, 520] width 189 height 37
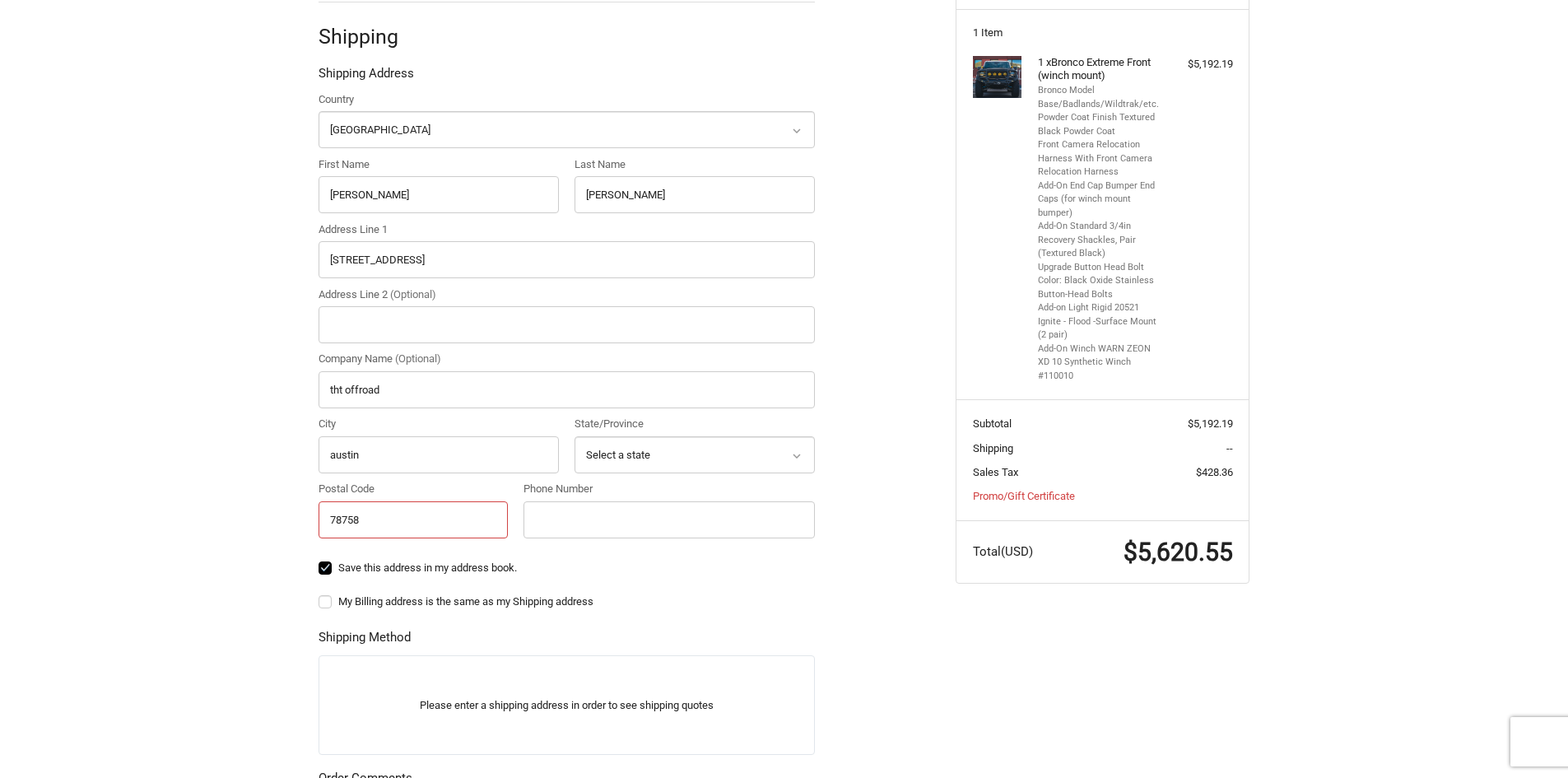
type input "78758"
click at [606, 510] on input "Phone Number" at bounding box center [669, 520] width 291 height 37
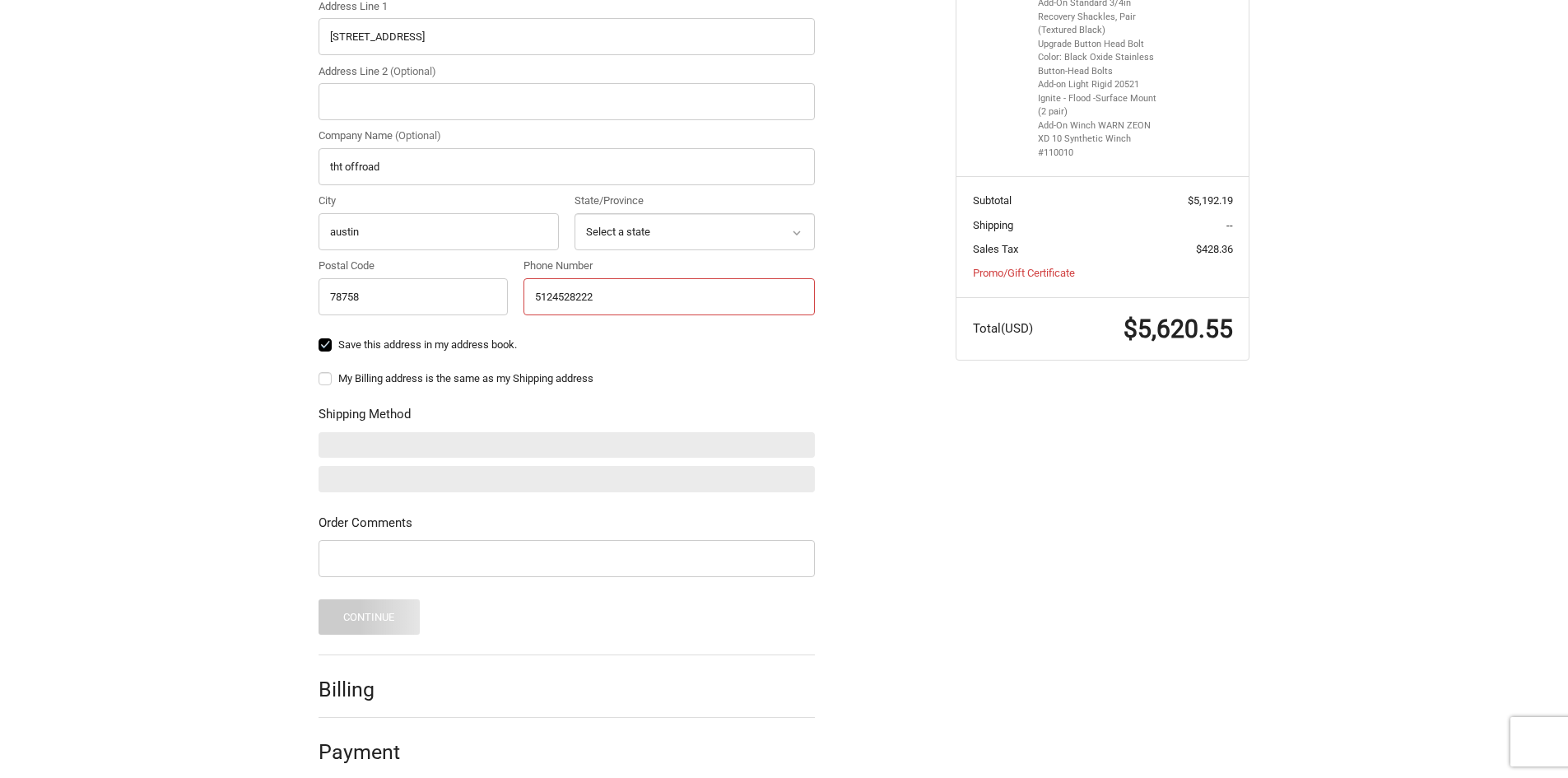
scroll to position [548, 0]
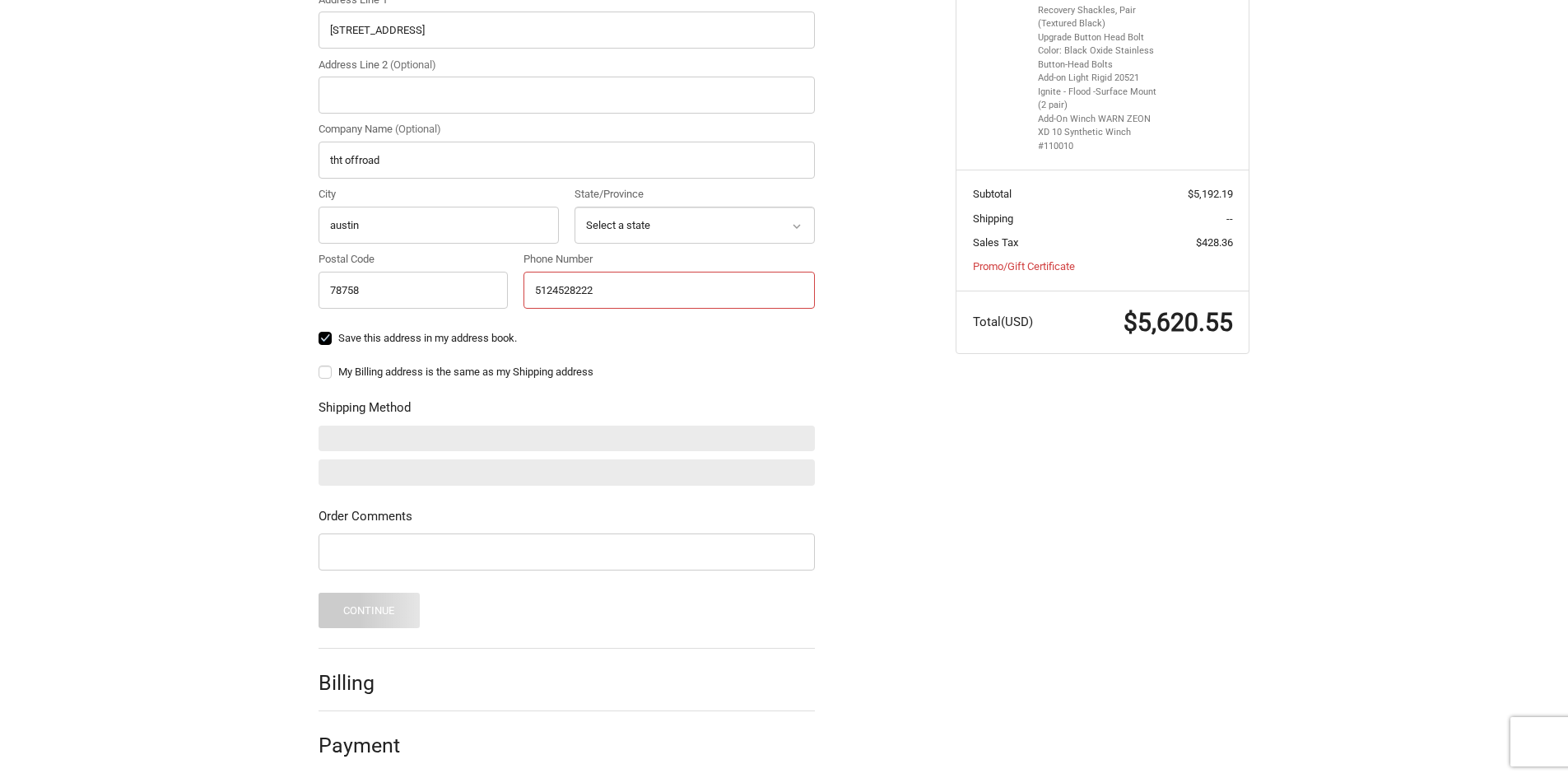
type input "5124528222"
click at [177, 456] on div "Customer [PERSON_NAME][EMAIL_ADDRESS][PERSON_NAME][DOMAIN_NAME] Sign Out Shippi…" at bounding box center [784, 243] width 1568 height 1091
click at [327, 366] on label "My Billing address is the same as my Shipping address" at bounding box center [566, 373] width 496 height 14
click at [319, 365] on input "My Billing address is the same as my Shipping address" at bounding box center [318, 364] width 1 height 1
checkbox input "true"
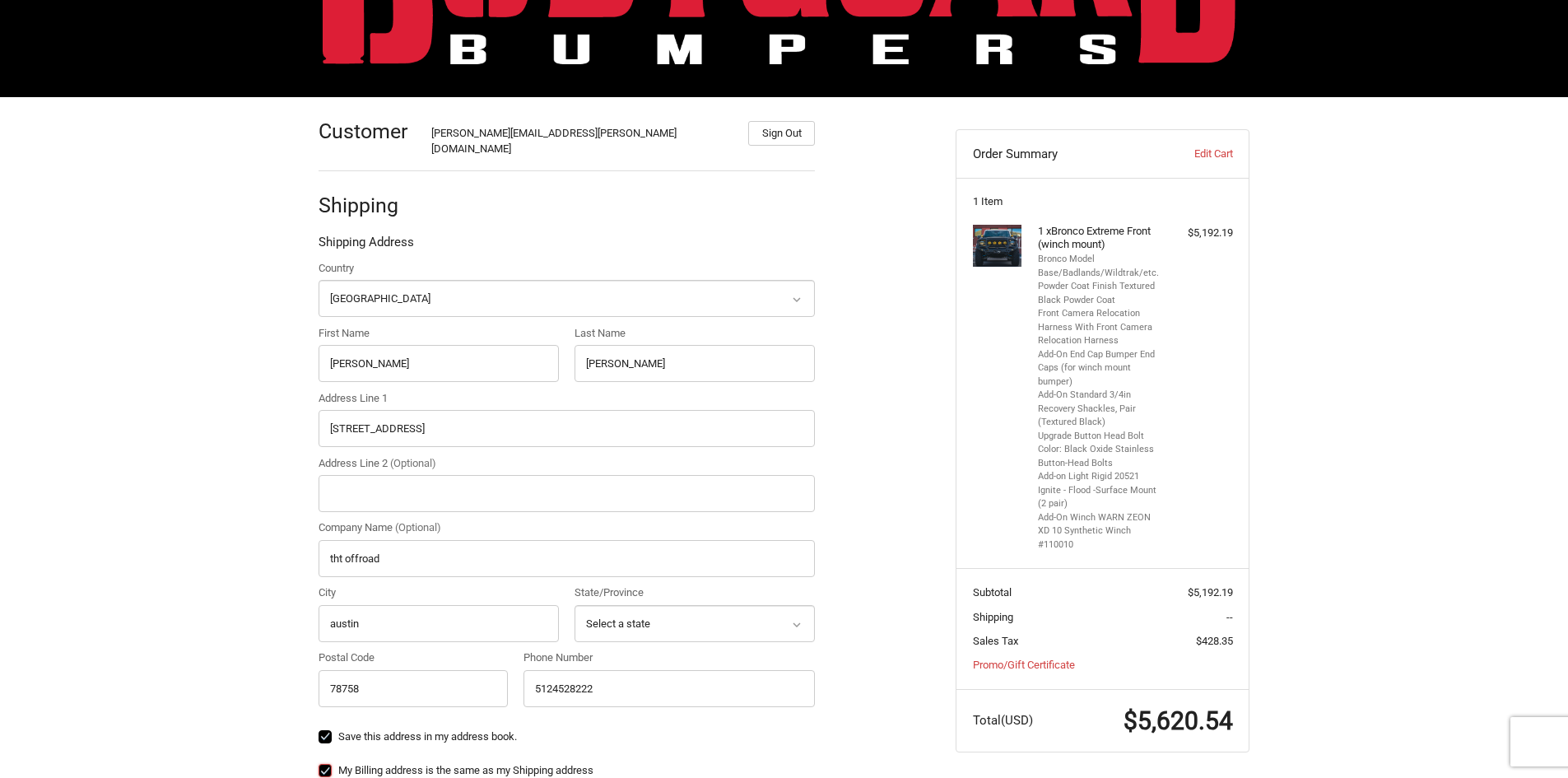
scroll to position [0, 0]
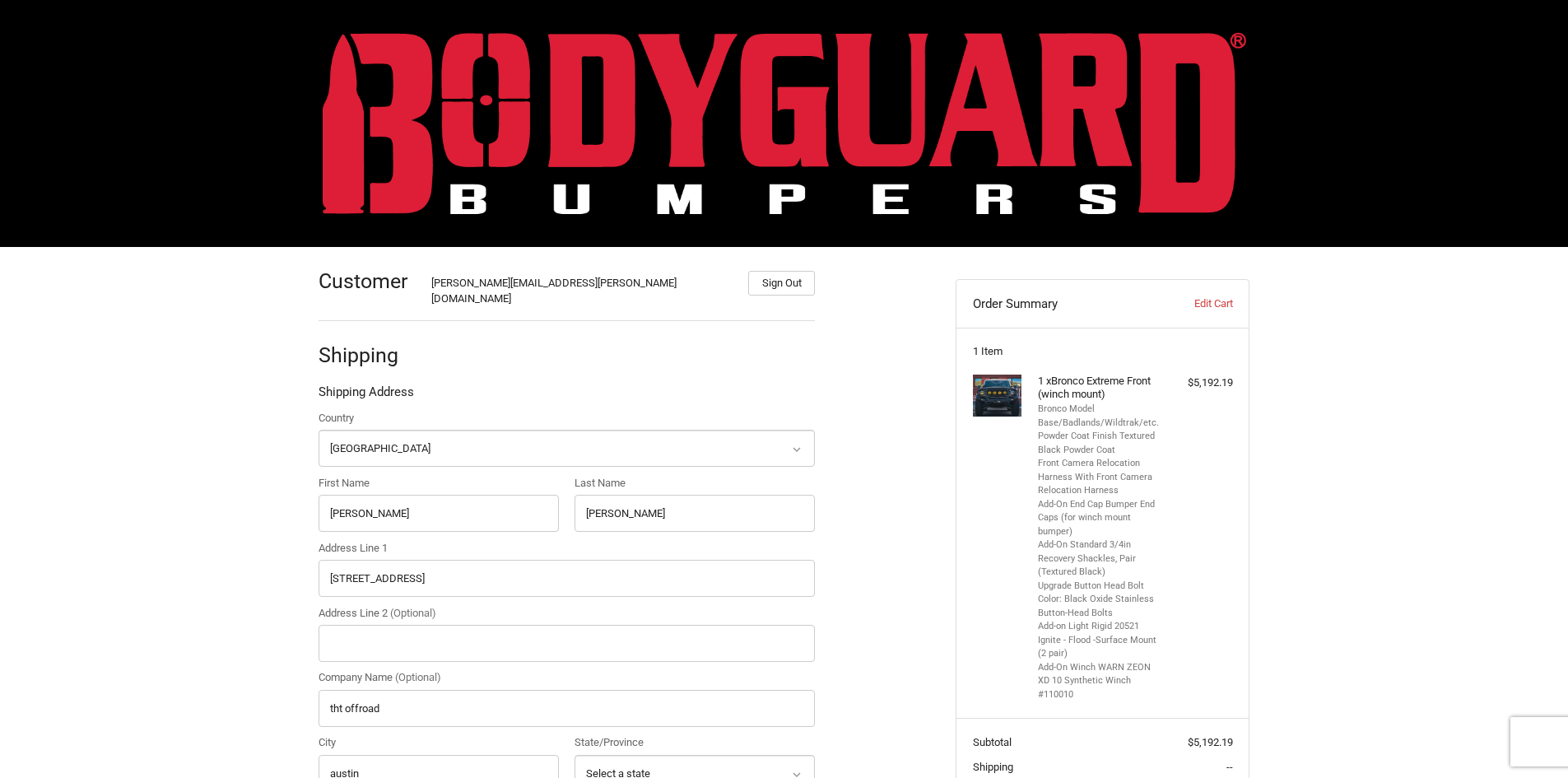
click at [548, 113] on img at bounding box center [784, 122] width 923 height 182
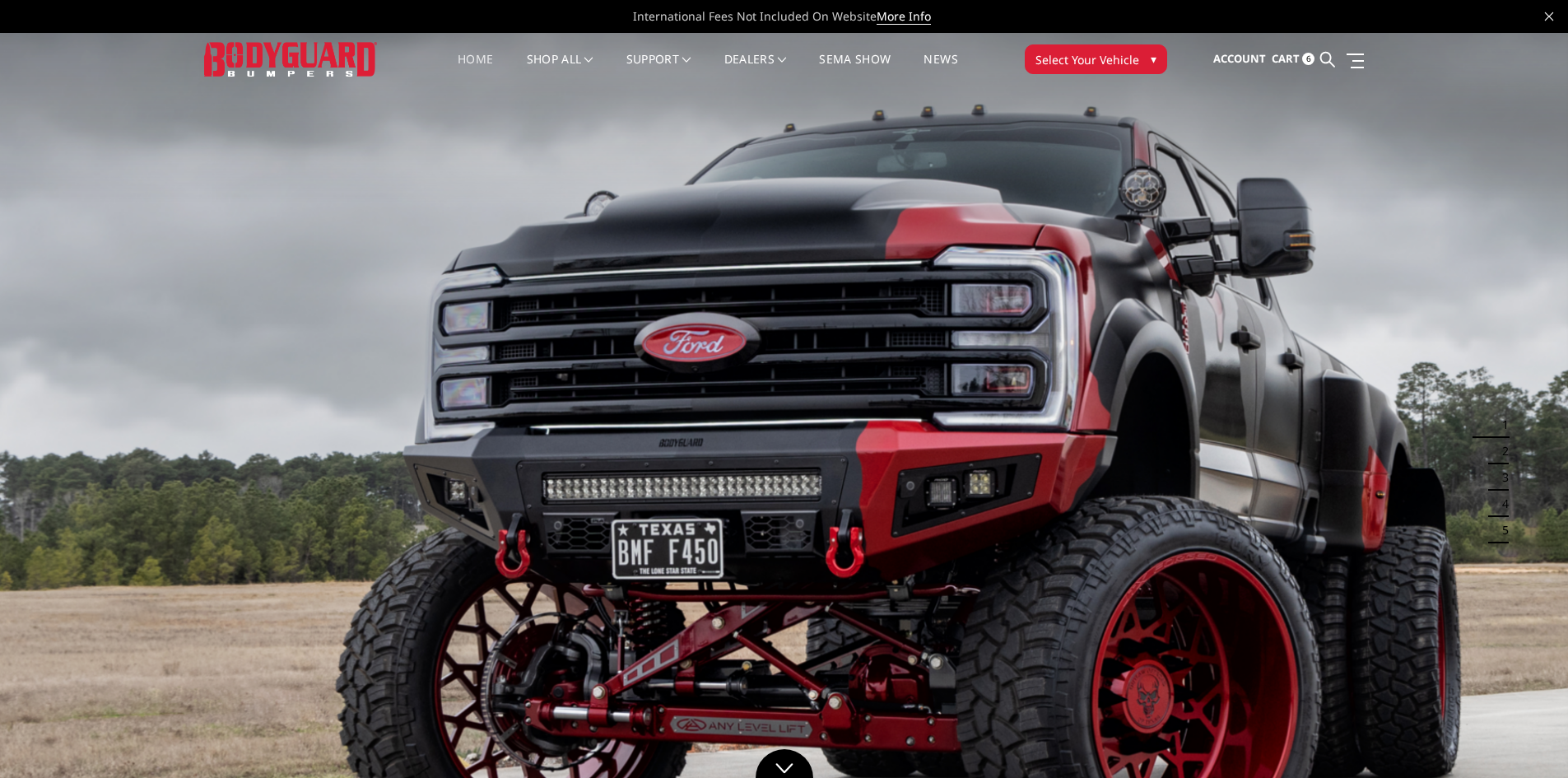
click at [1093, 58] on span "Select Your Vehicle" at bounding box center [1087, 59] width 104 height 17
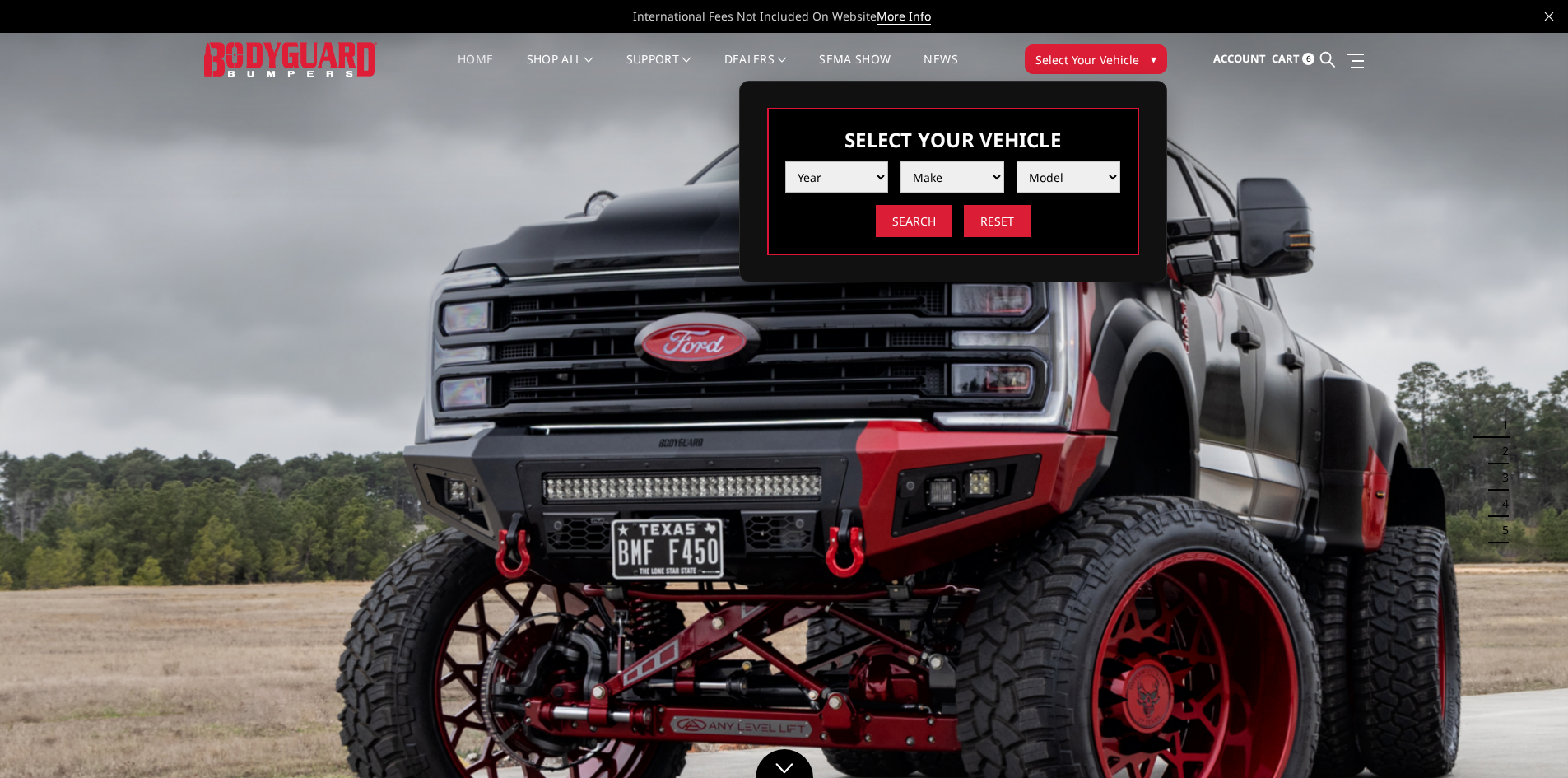
click at [829, 169] on select "Year [DATE] 2024 2023 2022 2021 2020 2019 2018 2017 2016 2015 2014 2013 2012 20…" at bounding box center [836, 177] width 104 height 31
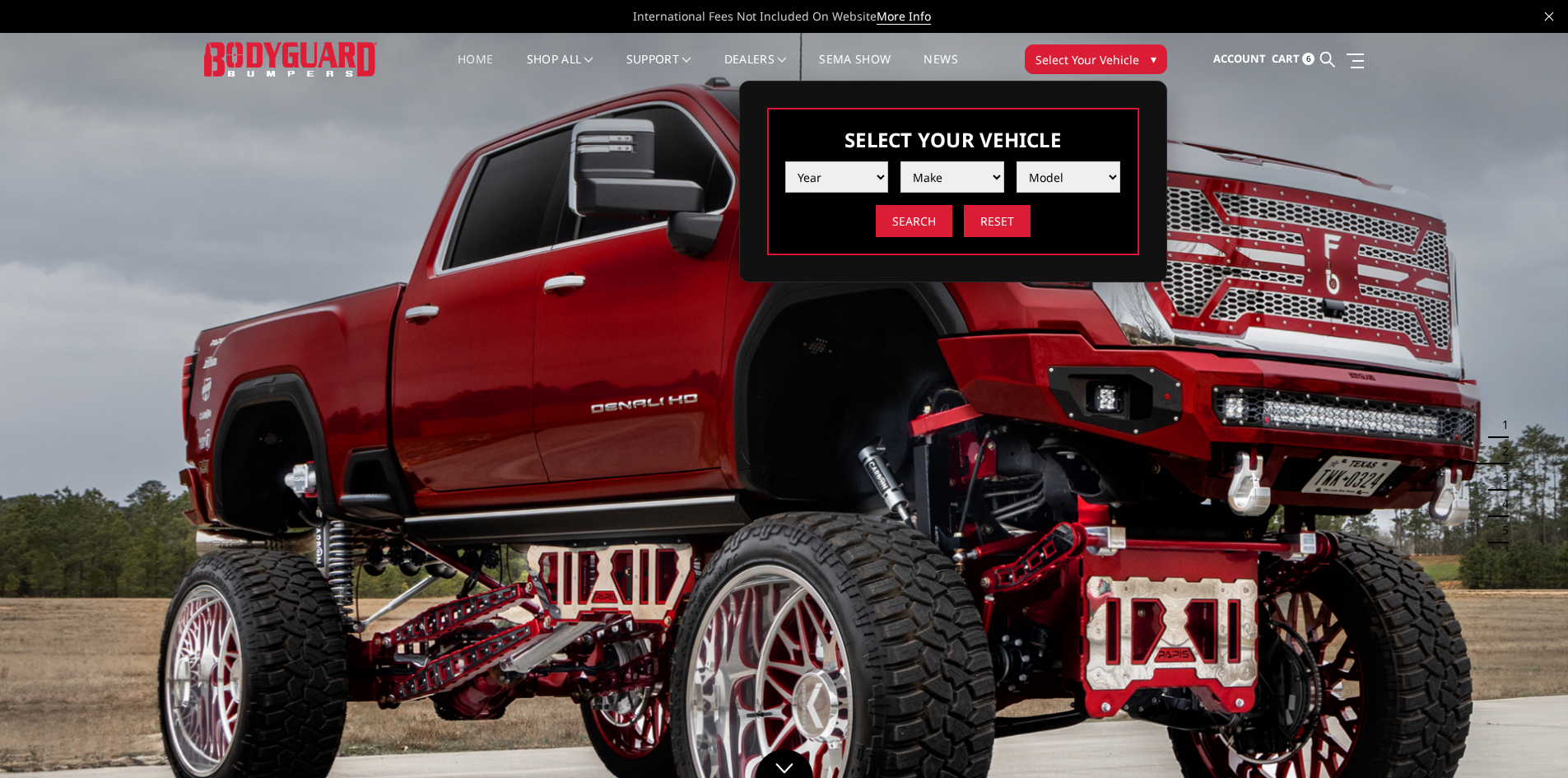
select select "yr_2023"
click at [785, 161] on select "Year [DATE] 2024 2023 2022 2021 2020 2019 2018 2017 2016 2015 2014 2013 2012 20…" at bounding box center [836, 177] width 104 height 31
click at [950, 186] on select "Make Chevrolet Ford GMC Ram Toyota" at bounding box center [952, 177] width 104 height 31
select select "mk_ford"
click at [901, 161] on select "Make Chevrolet Ford GMC Ram Toyota" at bounding box center [952, 177] width 104 height 31
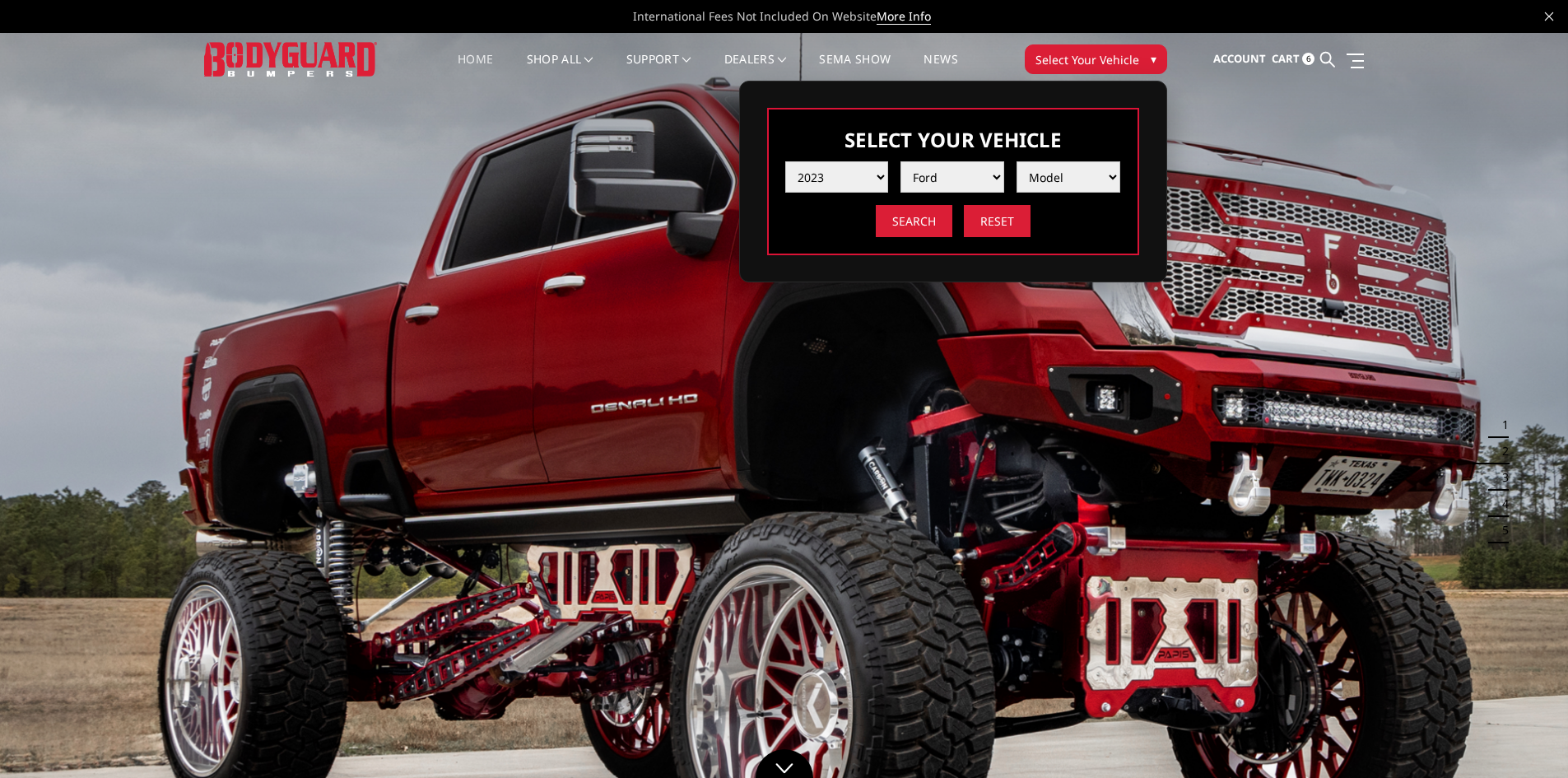
click at [1037, 181] on select "Model F150 F150 Raptor F250 / F350 F450 F550" at bounding box center [1068, 177] width 104 height 31
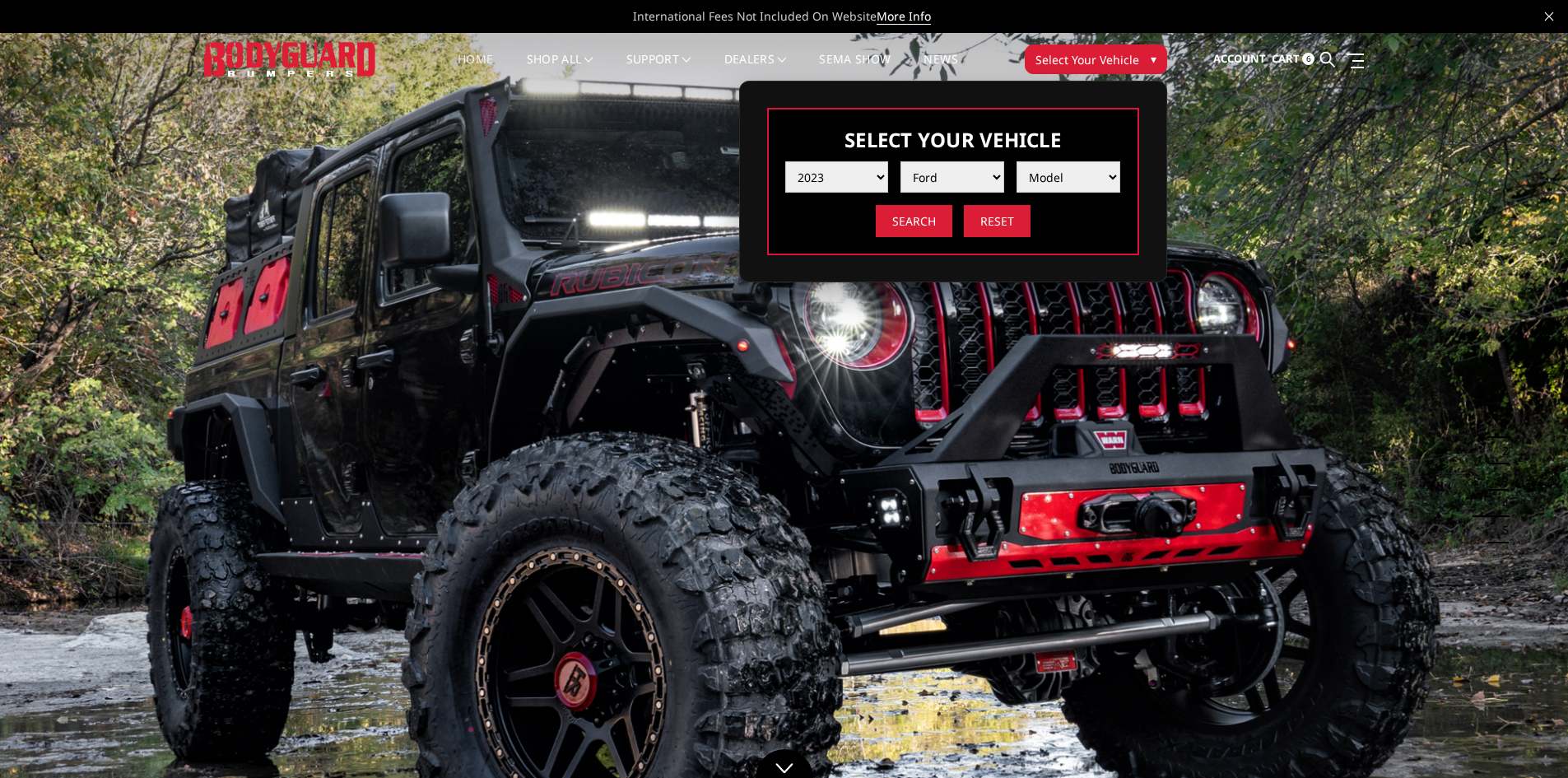
click at [722, 265] on img at bounding box center [784, 474] width 1568 height 882
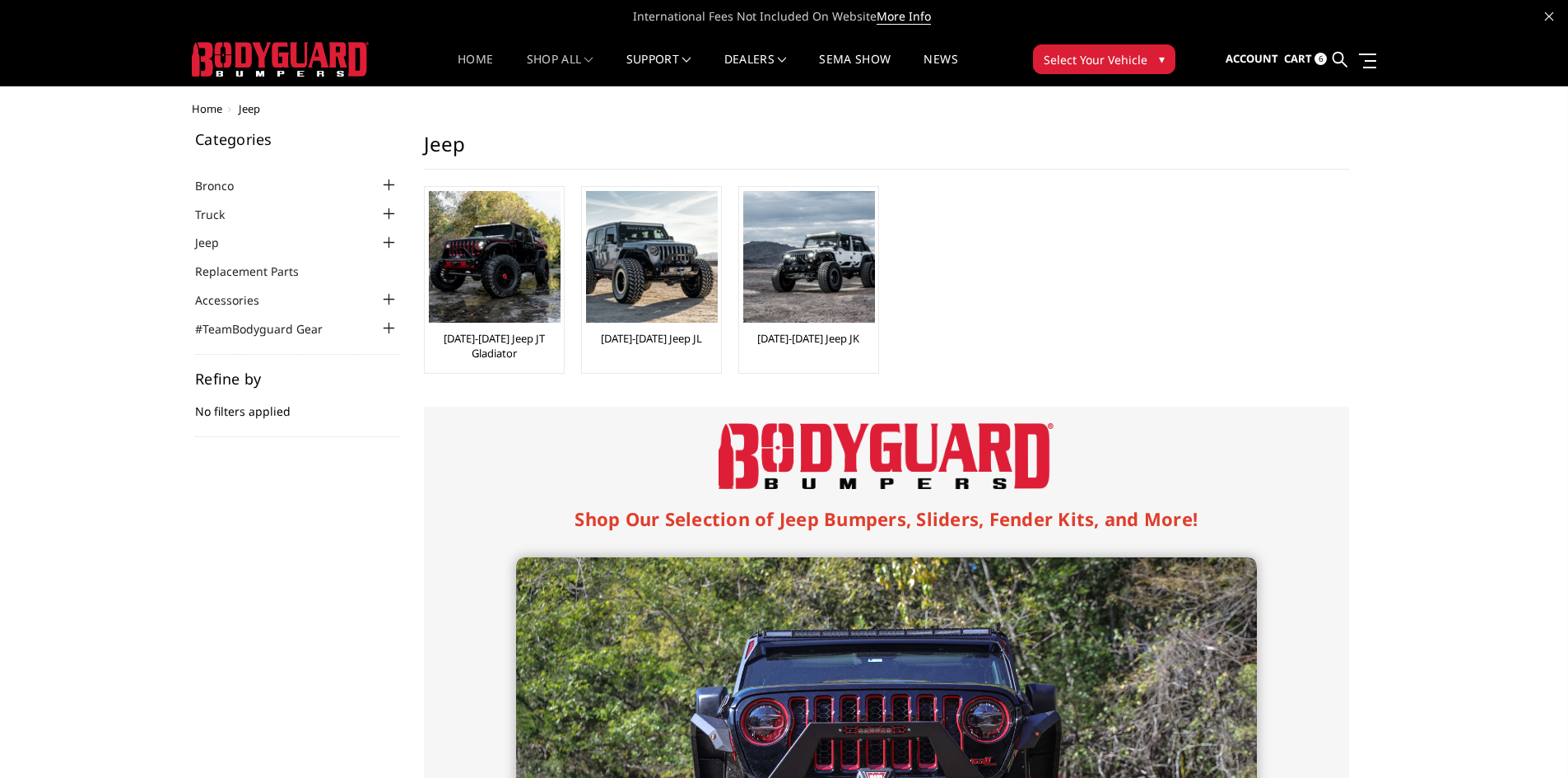
click at [479, 63] on link "Home" at bounding box center [476, 69] width 35 height 32
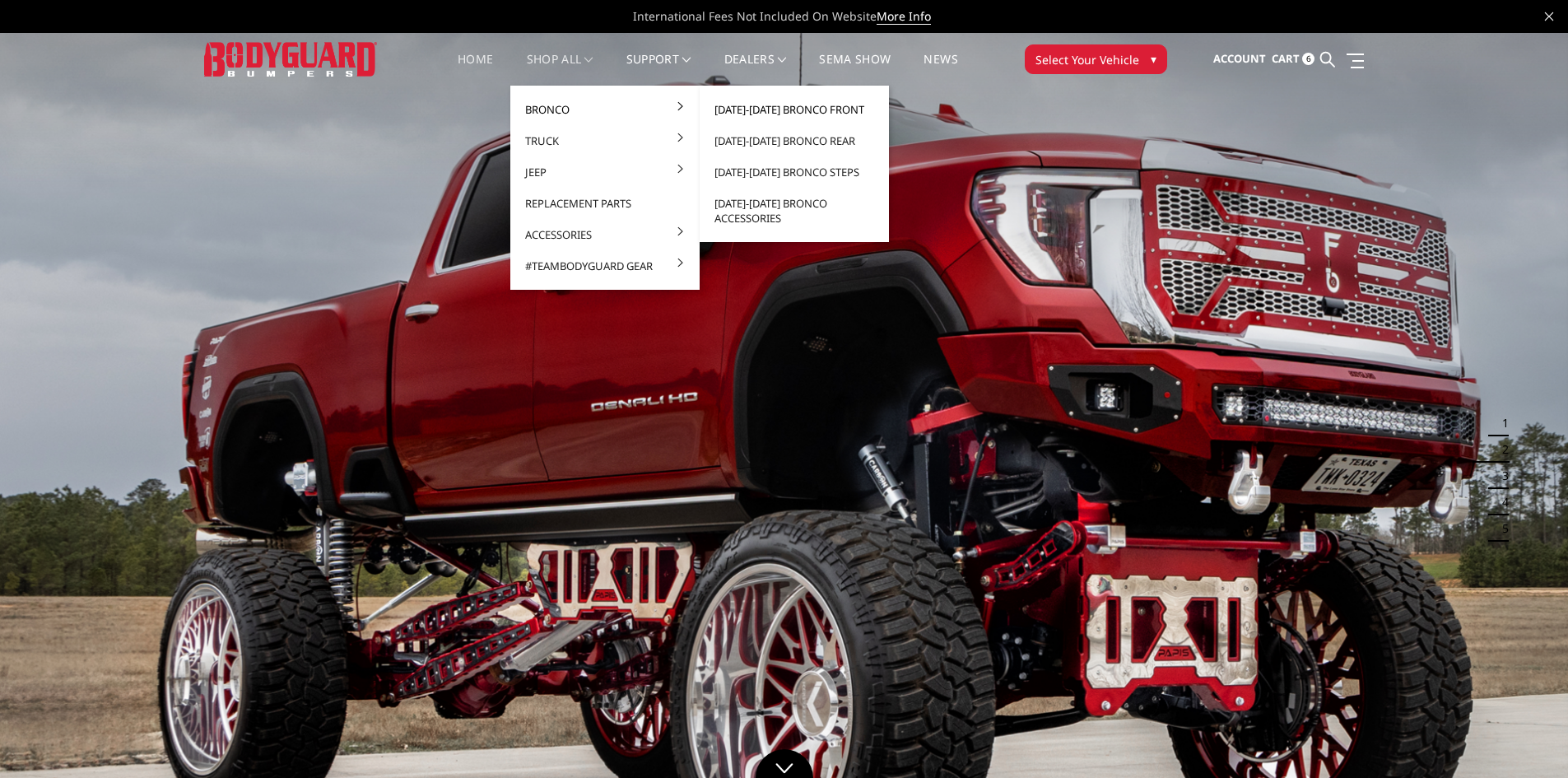
click at [787, 112] on link "[DATE]-[DATE] Bronco Front" at bounding box center [794, 109] width 176 height 31
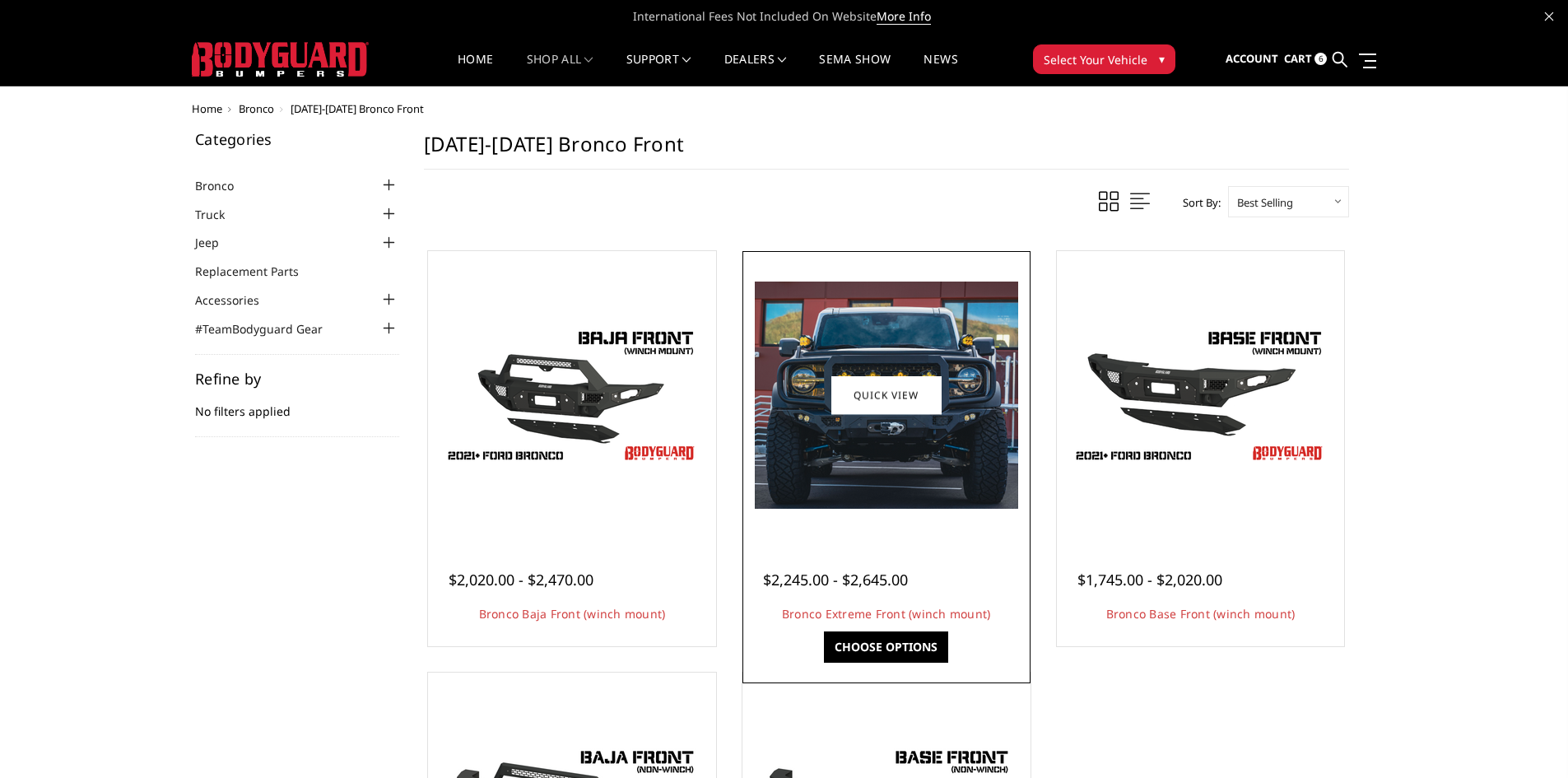
click at [843, 432] on img at bounding box center [886, 394] width 264 height 227
